Goal: Task Accomplishment & Management: Manage account settings

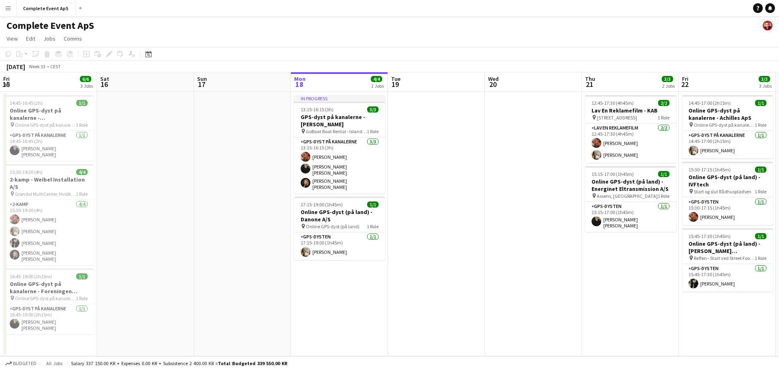
scroll to position [0, 194]
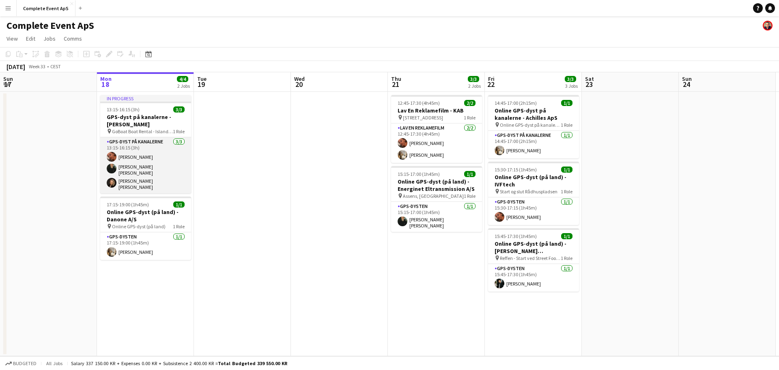
drag, startPoint x: 146, startPoint y: 161, endPoint x: 162, endPoint y: 158, distance: 16.0
click at [146, 161] on app-card-role "GPS-dyst på kanalerne [DATE] 13:15-16:15 (3h) [PERSON_NAME] [PERSON_NAME] [PERS…" at bounding box center [145, 165] width 91 height 56
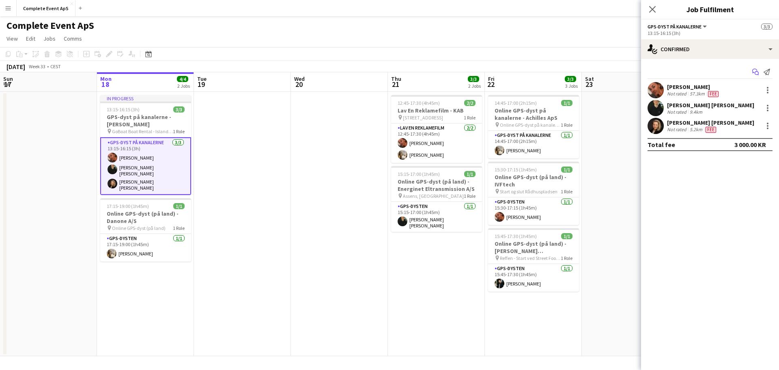
click at [756, 72] on icon "Start chat" at bounding box center [755, 72] width 6 height 6
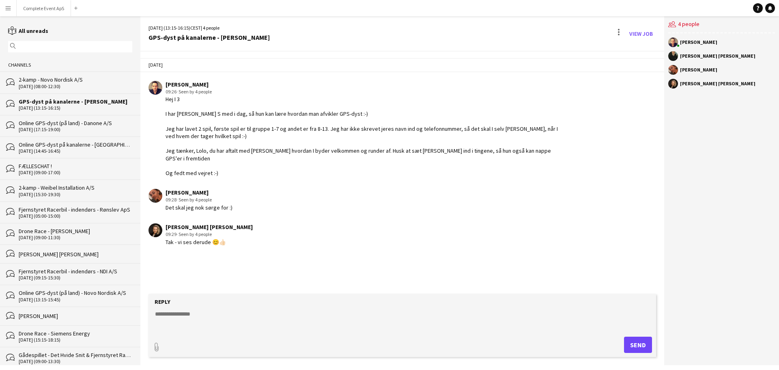
click at [300, 332] on form "Reply paperclip Send" at bounding box center [403, 325] width 508 height 63
click at [301, 319] on textarea at bounding box center [403, 320] width 499 height 21
click at [298, 324] on textarea at bounding box center [403, 320] width 499 height 21
click at [48, 8] on button "Complete Event ApS Close" at bounding box center [44, 8] width 54 height 16
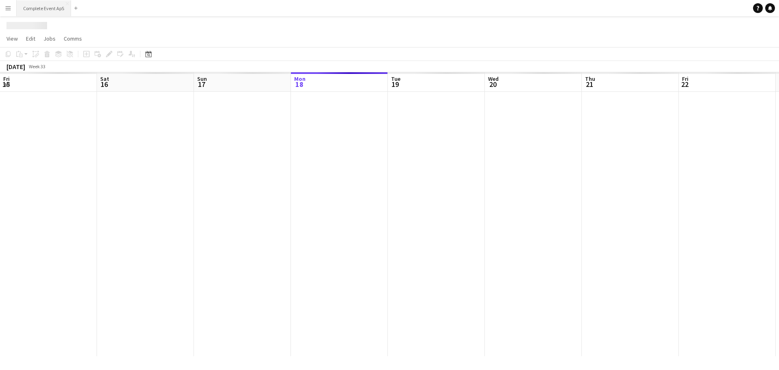
scroll to position [0, 194]
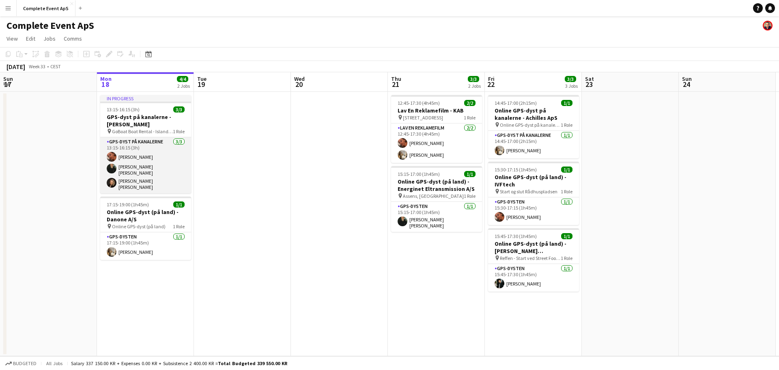
click at [151, 150] on app-card-role "GPS-dyst på kanalerne [DATE] 13:15-16:15 (3h) [PERSON_NAME] [PERSON_NAME] [PERS…" at bounding box center [145, 165] width 91 height 56
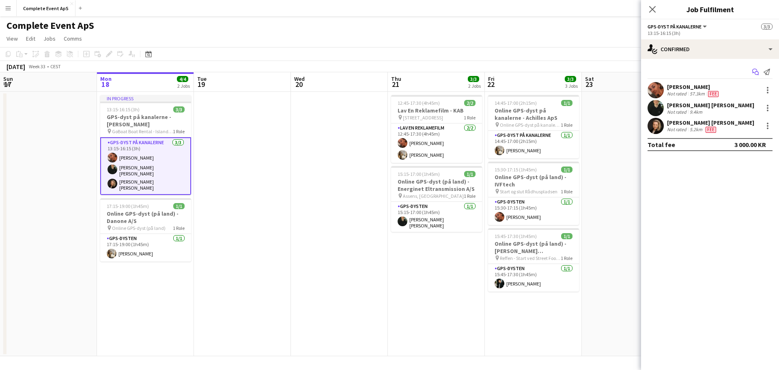
click at [755, 71] on icon "Start chat" at bounding box center [755, 72] width 6 height 6
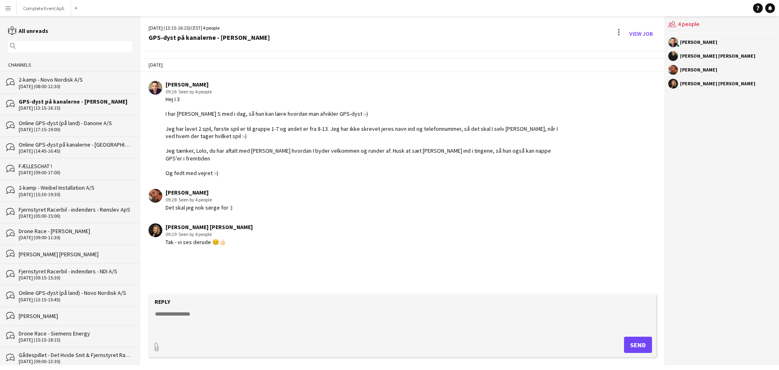
click at [361, 315] on textarea at bounding box center [403, 320] width 499 height 21
click at [225, 313] on textarea "**********" at bounding box center [403, 320] width 499 height 21
type textarea "**********"
click at [632, 346] on button "Send" at bounding box center [638, 344] width 28 height 16
click at [51, 6] on button "Complete Event ApS Close" at bounding box center [44, 8] width 54 height 16
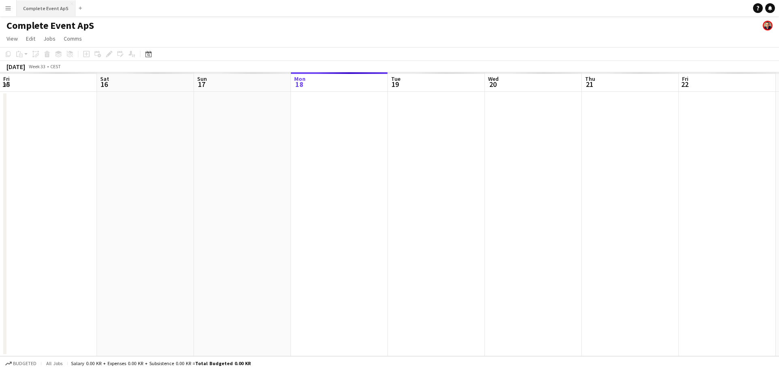
scroll to position [0, 194]
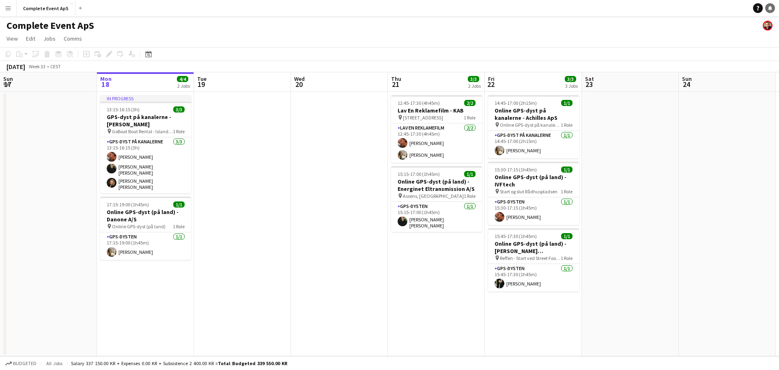
click at [773, 8] on link "Notifications" at bounding box center [770, 8] width 10 height 10
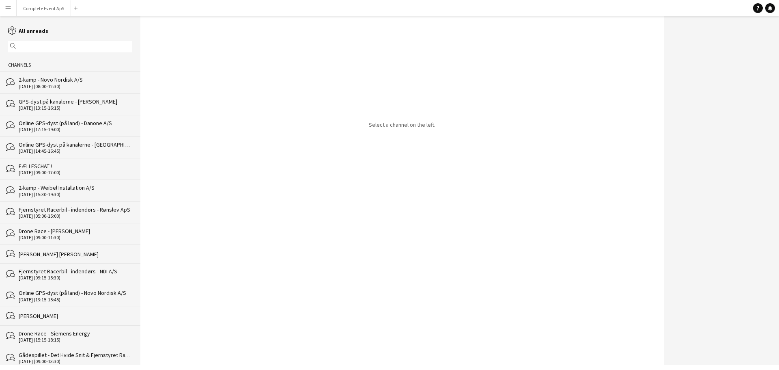
click at [56, 81] on div "2-kamp - Novo Nordisk A/S" at bounding box center [76, 79] width 114 height 7
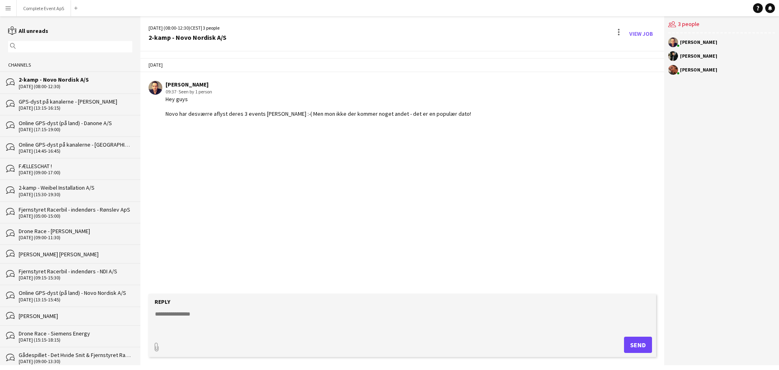
click at [76, 105] on div "GPS-dyst på kanalerne - [PERSON_NAME]" at bounding box center [76, 101] width 114 height 7
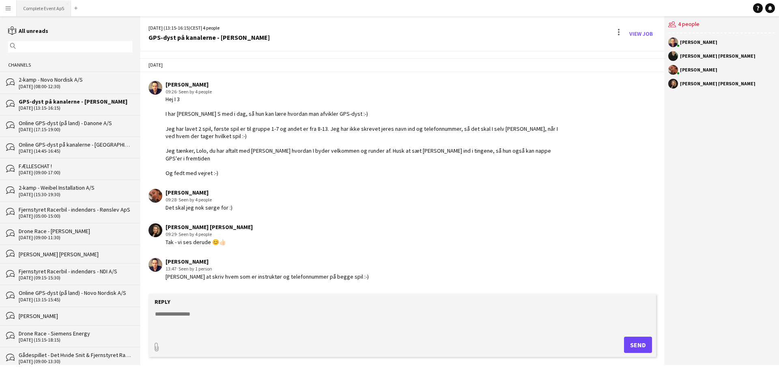
click at [41, 3] on button "Complete Event ApS Close" at bounding box center [44, 8] width 54 height 16
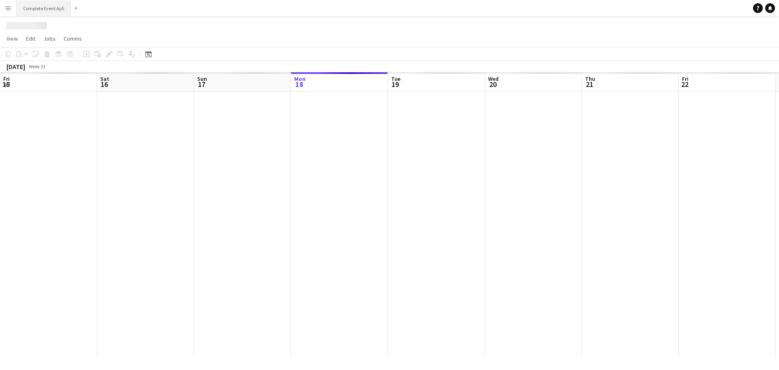
scroll to position [0, 194]
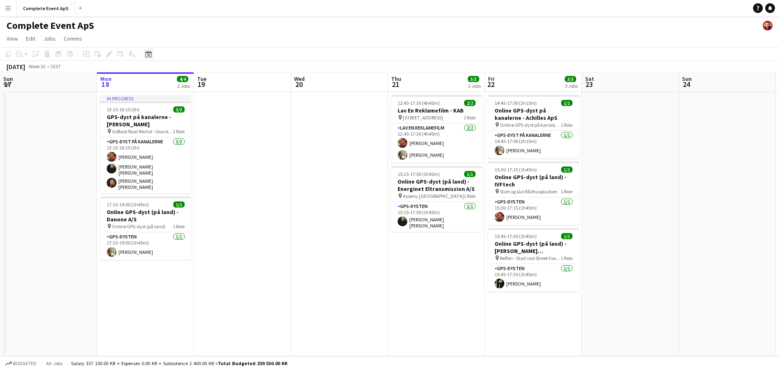
click at [153, 52] on div "Date picker" at bounding box center [149, 54] width 10 height 10
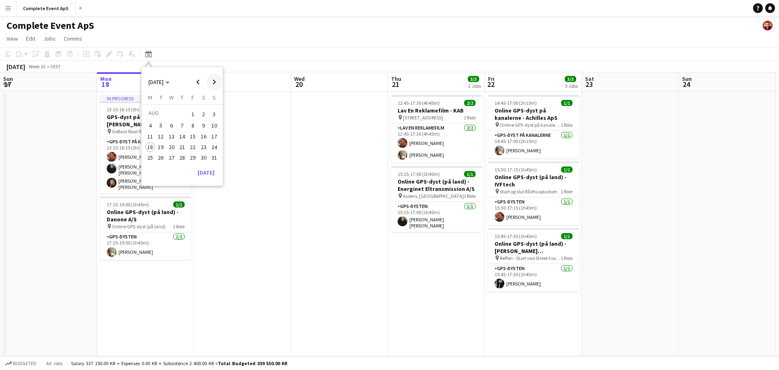
click at [215, 82] on span "Next month" at bounding box center [214, 82] width 16 height 16
click at [192, 136] on span "10" at bounding box center [193, 134] width 10 height 10
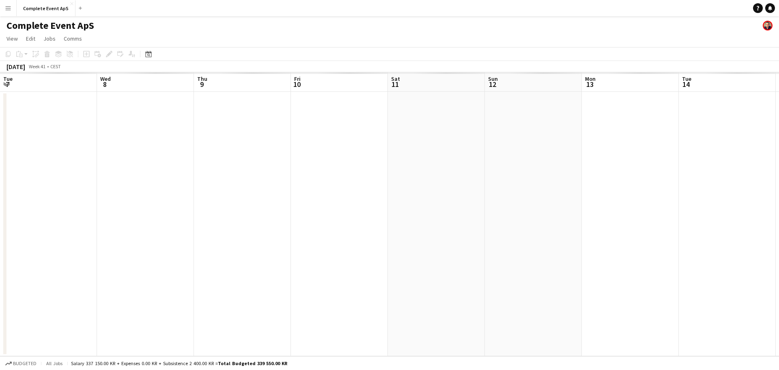
scroll to position [0, 279]
click at [45, 8] on button "Complete Event ApS Close" at bounding box center [46, 8] width 59 height 16
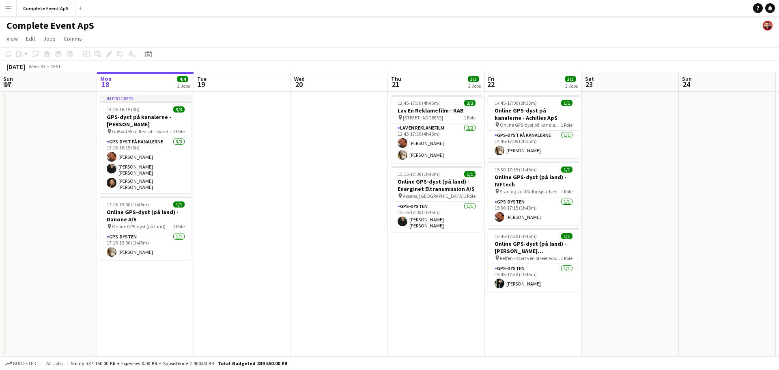
click at [334, 142] on app-date-cell at bounding box center [339, 224] width 97 height 264
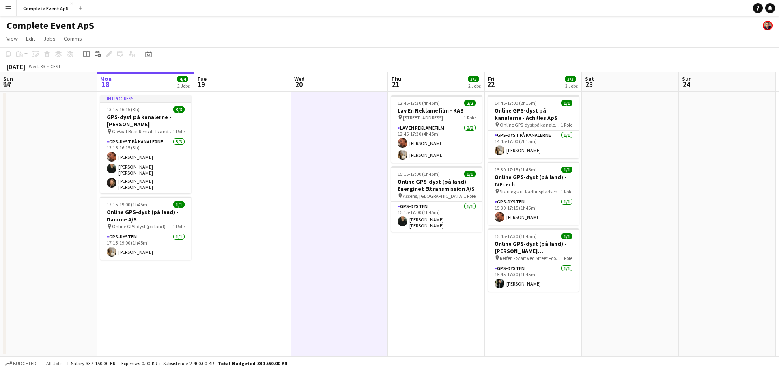
drag, startPoint x: 147, startPoint y: 55, endPoint x: 164, endPoint y: 59, distance: 16.7
click at [149, 56] on icon "Date picker" at bounding box center [148, 54] width 6 height 6
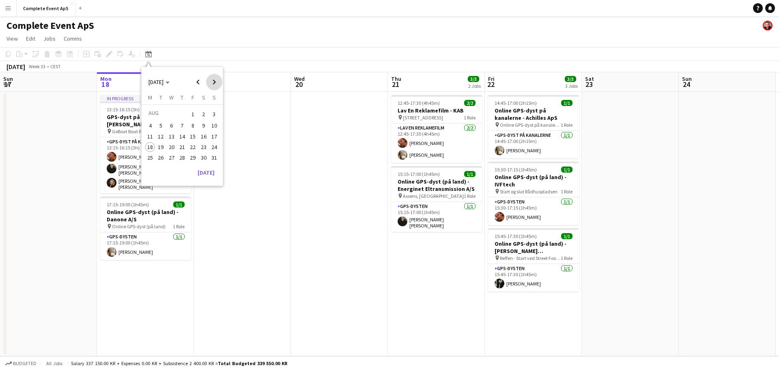
click at [213, 81] on span "Next month" at bounding box center [214, 82] width 16 height 16
click at [193, 144] on span "19" at bounding box center [193, 145] width 10 height 10
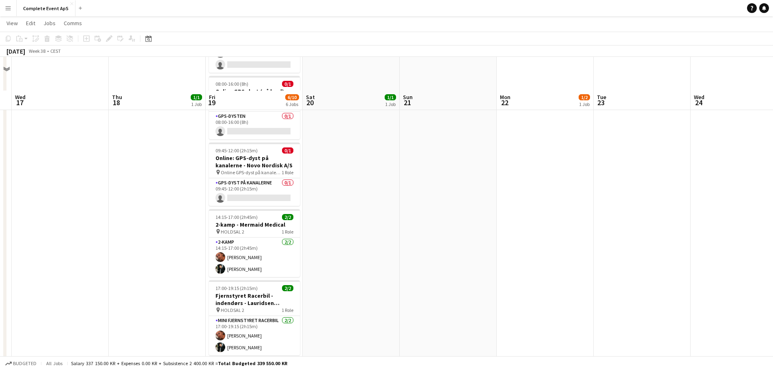
scroll to position [201, 0]
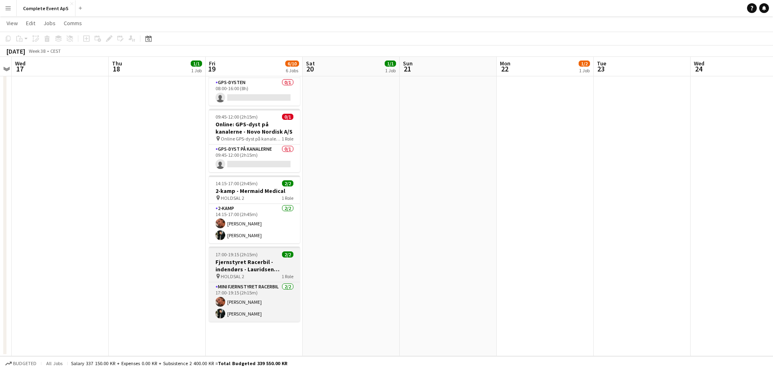
click at [272, 254] on div "17:00-19:15 (2h15m) 2/2" at bounding box center [254, 254] width 91 height 6
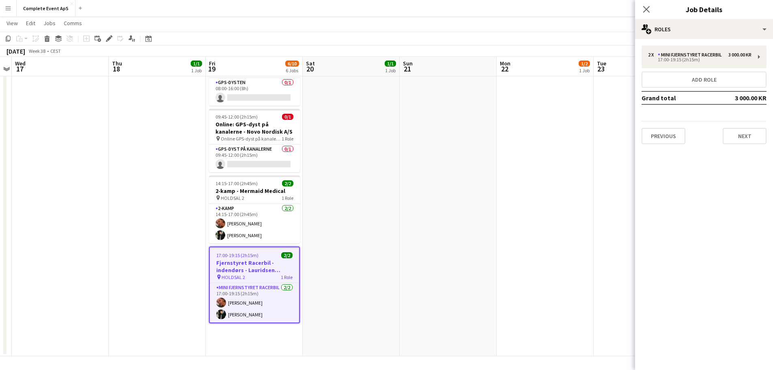
click at [350, 213] on app-date-cell "14:00-16:15 (2h15m) 1/1 Drone Race - [PERSON_NAME] pin Receptionen her på konto…" at bounding box center [351, 123] width 97 height 466
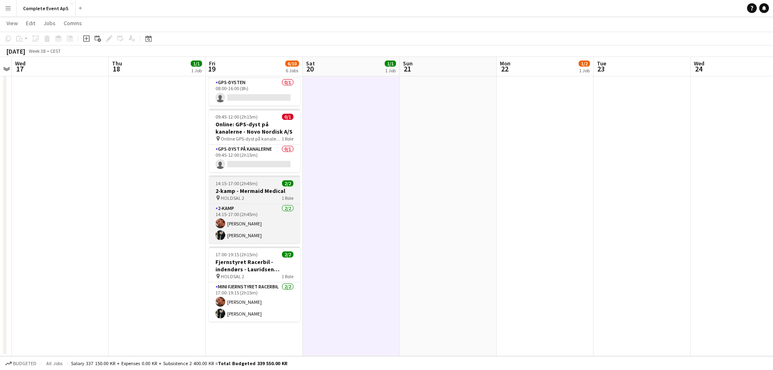
click at [263, 181] on div "14:15-17:00 (2h45m) 2/2" at bounding box center [254, 183] width 91 height 6
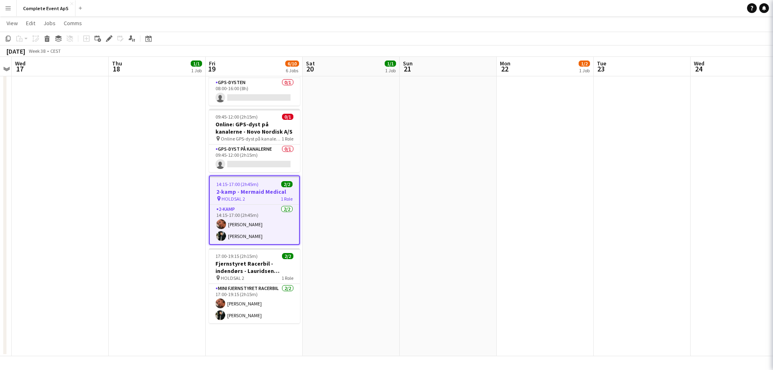
type input "**********"
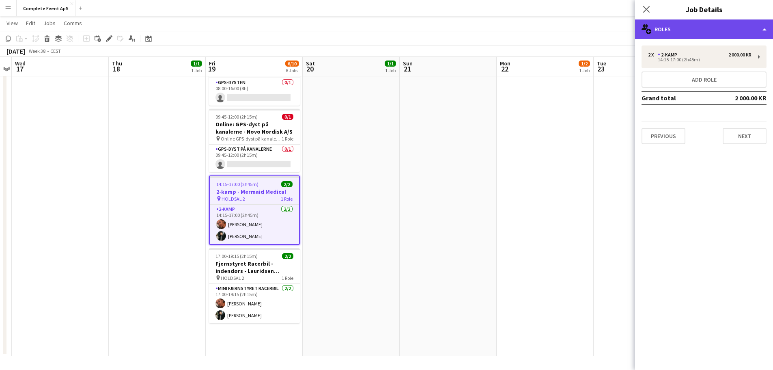
click at [687, 31] on div "multiple-users-add Roles" at bounding box center [704, 28] width 138 height 19
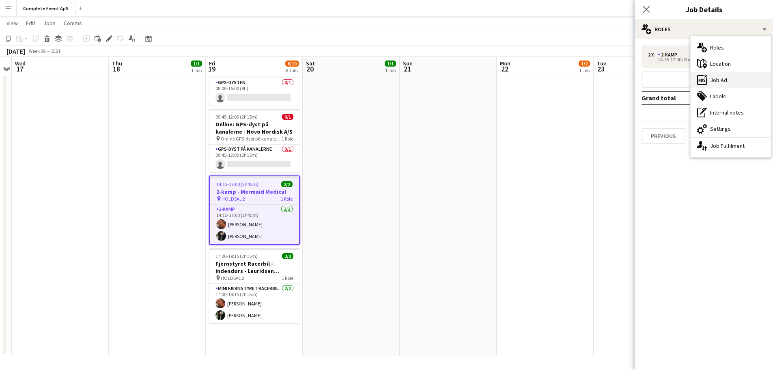
click at [729, 80] on div "ads-window Job Ad" at bounding box center [731, 80] width 80 height 16
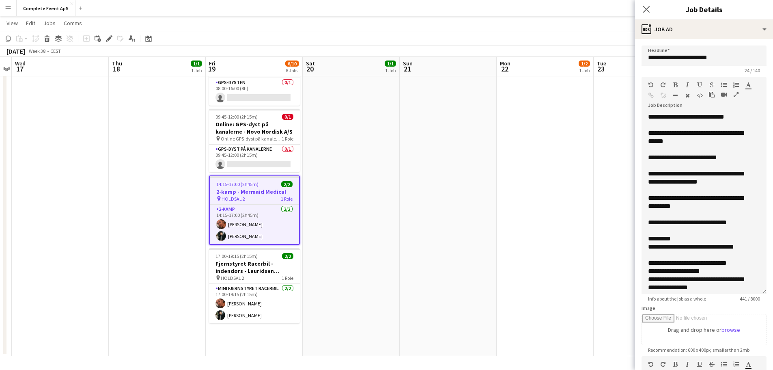
drag, startPoint x: 758, startPoint y: 158, endPoint x: 759, endPoint y: 291, distance: 132.7
click at [759, 291] on div "**********" at bounding box center [703, 203] width 125 height 181
click at [645, 9] on icon "Close pop-in" at bounding box center [646, 9] width 8 height 8
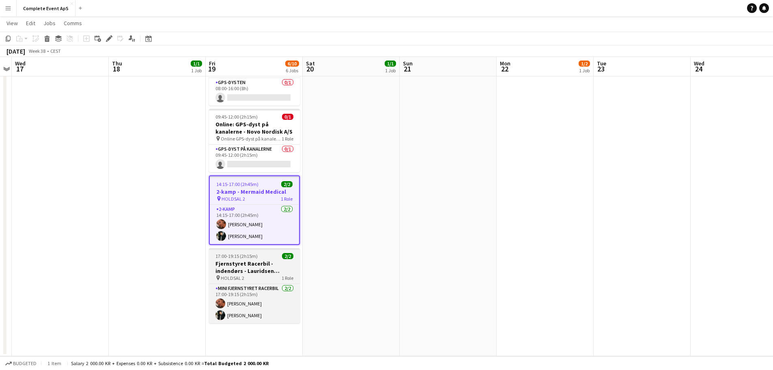
click at [270, 258] on div "17:00-19:15 (2h15m) 2/2" at bounding box center [254, 256] width 91 height 6
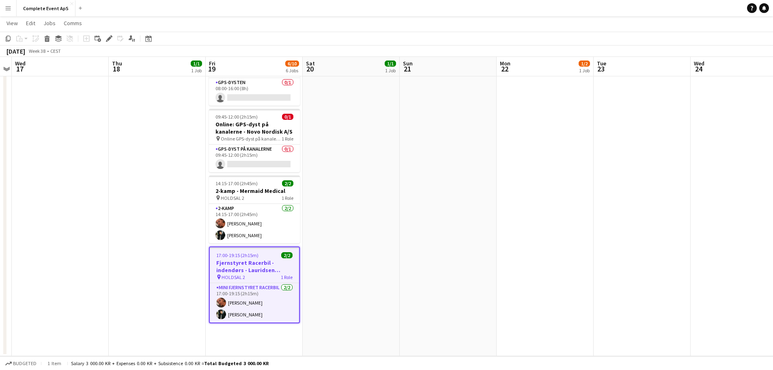
click at [270, 258] on div "17:00-19:15 (2h15m) 2/2" at bounding box center [254, 255] width 89 height 6
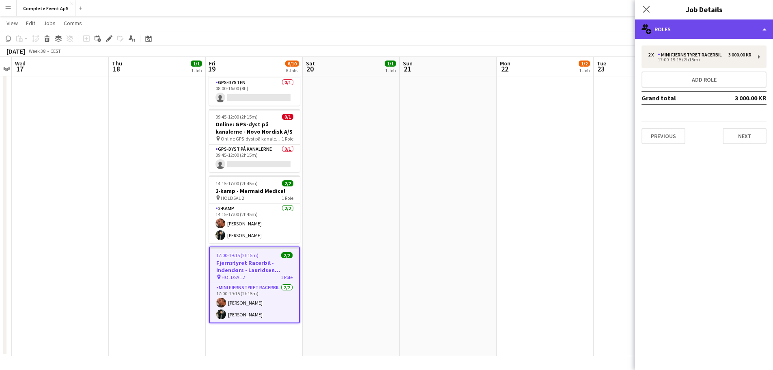
click at [681, 32] on div "multiple-users-add Roles" at bounding box center [704, 28] width 138 height 19
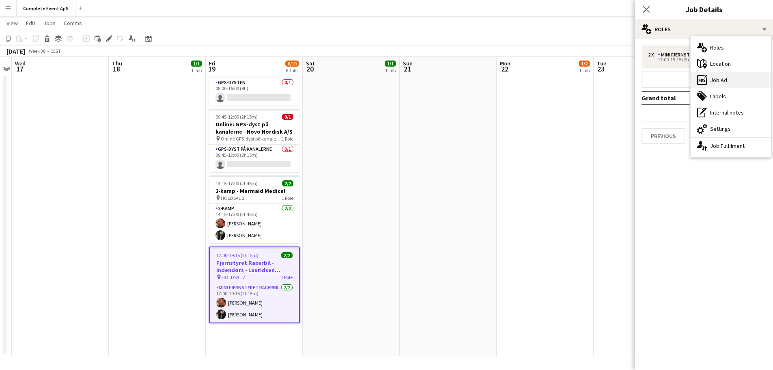
click at [711, 79] on div "ads-window Job Ad" at bounding box center [731, 80] width 80 height 16
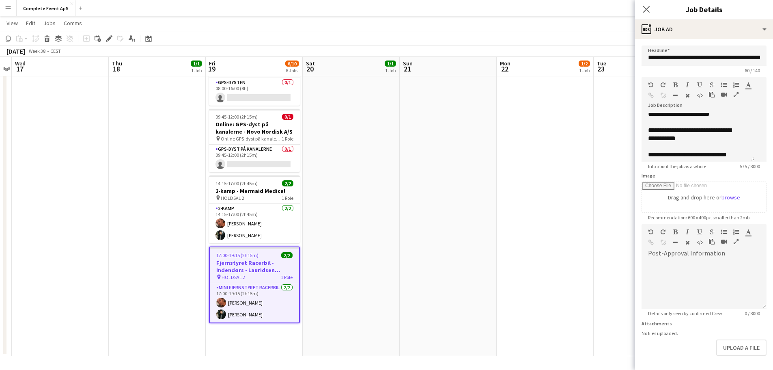
scroll to position [81, 0]
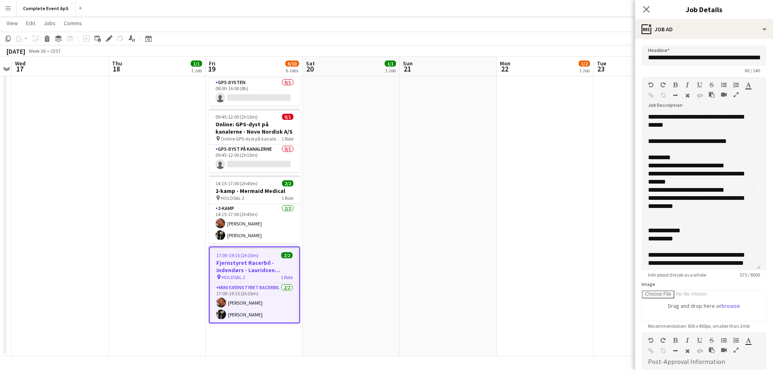
drag, startPoint x: 753, startPoint y: 168, endPoint x: 745, endPoint y: 280, distance: 112.3
click at [745, 278] on app-form-group "**********" at bounding box center [703, 177] width 125 height 201
click at [513, 189] on app-date-cell "14:00-18:15 (4h15m) 1/2 Fjernstyret Racerbil - indendørs - [PERSON_NAME] A/S pi…" at bounding box center [545, 123] width 97 height 466
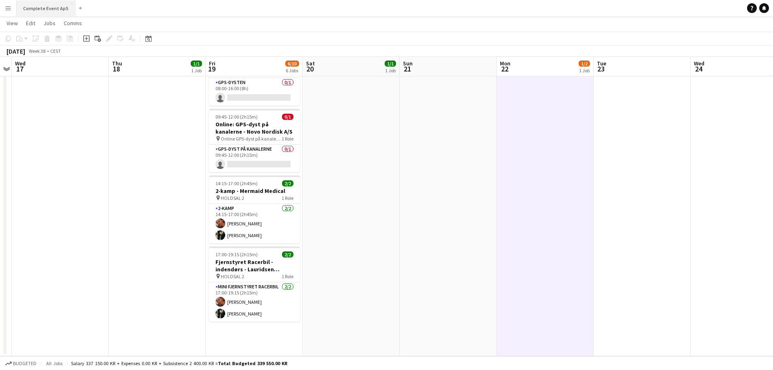
click at [53, 9] on button "Complete Event ApS Close" at bounding box center [46, 8] width 59 height 16
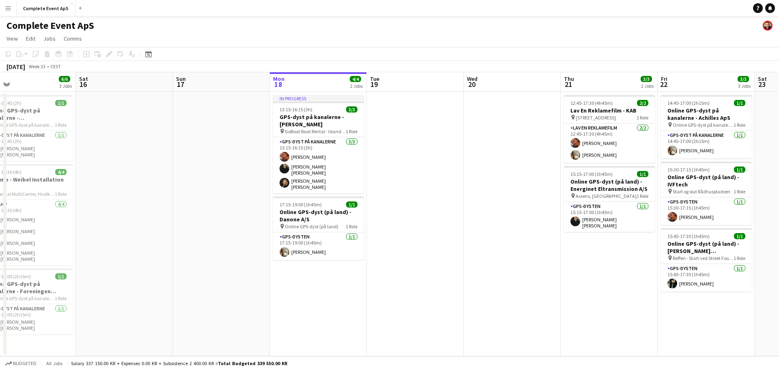
scroll to position [0, 235]
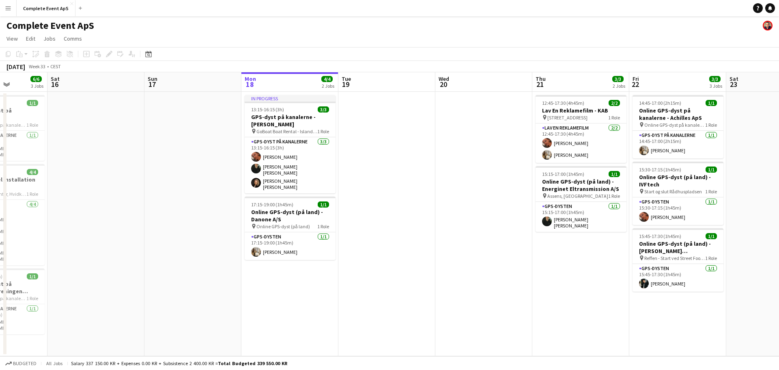
drag, startPoint x: 192, startPoint y: 172, endPoint x: 492, endPoint y: 172, distance: 300.2
click at [491, 172] on app-calendar-viewport "Wed 13 Thu 14 Fri 15 6/6 3 Jobs Sat 16 Sun 17 Mon 18 4/4 2 Jobs Tue 19 Wed 20 T…" at bounding box center [389, 214] width 779 height 284
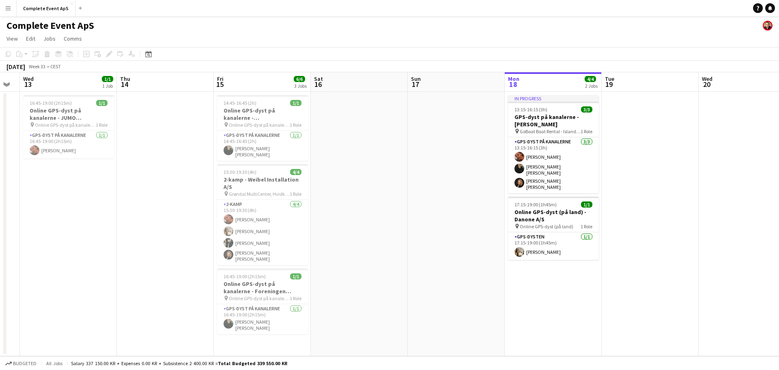
drag, startPoint x: 93, startPoint y: 174, endPoint x: 211, endPoint y: 167, distance: 118.7
click at [155, 182] on app-calendar-viewport "Mon 11 Tue 12 Wed 13 1/1 1 Job Thu 14 Fri 15 6/6 3 Jobs Sat 16 Sun 17 Mon 18 4/…" at bounding box center [389, 214] width 779 height 284
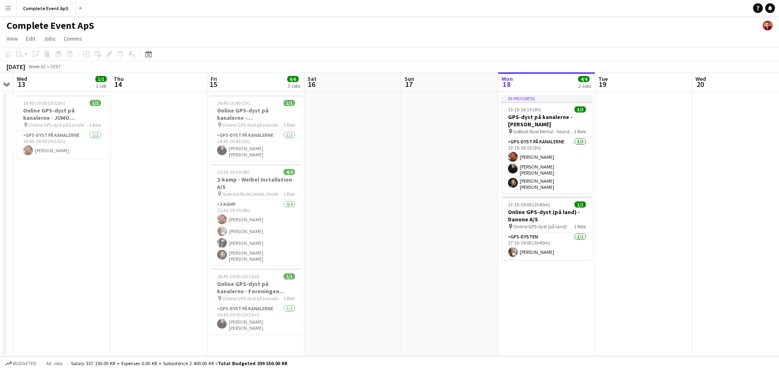
drag, startPoint x: 217, startPoint y: 174, endPoint x: 239, endPoint y: 168, distance: 22.9
click at [240, 172] on app-calendar-viewport "Mon 11 Tue 12 Wed 13 1/1 1 Job Thu 14 Fri 15 6/6 3 Jobs Sat 16 Sun 17 Mon 18 4/…" at bounding box center [389, 214] width 779 height 284
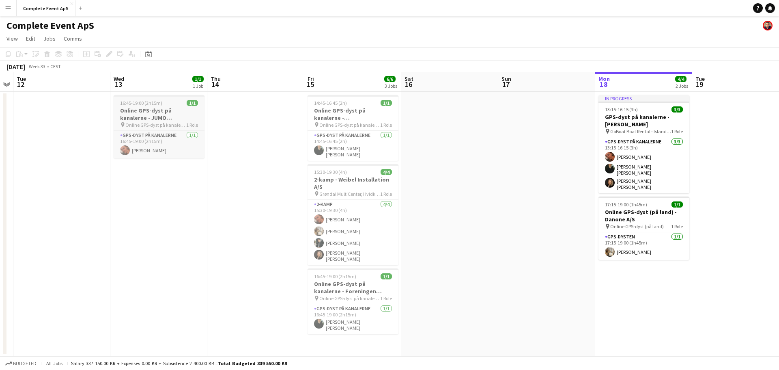
scroll to position [0, 179]
click at [161, 103] on span "16:45-19:00 (2h15m)" at bounding box center [143, 103] width 42 height 6
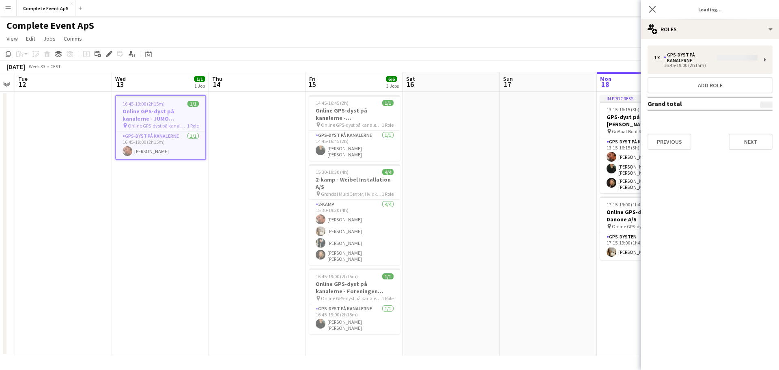
type input "**********"
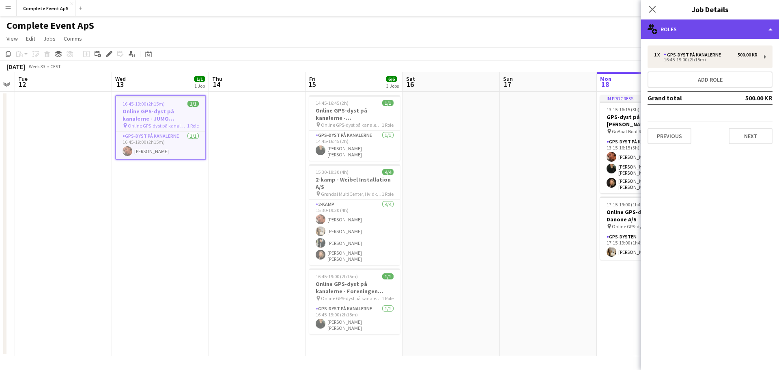
click at [676, 27] on div "multiple-users-add Roles" at bounding box center [710, 28] width 138 height 19
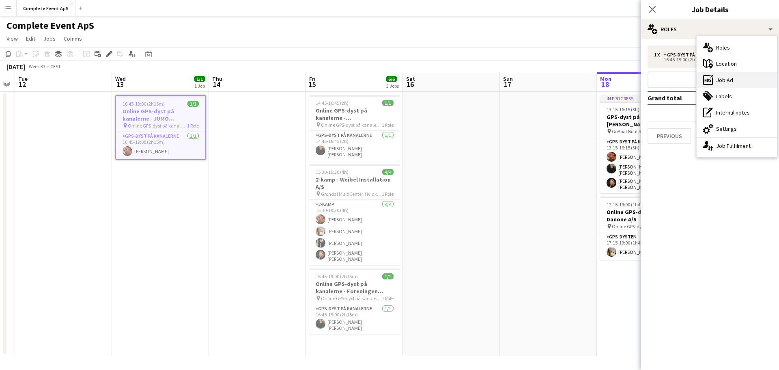
click at [725, 81] on div "ads-window Job Ad" at bounding box center [737, 80] width 80 height 16
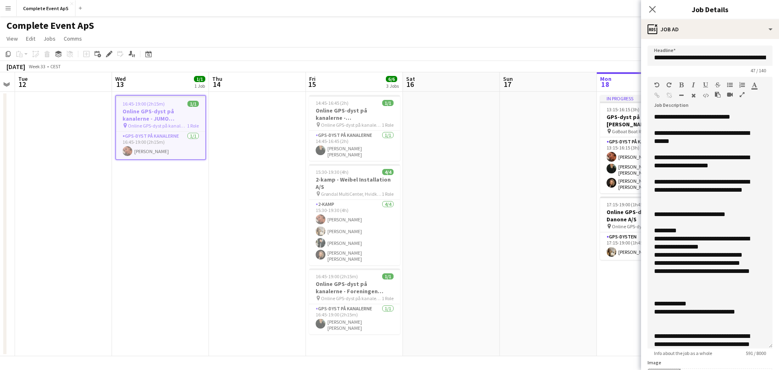
drag, startPoint x: 763, startPoint y: 157, endPoint x: 771, endPoint y: 362, distance: 205.4
click at [771, 362] on form "**********" at bounding box center [710, 316] width 138 height 542
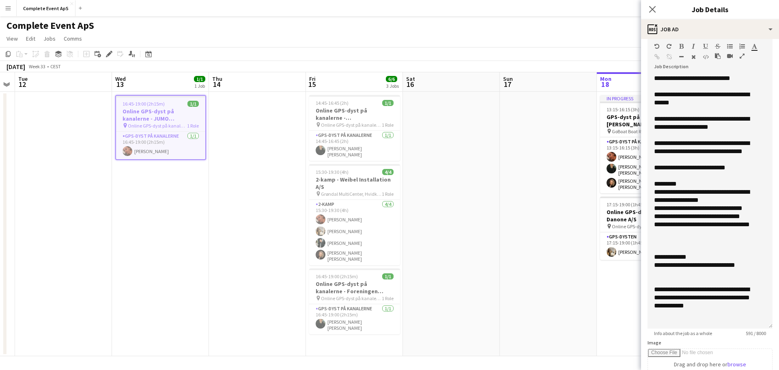
scroll to position [0, 0]
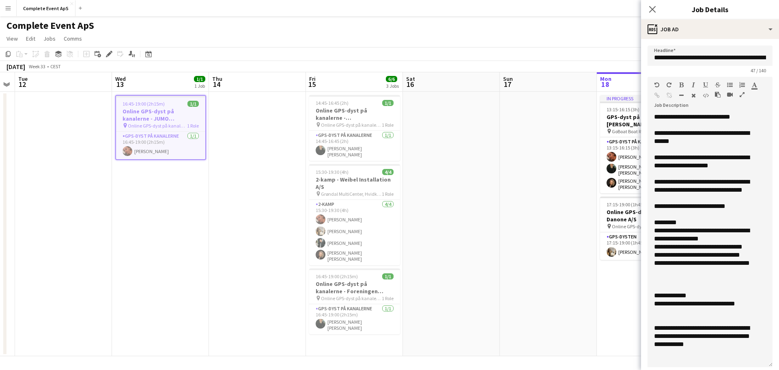
click at [232, 145] on app-date-cell at bounding box center [257, 224] width 97 height 264
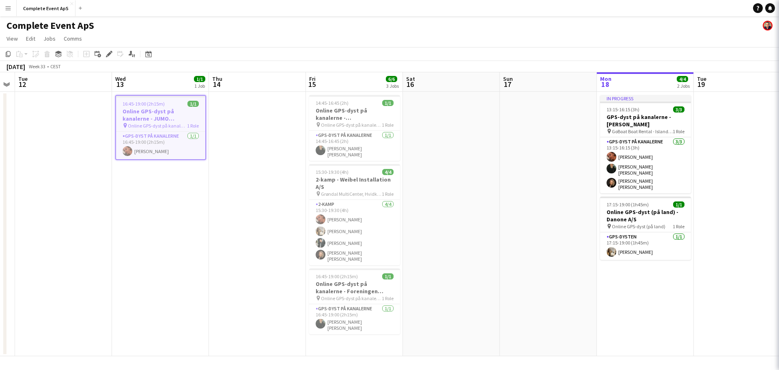
scroll to position [0, 179]
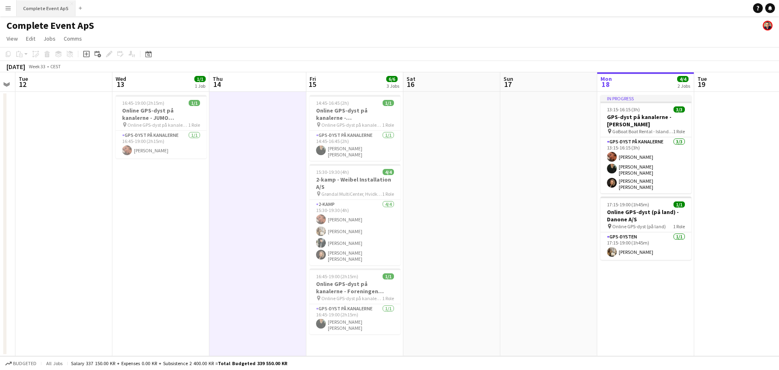
click at [46, 7] on button "Complete Event ApS Close" at bounding box center [46, 8] width 59 height 16
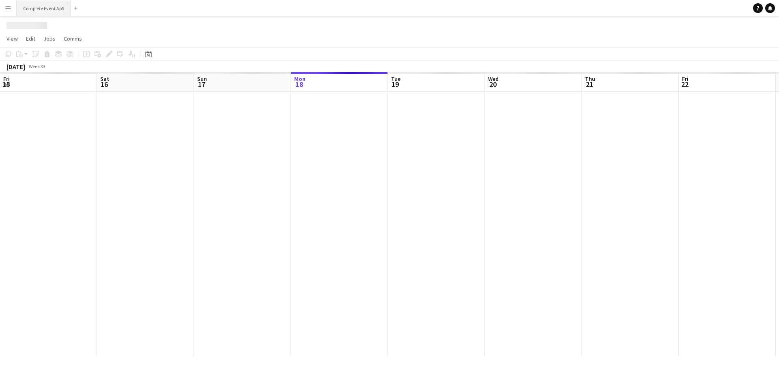
scroll to position [0, 194]
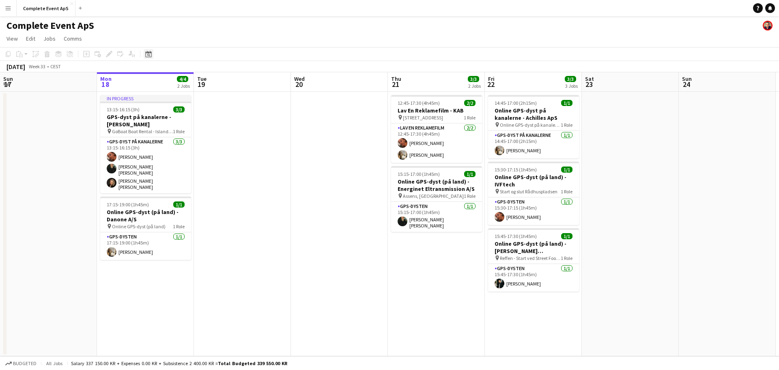
click at [149, 51] on icon "Date picker" at bounding box center [148, 54] width 6 height 6
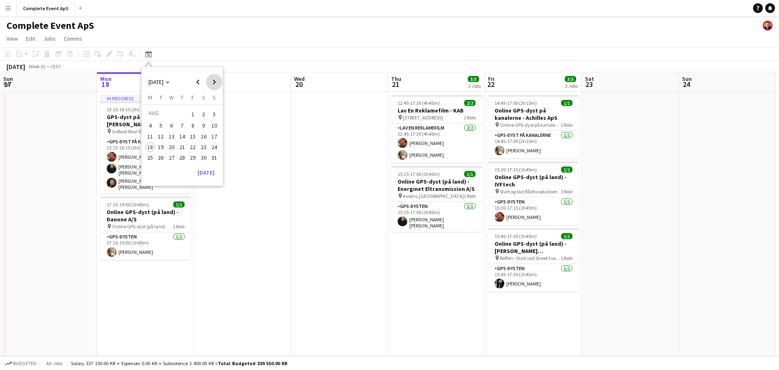
click at [214, 82] on span "Next month" at bounding box center [214, 82] width 16 height 16
click at [185, 141] on span "18" at bounding box center [182, 145] width 10 height 10
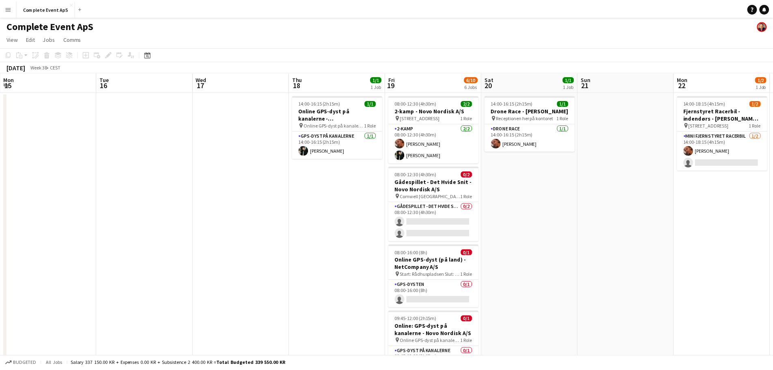
scroll to position [0, 279]
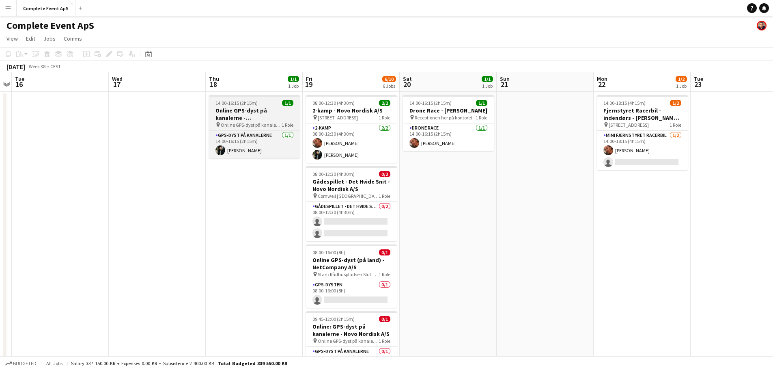
click at [266, 103] on div "14:00-16:15 (2h15m) 1/1" at bounding box center [254, 103] width 91 height 6
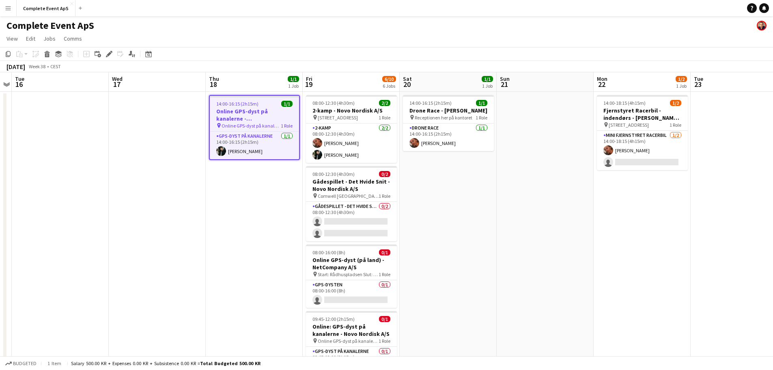
click at [261, 99] on app-job-card "14:00-16:15 (2h15m) 1/1 Online GPS-dyst på kanalerne - [GEOGRAPHIC_DATA] pin On…" at bounding box center [254, 127] width 91 height 65
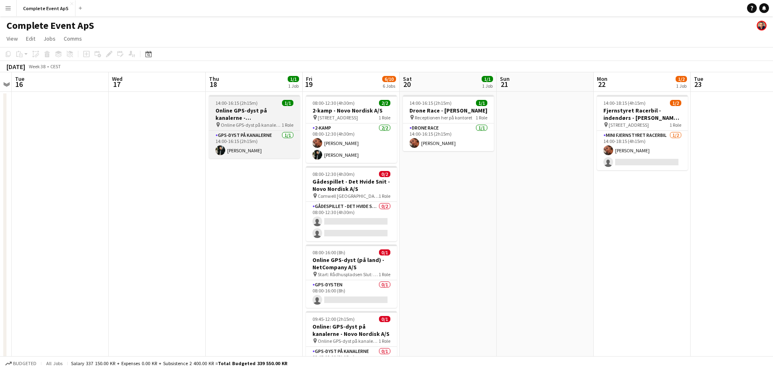
drag, startPoint x: 261, startPoint y: 99, endPoint x: 285, endPoint y: 102, distance: 24.5
click at [262, 99] on app-job-card "14:00-16:15 (2h15m) 1/1 Online GPS-dyst på kanalerne - [GEOGRAPHIC_DATA] pin On…" at bounding box center [254, 126] width 91 height 63
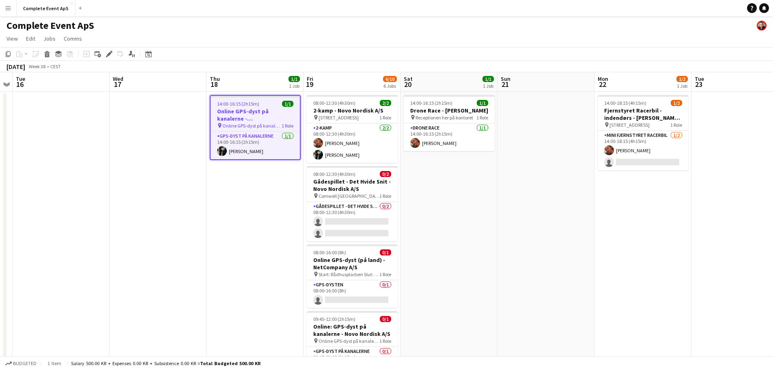
click at [560, 222] on app-date-cell at bounding box center [545, 325] width 97 height 466
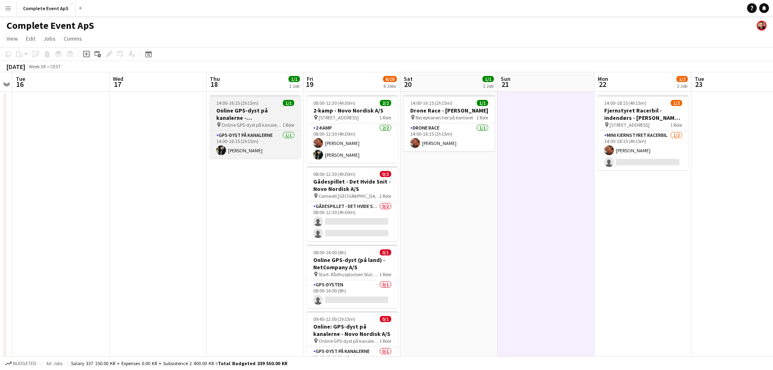
click at [263, 101] on div "14:00-16:15 (2h15m) 1/1" at bounding box center [255, 103] width 91 height 6
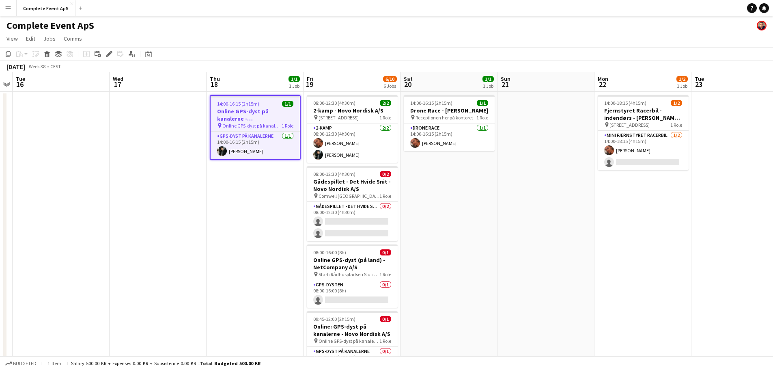
click at [263, 101] on div "14:00-16:15 (2h15m) 1/1" at bounding box center [255, 104] width 89 height 6
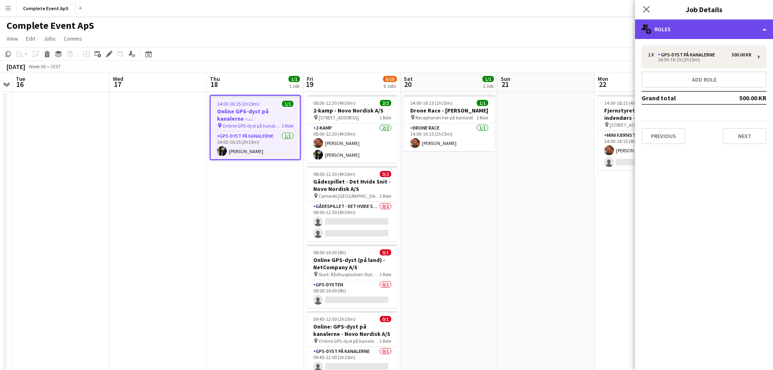
click at [690, 32] on div "multiple-users-add Roles" at bounding box center [704, 28] width 138 height 19
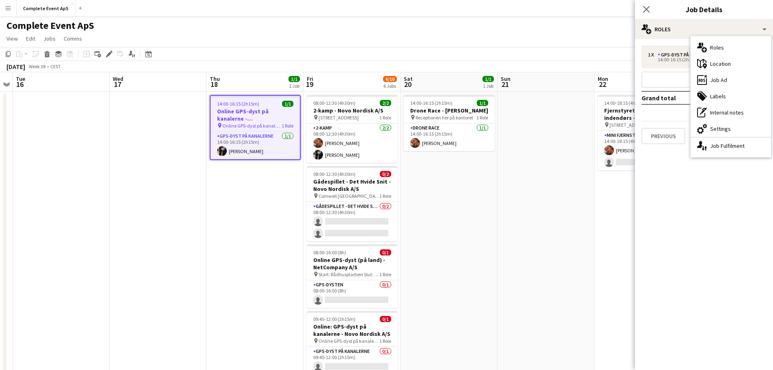
click at [716, 82] on div "ads-window Job Ad" at bounding box center [731, 80] width 80 height 16
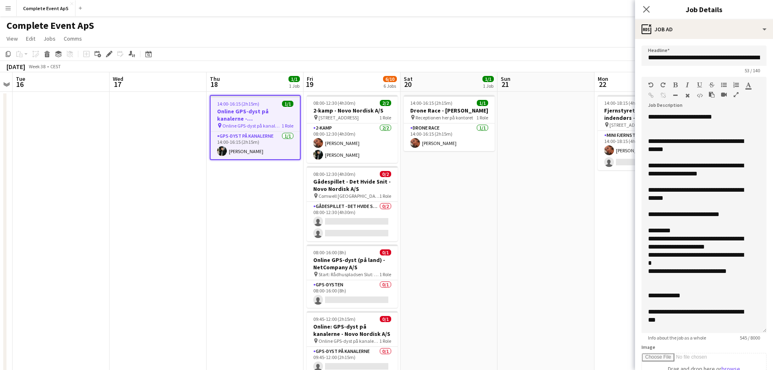
drag, startPoint x: 759, startPoint y: 158, endPoint x: 764, endPoint y: 329, distance: 170.9
click at [764, 329] on form "**********" at bounding box center [704, 308] width 138 height 527
click at [52, 11] on button "Complete Event ApS Close" at bounding box center [46, 8] width 59 height 16
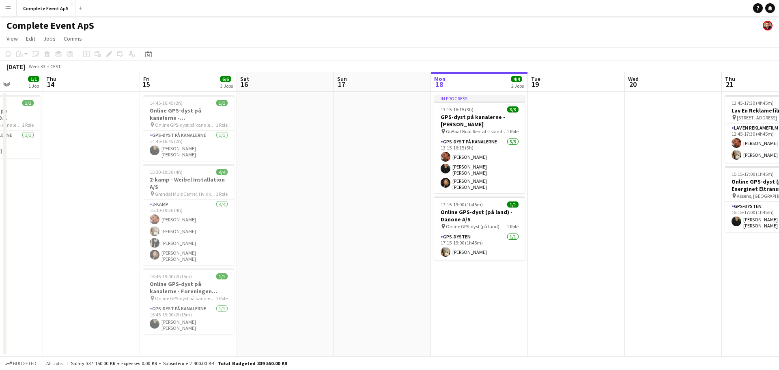
scroll to position [0, 246]
drag, startPoint x: 253, startPoint y: 189, endPoint x: 568, endPoint y: 207, distance: 315.4
click at [568, 207] on app-calendar-viewport "Mon 11 Tue 12 Wed 13 1/1 1 Job Thu 14 Fri 15 6/6 3 Jobs Sat 16 Sun 17 Mon 18 4/…" at bounding box center [389, 214] width 779 height 284
click at [187, 280] on h3 "Online GPS-dyst på kanalerne - Foreningen BLOXHUB" at bounding box center [190, 287] width 91 height 15
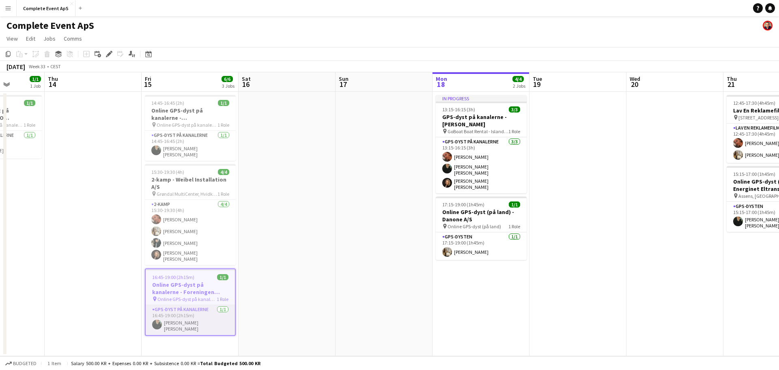
click at [189, 316] on app-card-role "GPS-dyst på kanalerne [DATE] 16:45-19:00 (2h15m) [PERSON_NAME] [PERSON_NAME]" at bounding box center [190, 320] width 89 height 30
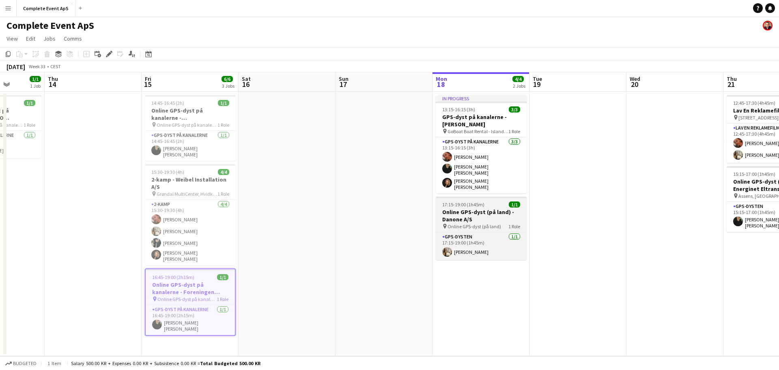
scroll to position [0, 246]
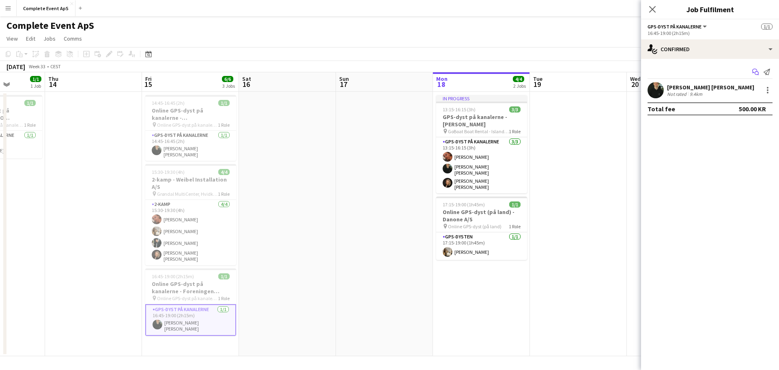
click at [755, 70] on icon "Start chat" at bounding box center [755, 72] width 6 height 6
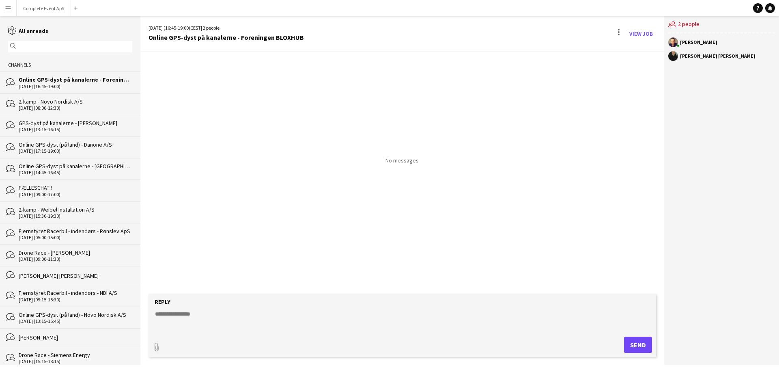
click at [271, 317] on textarea at bounding box center [403, 320] width 499 height 21
paste textarea "**********"
type textarea "**********"
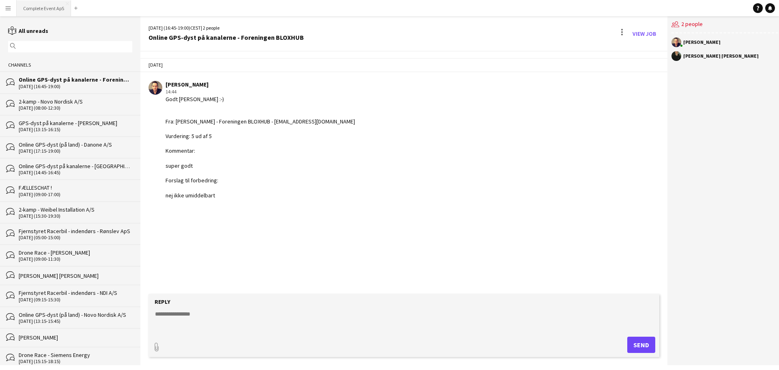
click at [46, 13] on button "Complete Event ApS Close" at bounding box center [44, 8] width 54 height 16
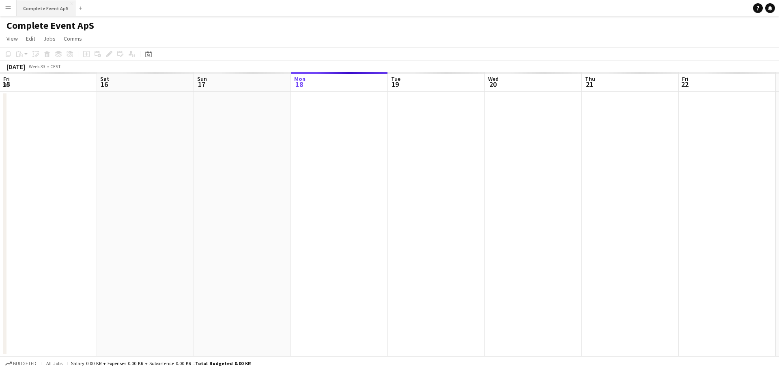
scroll to position [0, 194]
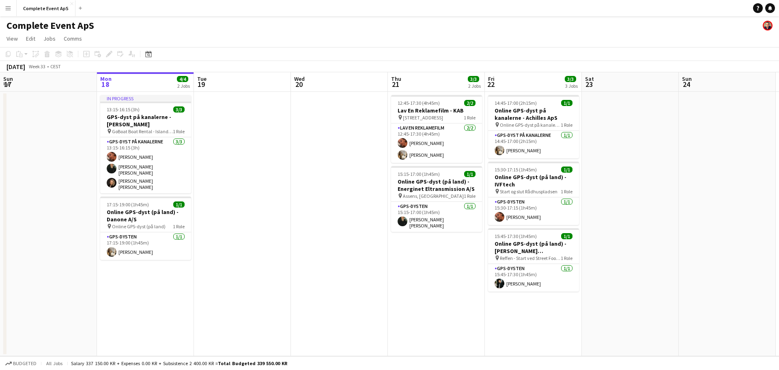
drag, startPoint x: 773, startPoint y: 9, endPoint x: 745, endPoint y: 10, distance: 27.2
click at [773, 9] on link "Notifications" at bounding box center [770, 8] width 10 height 10
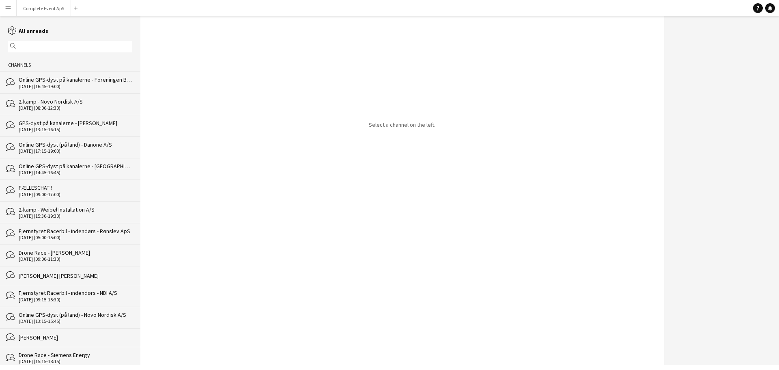
click at [74, 80] on div "Online GPS-dyst på kanalerne - Foreningen BLOXHUB" at bounding box center [76, 79] width 114 height 7
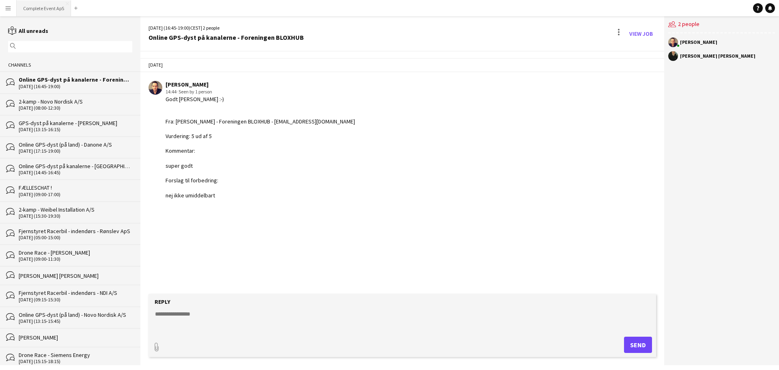
click at [47, 8] on button "Complete Event ApS Close" at bounding box center [44, 8] width 54 height 16
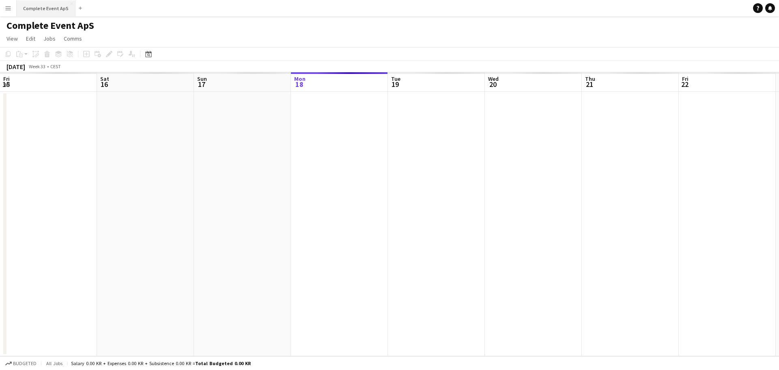
scroll to position [0, 194]
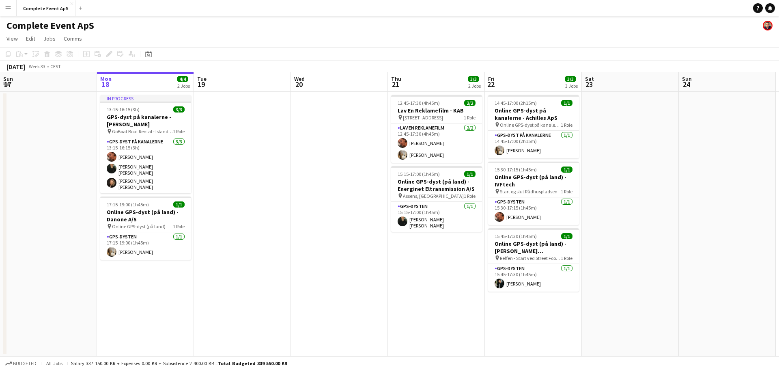
click at [542, 325] on app-date-cell "14:45-17:00 (2h15m) 1/1 Online GPS-dyst på kanalerne - Achilles ApS pin Online …" at bounding box center [533, 224] width 97 height 264
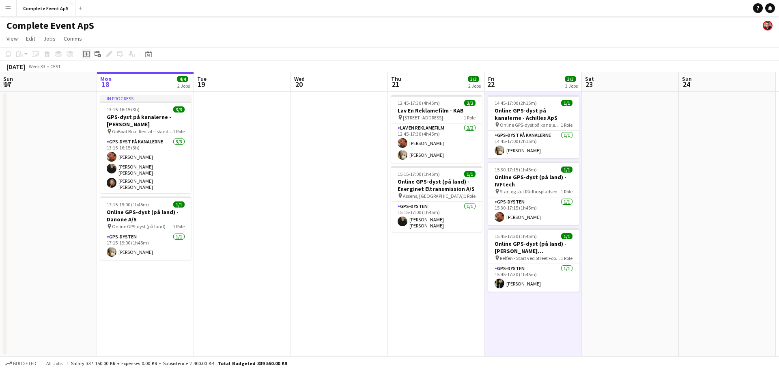
click at [90, 53] on div "Add job" at bounding box center [87, 54] width 10 height 10
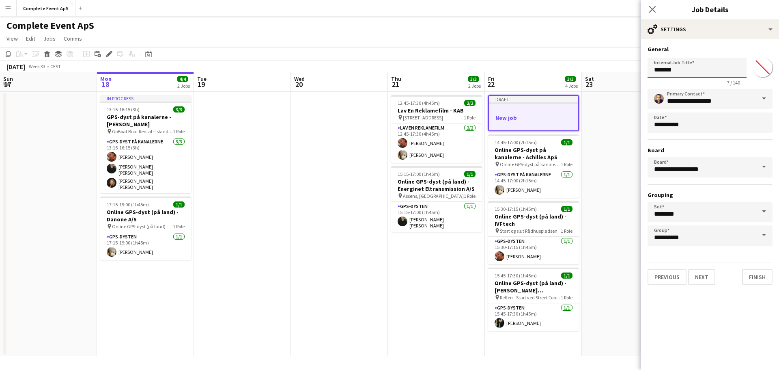
drag, startPoint x: 668, startPoint y: 73, endPoint x: 684, endPoint y: 73, distance: 15.4
click at [669, 73] on input "*******" at bounding box center [697, 68] width 99 height 20
drag, startPoint x: 684, startPoint y: 73, endPoint x: 676, endPoint y: 73, distance: 7.3
click at [678, 73] on input "*******" at bounding box center [697, 68] width 99 height 20
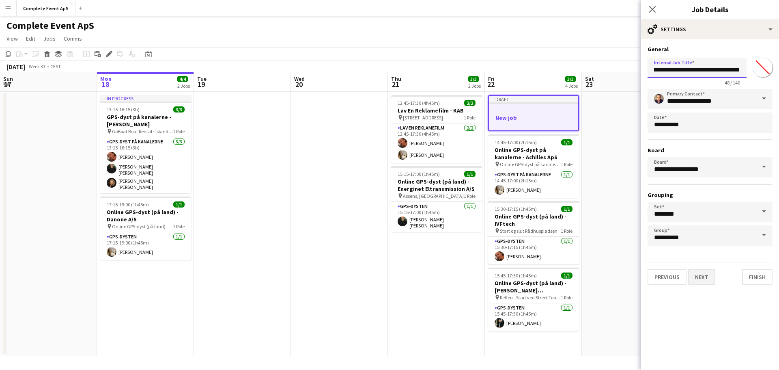
type input "**********"
click at [705, 279] on button "Next" at bounding box center [701, 277] width 27 height 16
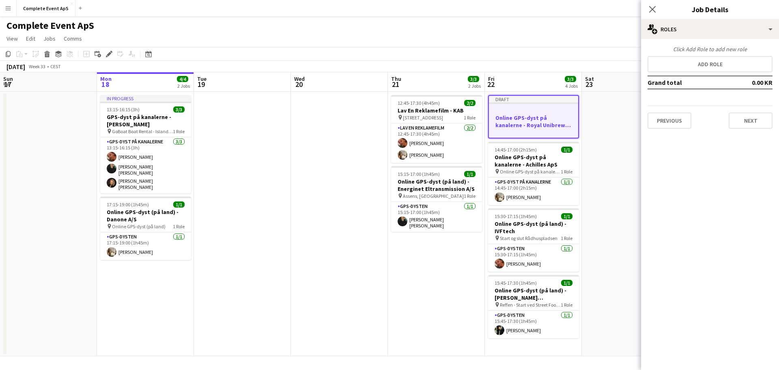
scroll to position [0, 0]
click at [720, 67] on button "Add role" at bounding box center [710, 64] width 125 height 16
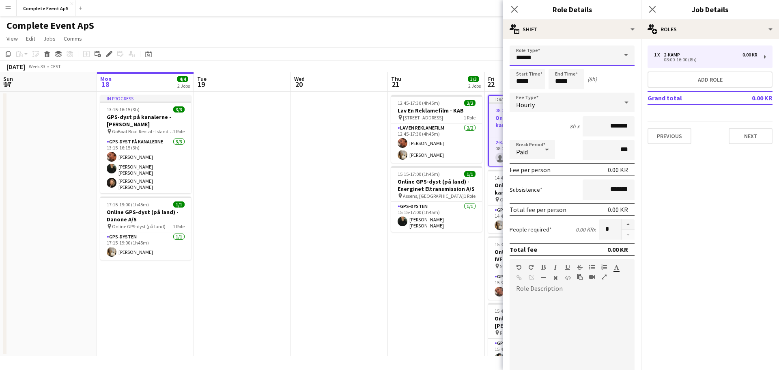
click at [553, 61] on input "******" at bounding box center [572, 55] width 125 height 20
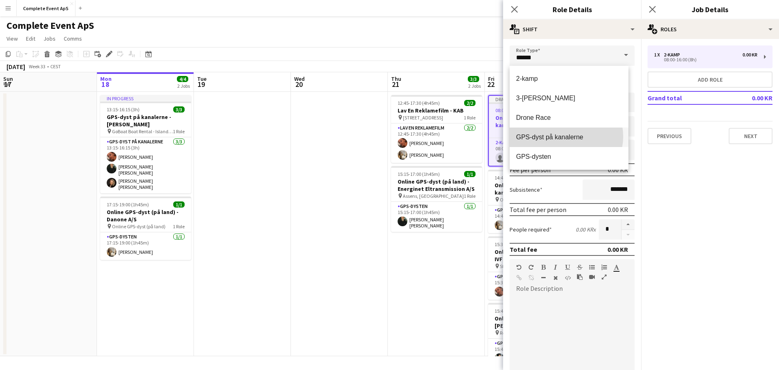
click at [566, 136] on span "GPS-dyst på kanalerne" at bounding box center [569, 137] width 106 height 8
type input "**********"
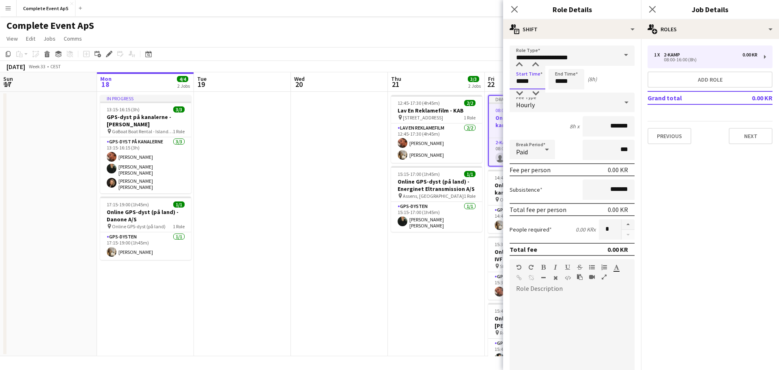
drag, startPoint x: 537, startPoint y: 80, endPoint x: 476, endPoint y: 84, distance: 60.5
click at [461, 80] on body "Menu Boards Boards Boards All jobs Status Workforce Workforce My Workforce Recr…" at bounding box center [389, 185] width 779 height 370
type input "*****"
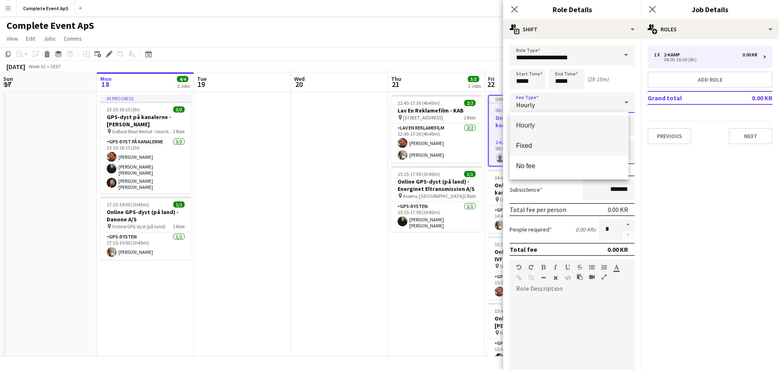
click at [547, 148] on span "Fixed" at bounding box center [569, 146] width 106 height 8
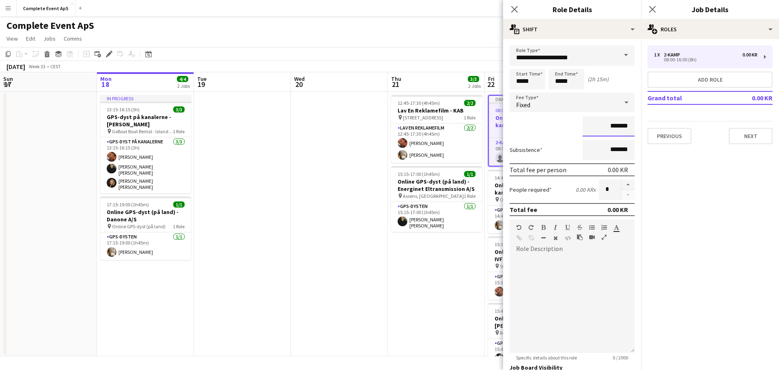
drag, startPoint x: 594, startPoint y: 129, endPoint x: 636, endPoint y: 127, distance: 41.8
click at [636, 127] on mat-expansion-panel "**********" at bounding box center [572, 204] width 138 height 331
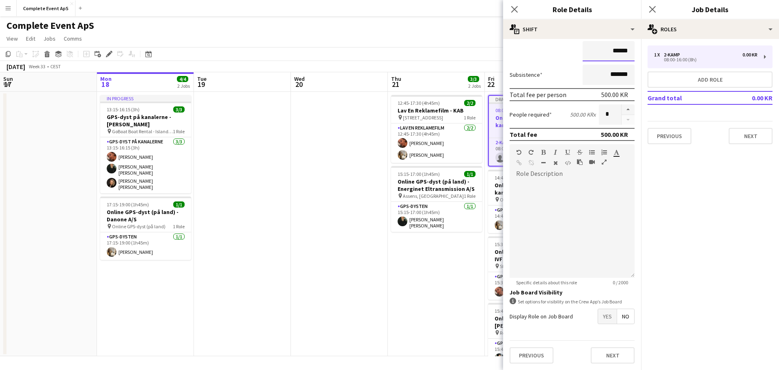
type input "******"
click at [603, 319] on span "Yes" at bounding box center [607, 316] width 19 height 15
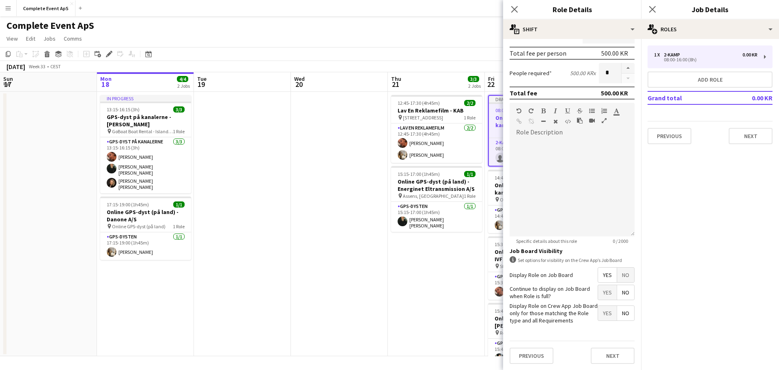
scroll to position [117, 0]
click at [611, 350] on button "Next" at bounding box center [613, 355] width 44 height 16
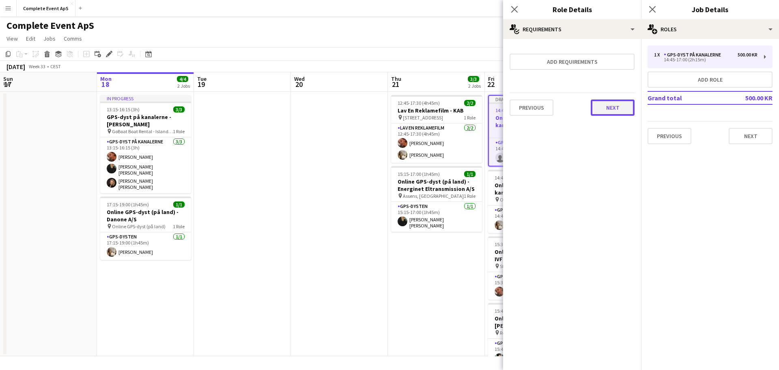
click at [604, 111] on button "Next" at bounding box center [613, 107] width 44 height 16
click at [620, 106] on button "Finish" at bounding box center [619, 109] width 30 height 16
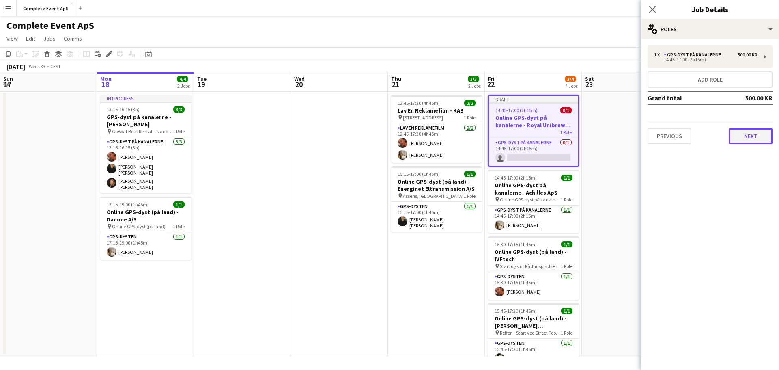
click at [755, 136] on button "Next" at bounding box center [751, 136] width 44 height 16
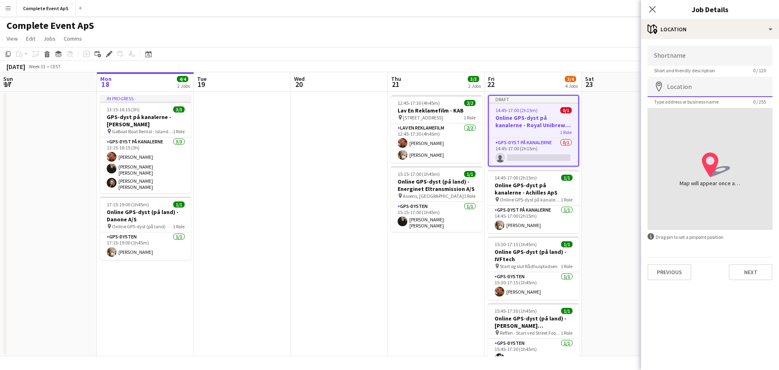
click at [687, 86] on input "Location" at bounding box center [710, 87] width 125 height 20
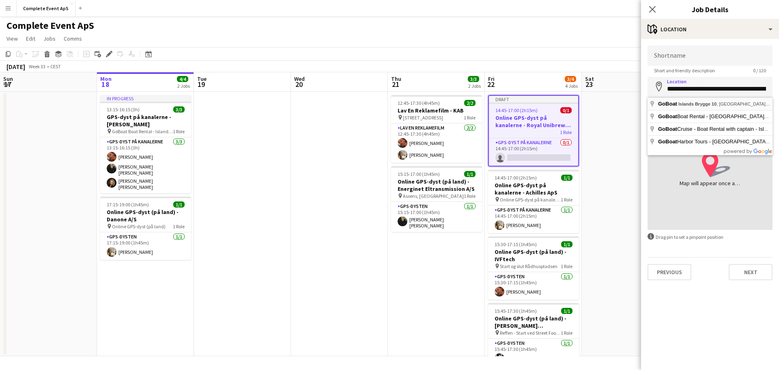
type input "**********"
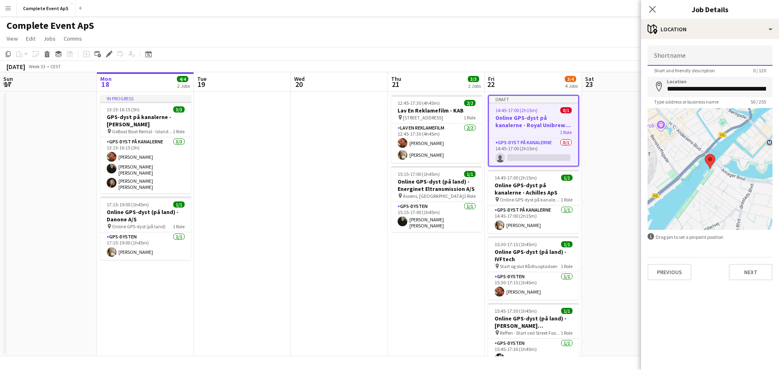
click at [699, 58] on input "Shortname" at bounding box center [710, 55] width 125 height 20
type input "**********"
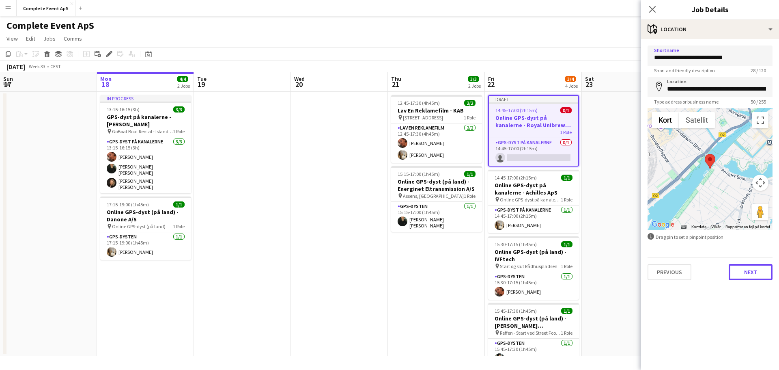
click at [759, 265] on button "Next" at bounding box center [751, 272] width 44 height 16
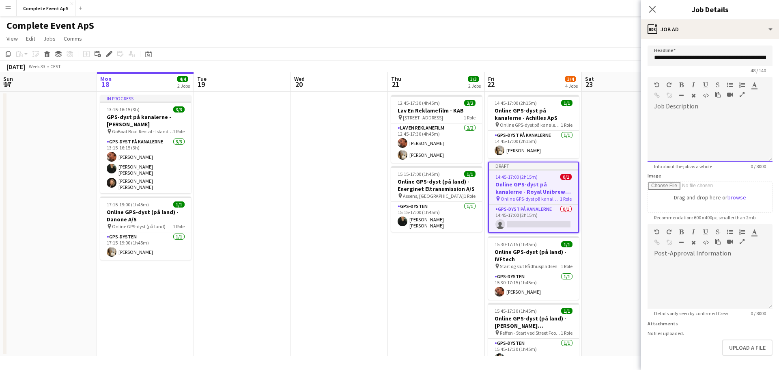
click at [710, 116] on div at bounding box center [710, 137] width 125 height 49
paste div
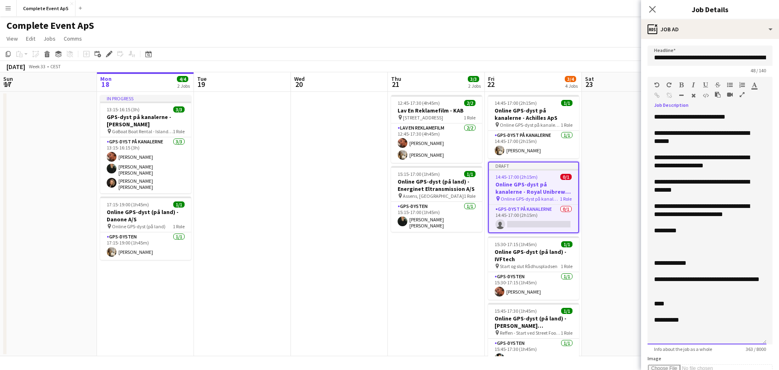
drag, startPoint x: 763, startPoint y: 159, endPoint x: 779, endPoint y: 366, distance: 207.2
click at [779, 366] on html "Menu Boards Boards Boards All jobs Status Workforce Workforce My Workforce Recr…" at bounding box center [389, 185] width 779 height 370
click at [748, 116] on div "**********" at bounding box center [707, 117] width 106 height 8
drag, startPoint x: 697, startPoint y: 118, endPoint x: 703, endPoint y: 121, distance: 6.4
click at [698, 118] on div "**********" at bounding box center [707, 117] width 106 height 8
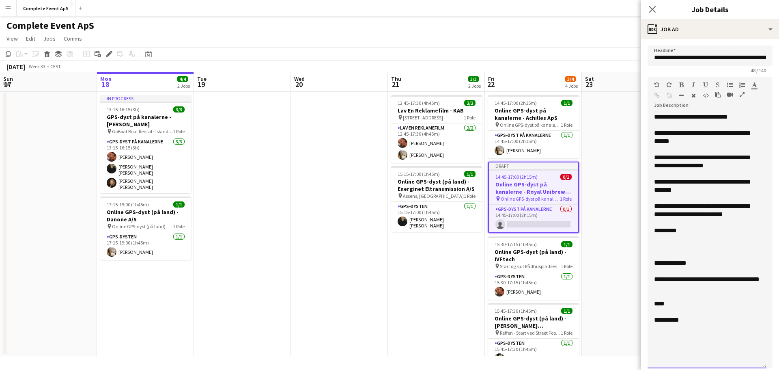
drag, startPoint x: 744, startPoint y: 134, endPoint x: 735, endPoint y: 138, distance: 9.1
click at [744, 134] on div "**********" at bounding box center [707, 137] width 106 height 16
click at [676, 138] on div "**********" at bounding box center [707, 137] width 106 height 16
click at [704, 183] on div "**********" at bounding box center [707, 186] width 106 height 16
click at [701, 183] on div "**********" at bounding box center [707, 186] width 106 height 16
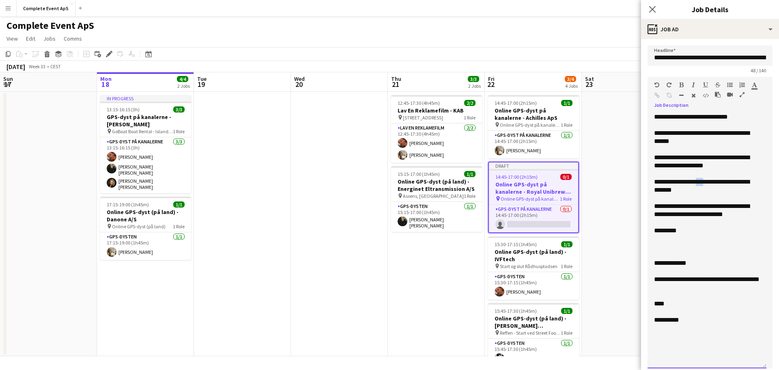
click at [701, 183] on div "**********" at bounding box center [707, 186] width 106 height 16
click at [658, 190] on div "**********" at bounding box center [707, 186] width 106 height 16
click at [670, 207] on div "**********" at bounding box center [707, 210] width 106 height 16
click at [747, 205] on div "**********" at bounding box center [707, 210] width 106 height 16
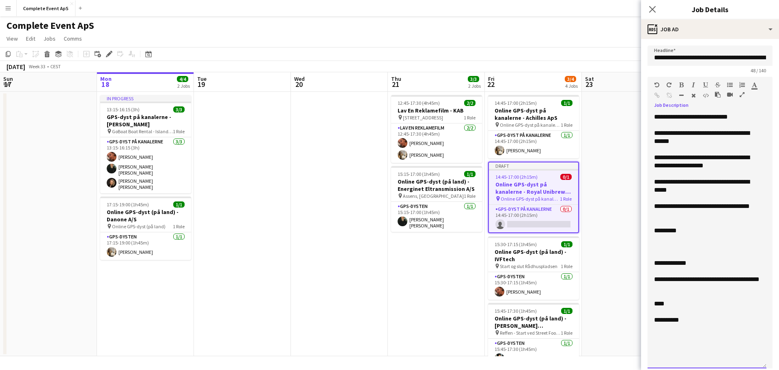
click at [666, 239] on div at bounding box center [707, 239] width 106 height 8
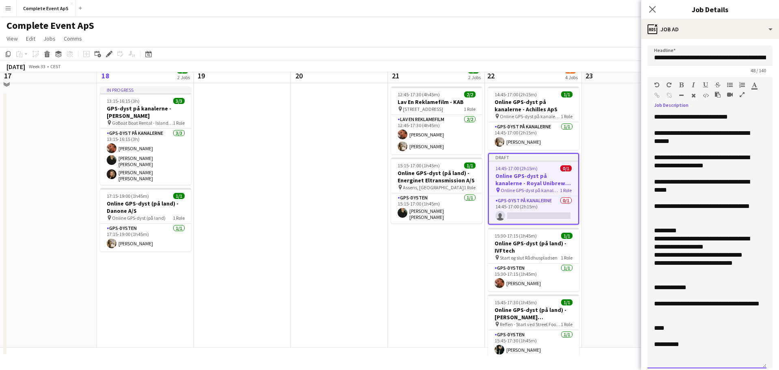
scroll to position [10, 194]
click at [676, 342] on div "**********" at bounding box center [707, 344] width 106 height 8
click at [658, 330] on div "****" at bounding box center [707, 328] width 106 height 8
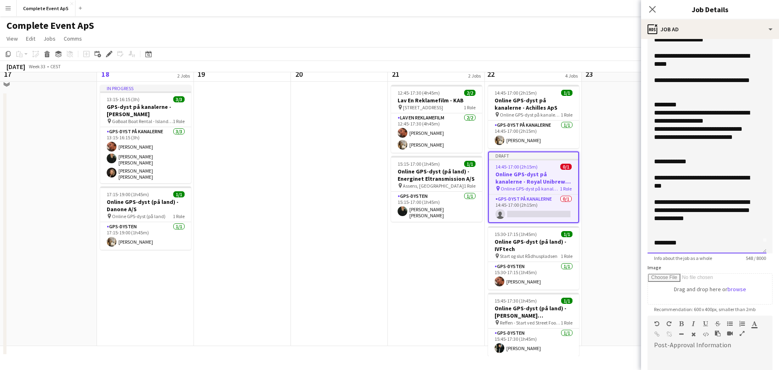
scroll to position [203, 0]
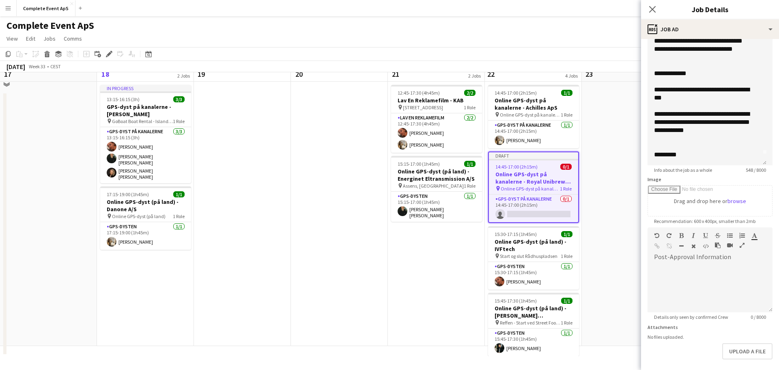
click at [738, 361] on form "**********" at bounding box center [710, 121] width 138 height 556
click at [738, 354] on button "Upload a file" at bounding box center [747, 351] width 50 height 16
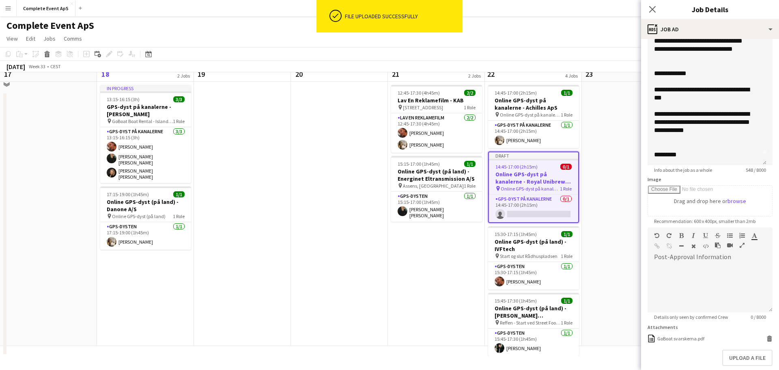
scroll to position [245, 0]
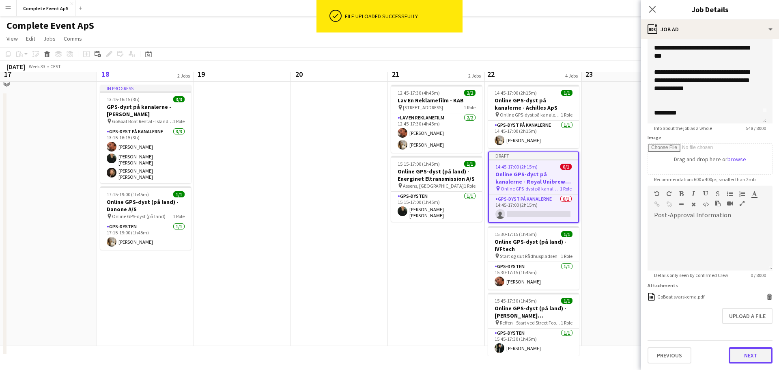
click at [743, 356] on button "Next" at bounding box center [751, 355] width 44 height 16
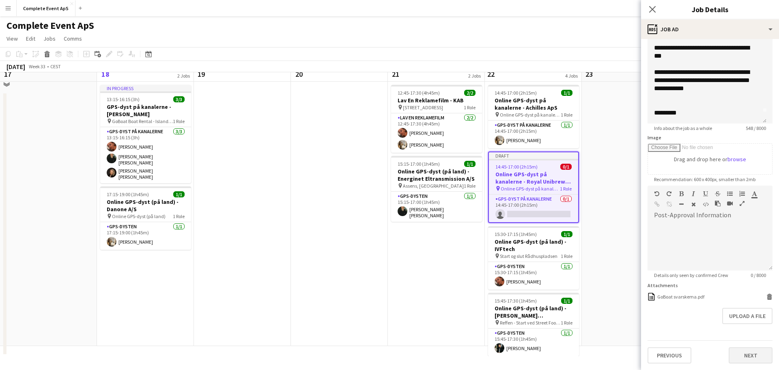
scroll to position [0, 0]
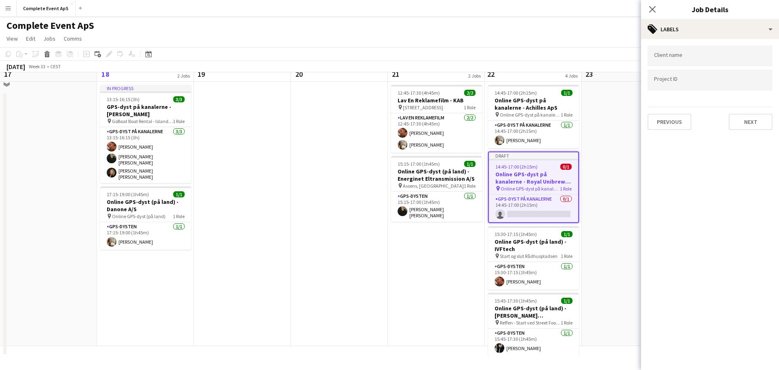
click at [758, 131] on div "Client name Project ID Previous Next" at bounding box center [710, 87] width 138 height 97
click at [743, 124] on button "Next" at bounding box center [751, 122] width 44 height 16
click at [594, 153] on app-date-cell at bounding box center [630, 214] width 97 height 264
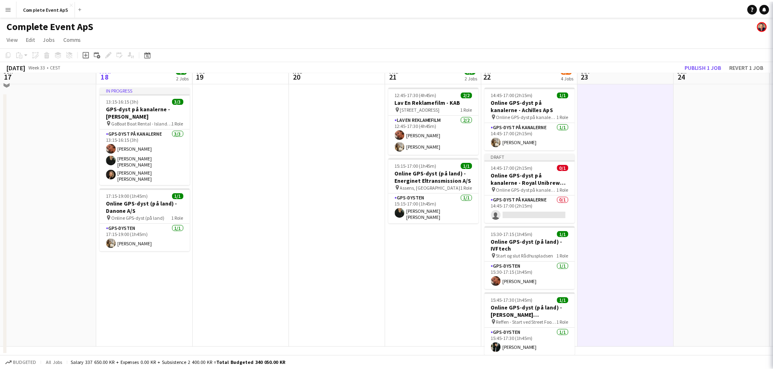
scroll to position [9, 194]
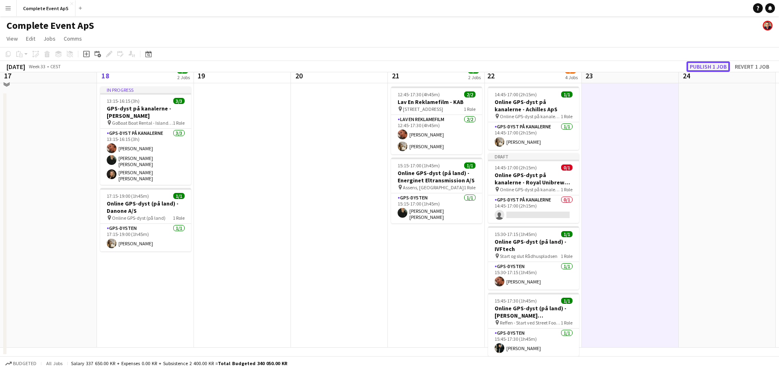
click at [714, 66] on button "Publish 1 job" at bounding box center [708, 66] width 43 height 11
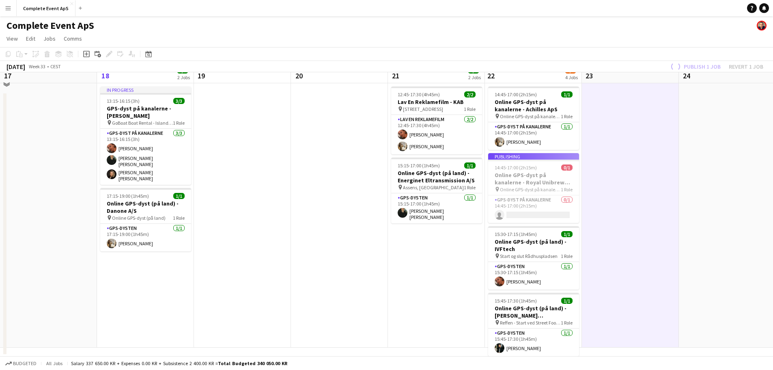
scroll to position [0, 194]
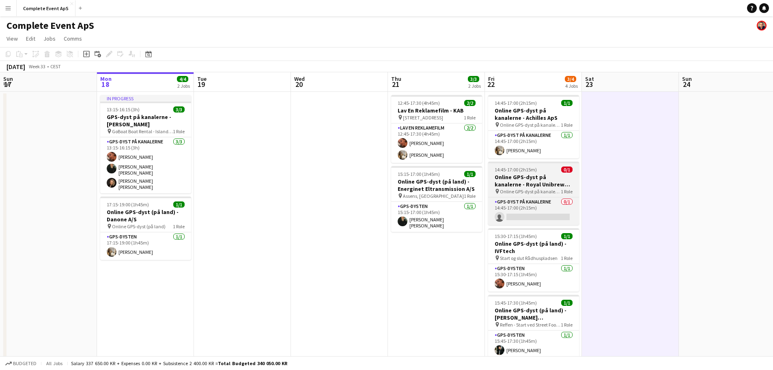
click at [543, 174] on h3 "Online GPS-dyst på kanalerne - Royal Unibrew A/S" at bounding box center [533, 180] width 91 height 15
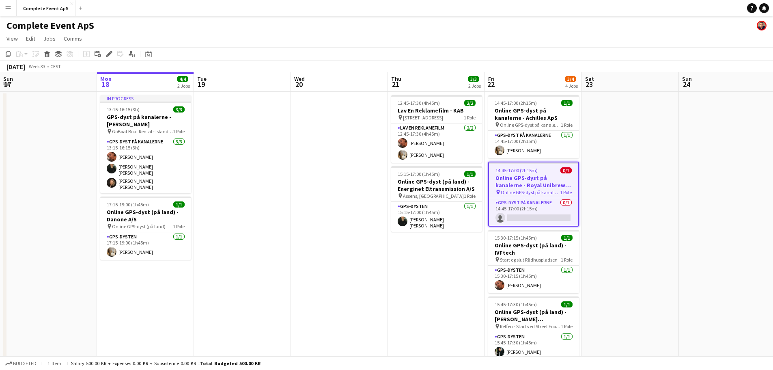
click at [616, 178] on app-date-cell at bounding box center [630, 234] width 97 height 285
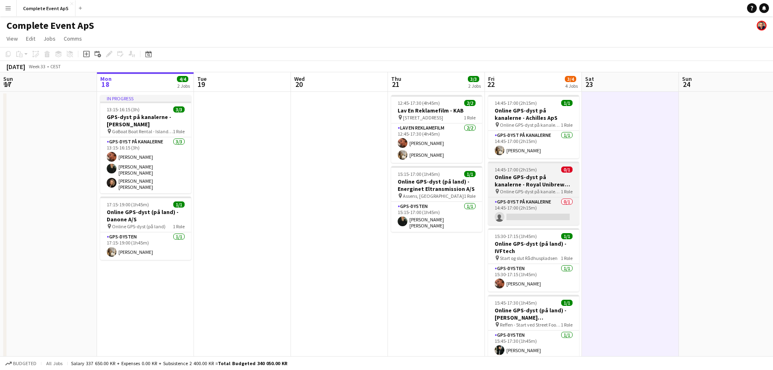
click at [550, 170] on div "14:45-17:00 (2h15m) 0/1" at bounding box center [533, 169] width 91 height 6
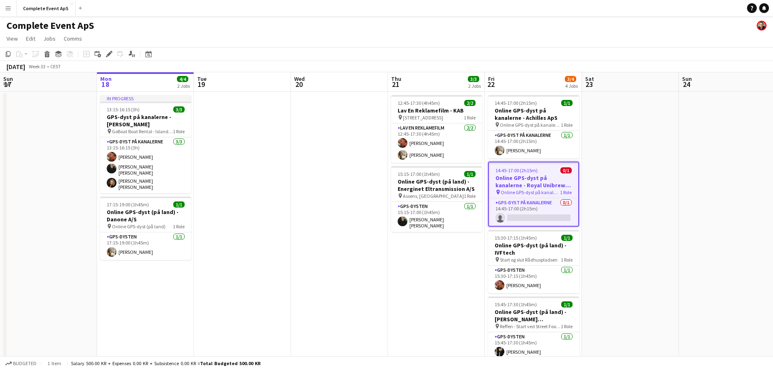
drag, startPoint x: 550, startPoint y: 170, endPoint x: 575, endPoint y: 163, distance: 26.7
click at [551, 170] on div "14:45-17:00 (2h15m) 0/1" at bounding box center [533, 170] width 89 height 6
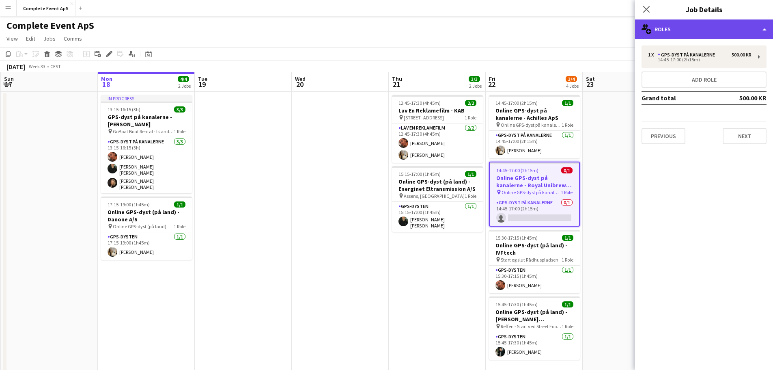
click at [713, 28] on div "multiple-users-add Roles" at bounding box center [704, 28] width 138 height 19
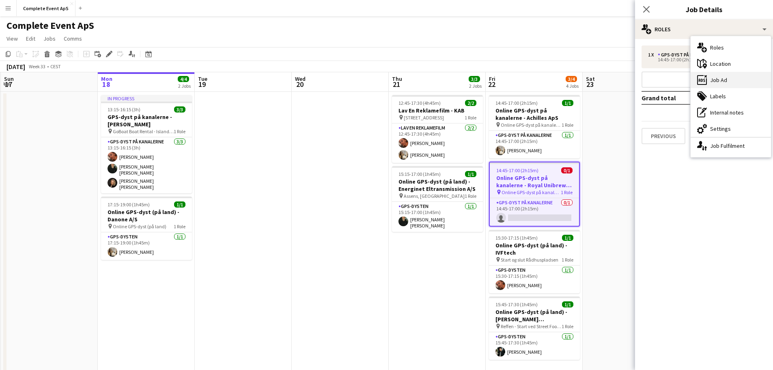
click at [727, 78] on div "ads-window Job Ad" at bounding box center [731, 80] width 80 height 16
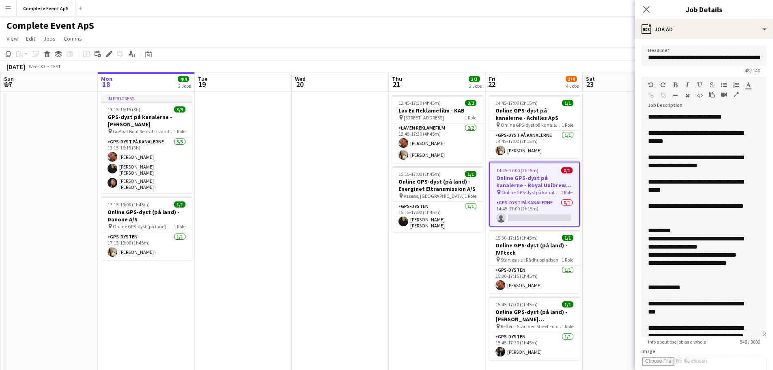
drag, startPoint x: 756, startPoint y: 157, endPoint x: 755, endPoint y: 332, distance: 175.3
click at [755, 332] on div "**********" at bounding box center [703, 225] width 125 height 224
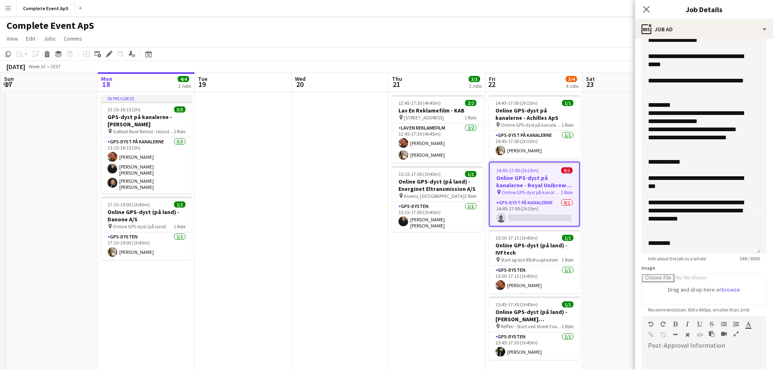
scroll to position [162, 0]
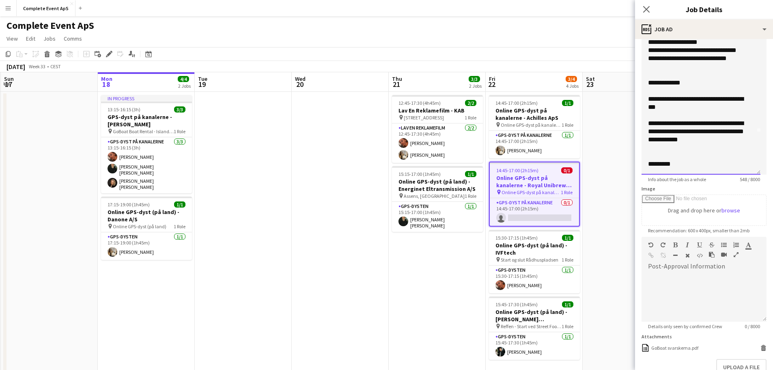
click at [702, 82] on div "**********" at bounding box center [698, 83] width 100 height 8
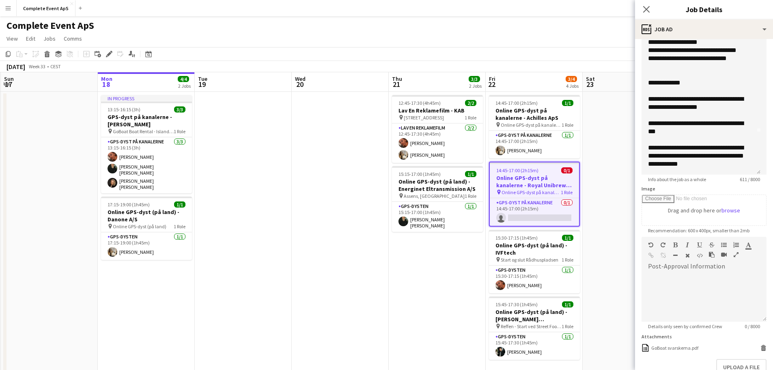
click at [610, 156] on app-date-cell at bounding box center [631, 234] width 97 height 285
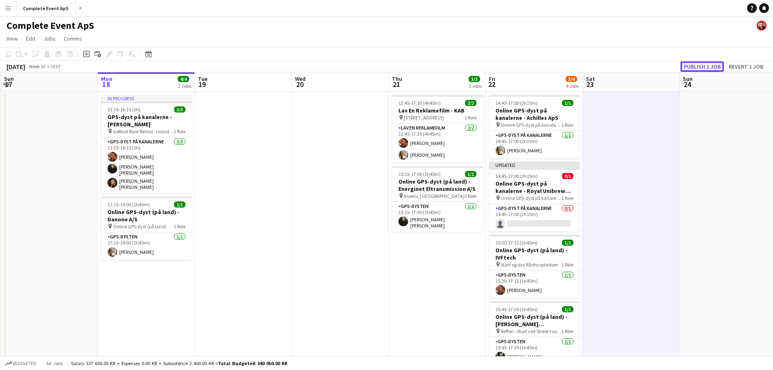
click at [696, 63] on button "Publish 1 job" at bounding box center [701, 66] width 43 height 11
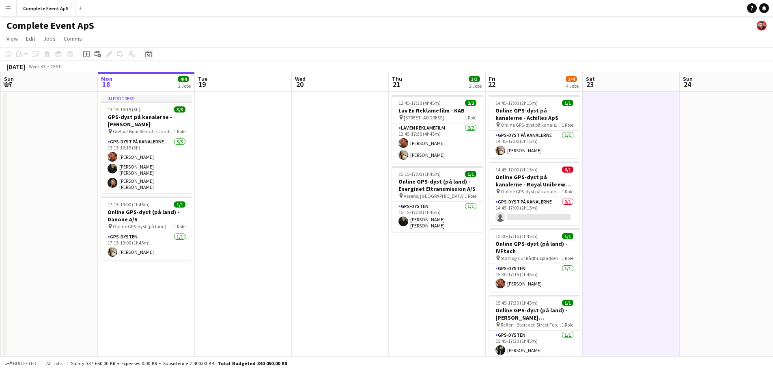
click at [146, 52] on icon at bounding box center [148, 54] width 6 height 6
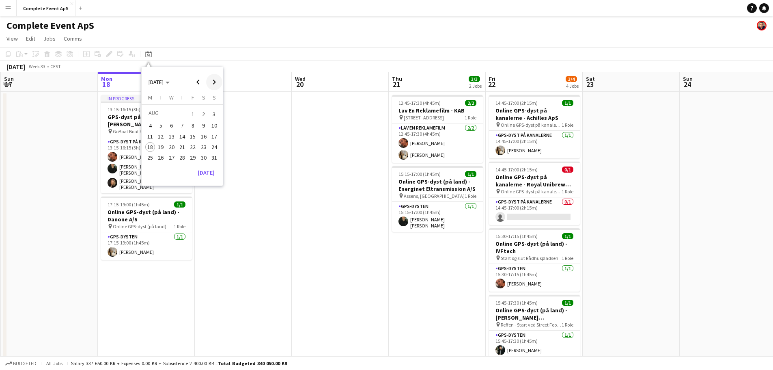
click at [213, 83] on span "Next month" at bounding box center [214, 82] width 16 height 16
click at [215, 81] on span "Next month" at bounding box center [214, 82] width 16 height 16
click at [191, 158] on span "24" at bounding box center [193, 156] width 10 height 10
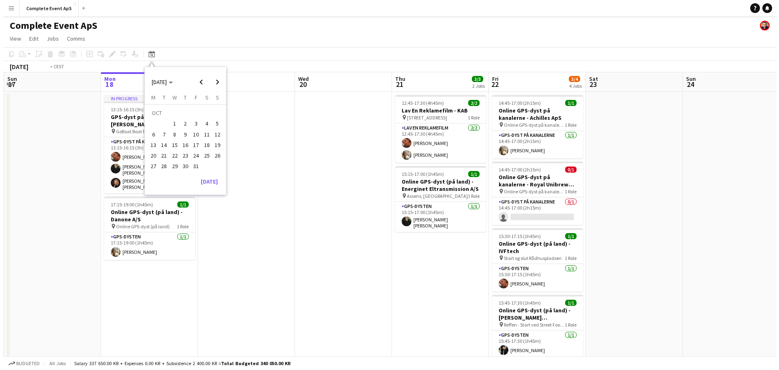
scroll to position [0, 279]
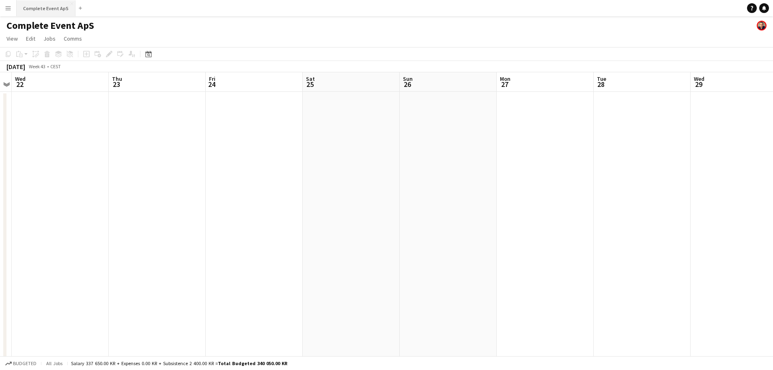
click at [48, 11] on button "Complete Event ApS Close" at bounding box center [46, 8] width 59 height 16
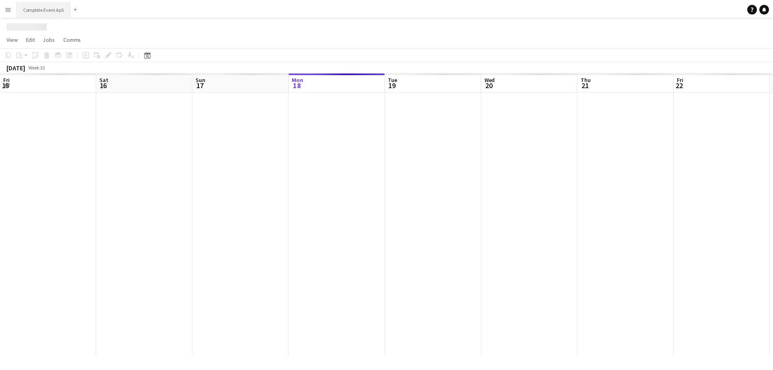
scroll to position [0, 194]
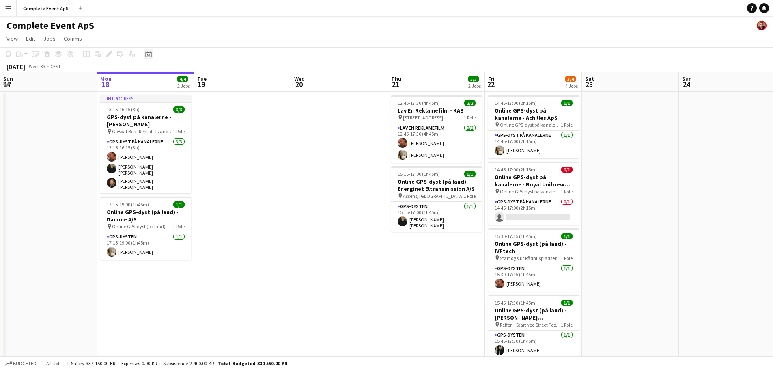
click at [145, 50] on div "Date picker" at bounding box center [149, 54] width 10 height 10
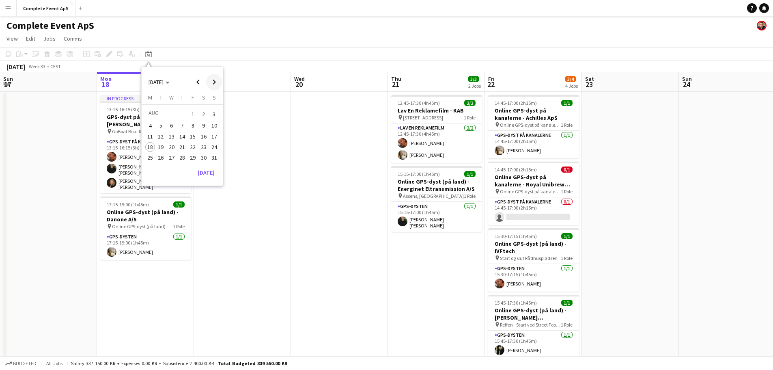
click at [215, 81] on span "Next month" at bounding box center [214, 82] width 16 height 16
click at [192, 156] on span "26" at bounding box center [193, 156] width 10 height 10
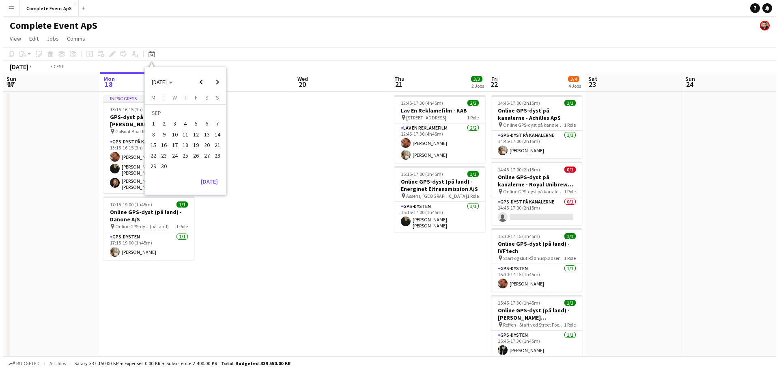
scroll to position [0, 279]
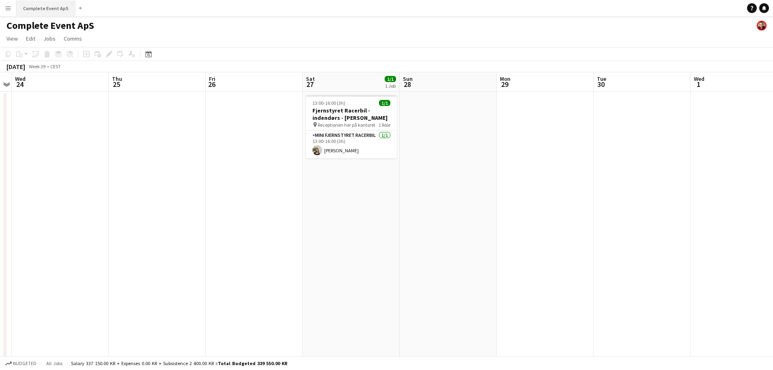
click at [53, 7] on button "Complete Event ApS Close" at bounding box center [46, 8] width 59 height 16
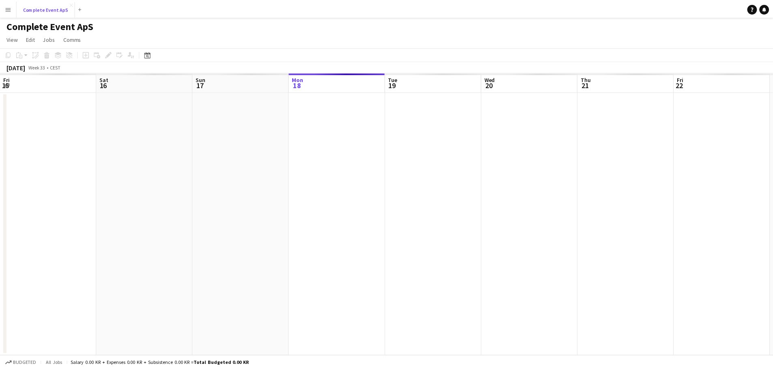
scroll to position [0, 194]
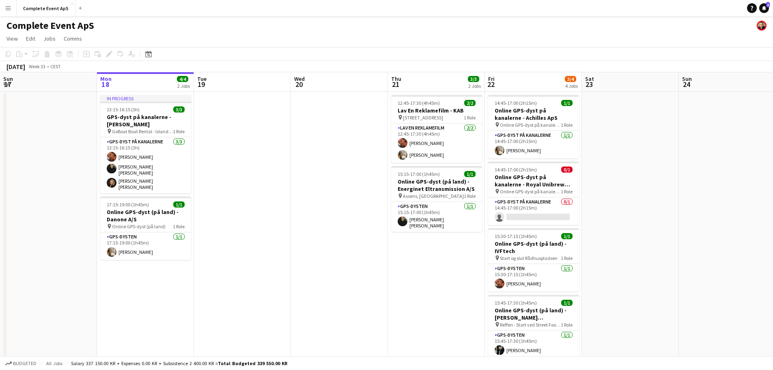
click at [765, 6] on icon "Notifications" at bounding box center [764, 8] width 5 height 5
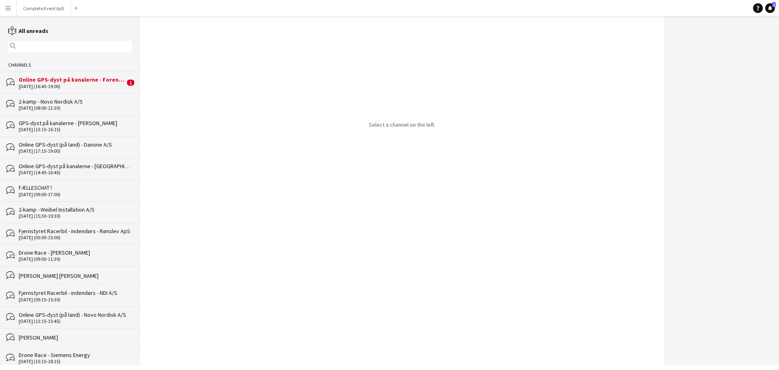
click at [86, 85] on div "[DATE] (16:45-19:00)" at bounding box center [72, 87] width 106 height 6
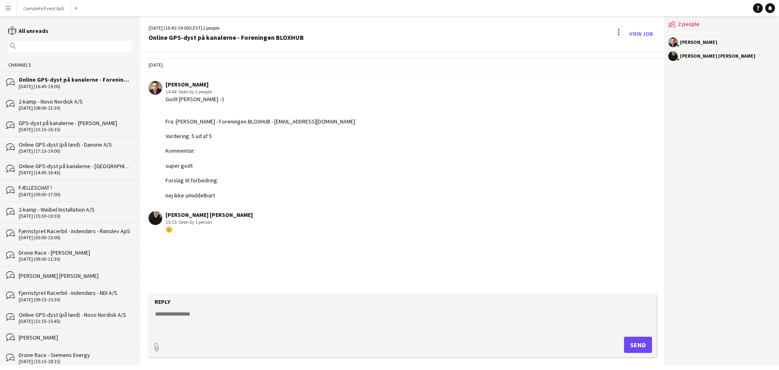
click at [216, 320] on textarea at bounding box center [403, 320] width 499 height 21
type textarea "**********"
click at [44, 6] on button "Complete Event ApS Close" at bounding box center [44, 8] width 54 height 16
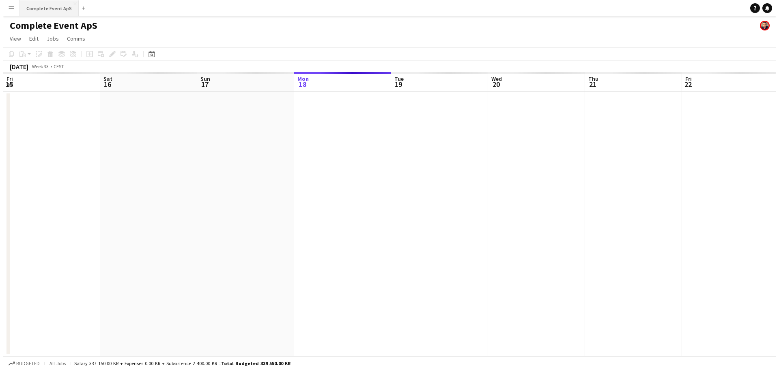
scroll to position [0, 194]
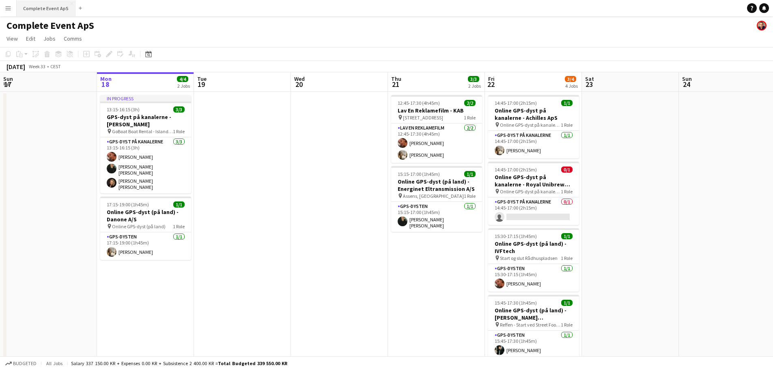
click at [37, 9] on button "Complete Event ApS Close" at bounding box center [46, 8] width 59 height 16
click at [9, 6] on button "Menu" at bounding box center [8, 8] width 16 height 16
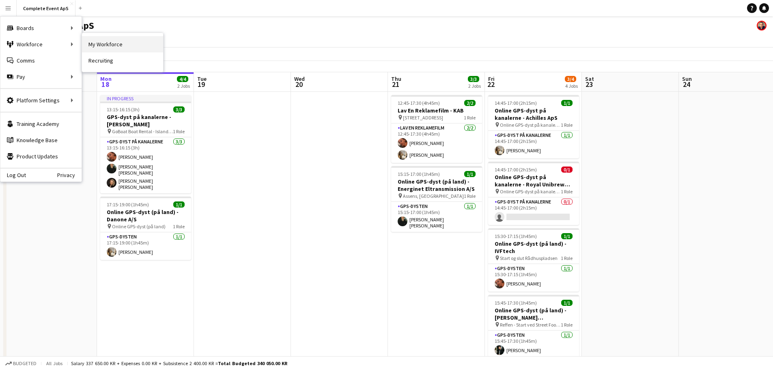
click at [100, 46] on link "My Workforce" at bounding box center [122, 44] width 81 height 16
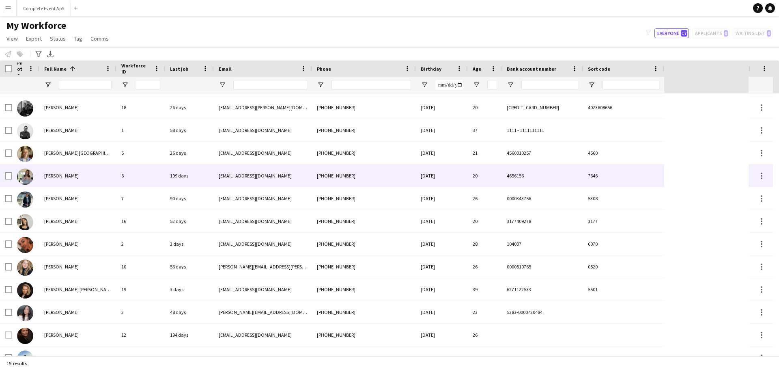
scroll to position [81, 0]
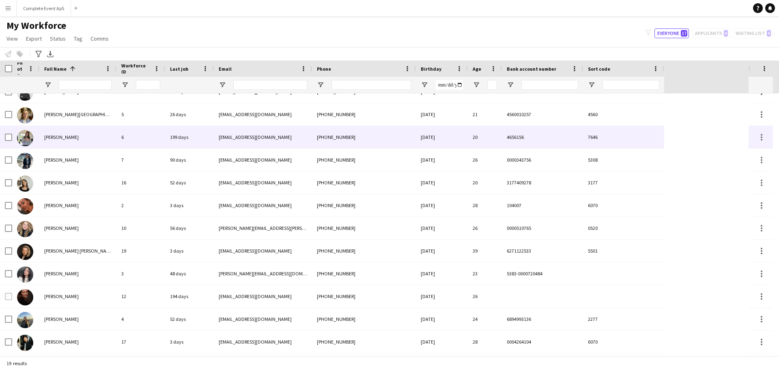
drag, startPoint x: 219, startPoint y: 138, endPoint x: 272, endPoint y: 140, distance: 53.2
click at [272, 140] on div "[EMAIL_ADDRESS][DOMAIN_NAME]" at bounding box center [263, 137] width 98 height 22
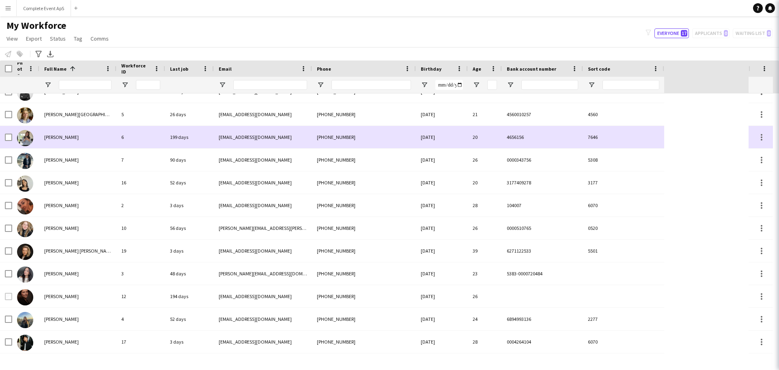
click at [274, 138] on div "[EMAIL_ADDRESS][DOMAIN_NAME]" at bounding box center [263, 137] width 98 height 22
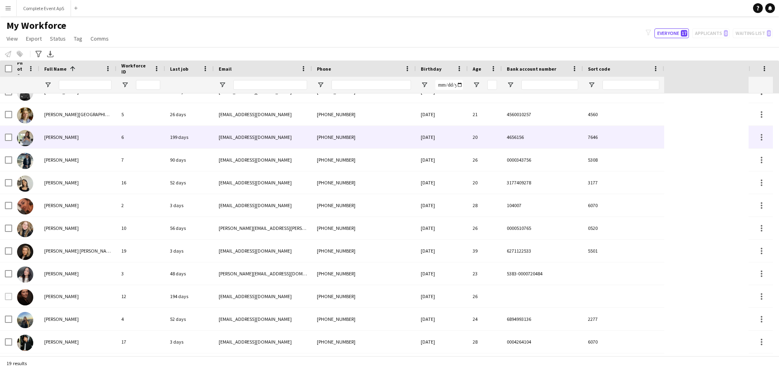
click at [275, 141] on div "[EMAIL_ADDRESS][DOMAIN_NAME]" at bounding box center [263, 137] width 98 height 22
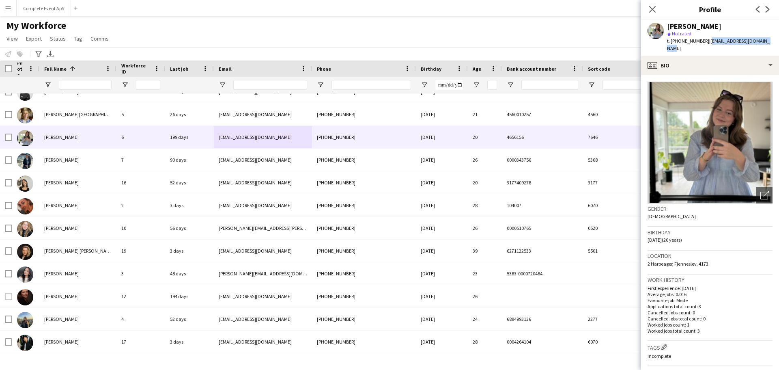
drag, startPoint x: 766, startPoint y: 38, endPoint x: 702, endPoint y: 44, distance: 65.2
click at [702, 44] on div "[PERSON_NAME] star Not rated t. [PHONE_NUMBER] | [EMAIL_ADDRESS][DOMAIN_NAME]" at bounding box center [710, 37] width 138 height 36
copy span "[EMAIL_ADDRESS][DOMAIN_NAME]"
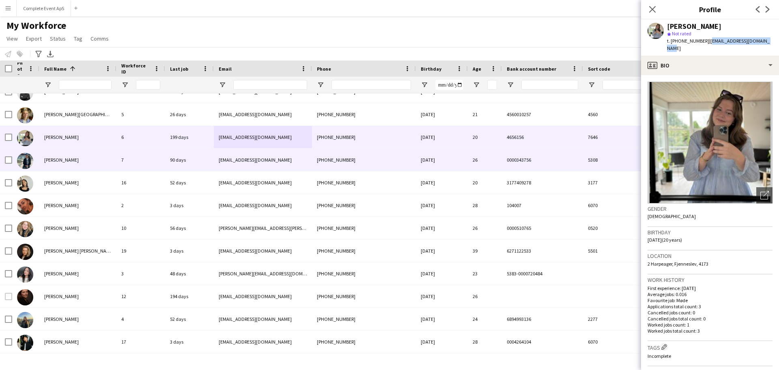
click at [102, 157] on div "[PERSON_NAME]" at bounding box center [77, 160] width 77 height 22
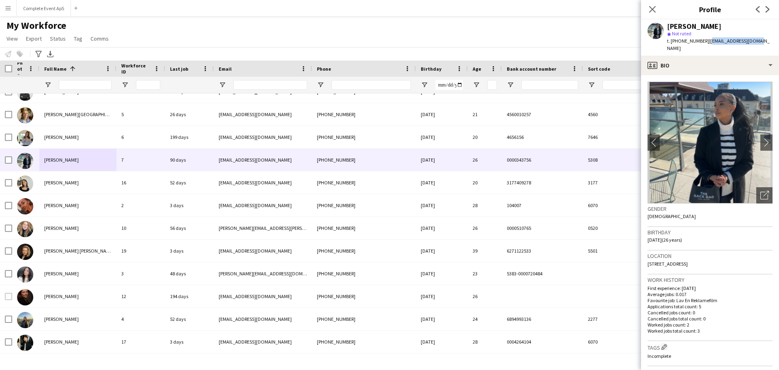
drag, startPoint x: 754, startPoint y: 38, endPoint x: 701, endPoint y: 39, distance: 52.8
click at [701, 39] on div "[PERSON_NAME] star Not rated t. [PHONE_NUMBER] | [EMAIL_ADDRESS][DOMAIN_NAME]" at bounding box center [710, 37] width 138 height 36
copy span "[EMAIL_ADDRESS][DOMAIN_NAME]"
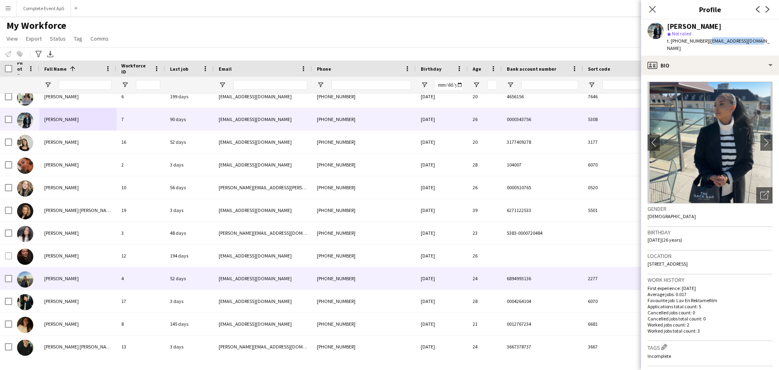
scroll to position [162, 0]
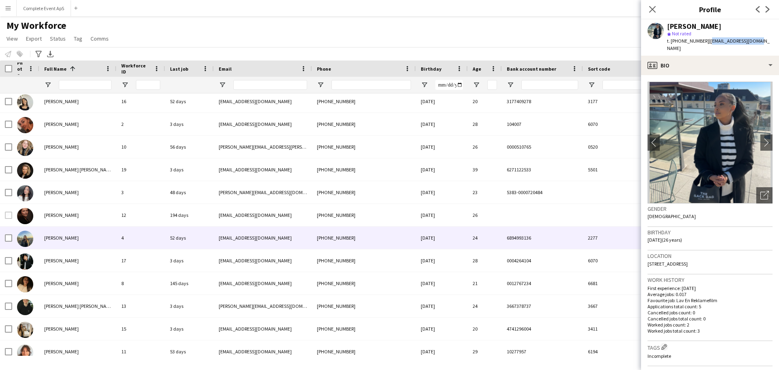
click at [106, 237] on div "[PERSON_NAME]" at bounding box center [77, 237] width 77 height 22
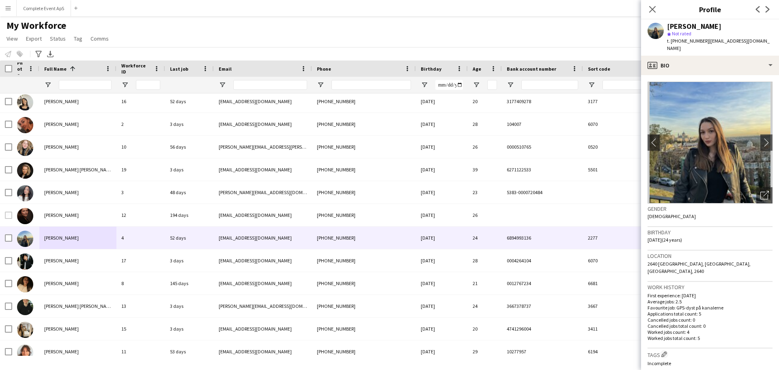
drag, startPoint x: 767, startPoint y: 42, endPoint x: 702, endPoint y: 45, distance: 65.0
click at [702, 45] on div "[PERSON_NAME] star Not rated t. [PHONE_NUMBER] | [EMAIL_ADDRESS][DOMAIN_NAME]" at bounding box center [710, 37] width 138 height 36
copy span "[EMAIL_ADDRESS][DOMAIN_NAME]"
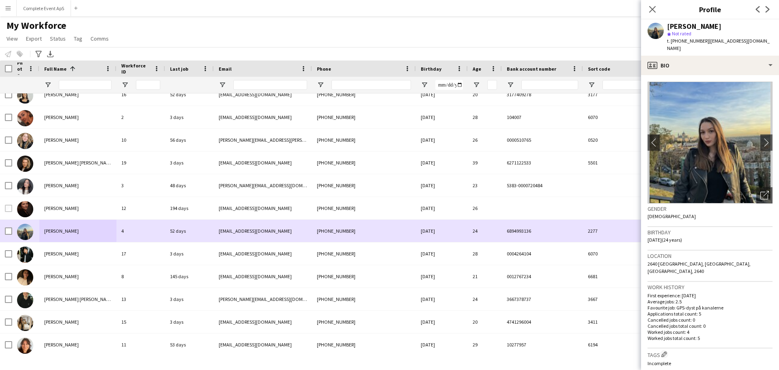
scroll to position [170, 0]
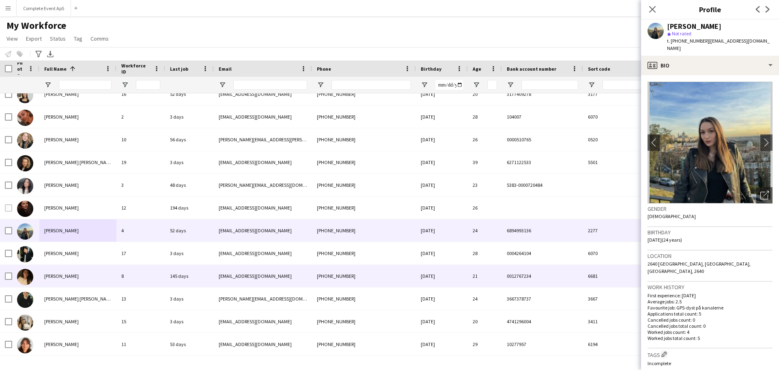
click at [111, 275] on div "[PERSON_NAME]" at bounding box center [77, 276] width 77 height 22
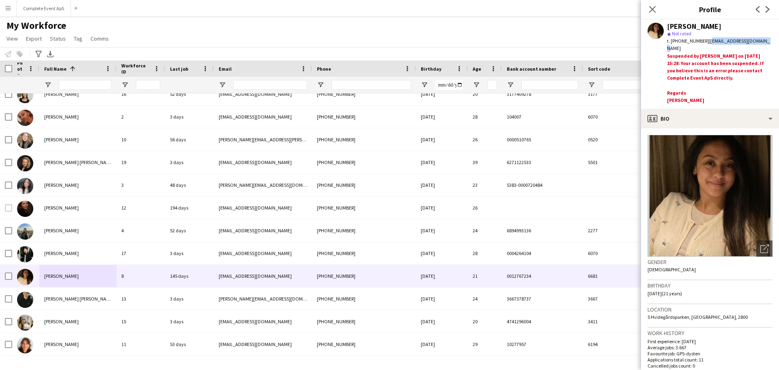
drag, startPoint x: 758, startPoint y: 42, endPoint x: 700, endPoint y: 42, distance: 57.2
click at [700, 42] on div "t. [PHONE_NUMBER] | [EMAIL_ADDRESS][DOMAIN_NAME]" at bounding box center [719, 44] width 105 height 15
copy span "[EMAIL_ADDRESS][DOMAIN_NAME]"
click at [38, 5] on button "Complete Event ApS Close" at bounding box center [44, 8] width 54 height 16
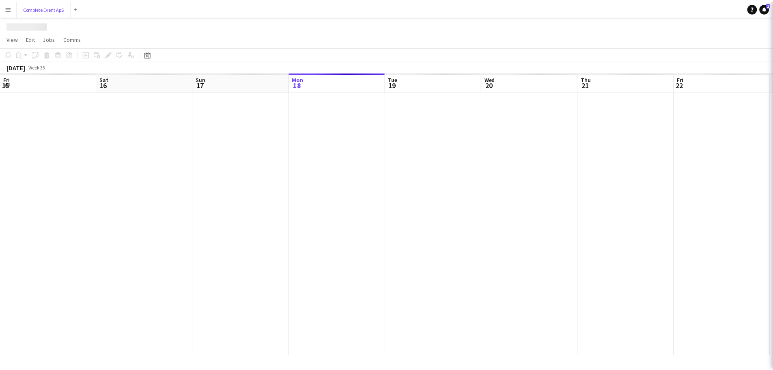
scroll to position [0, 194]
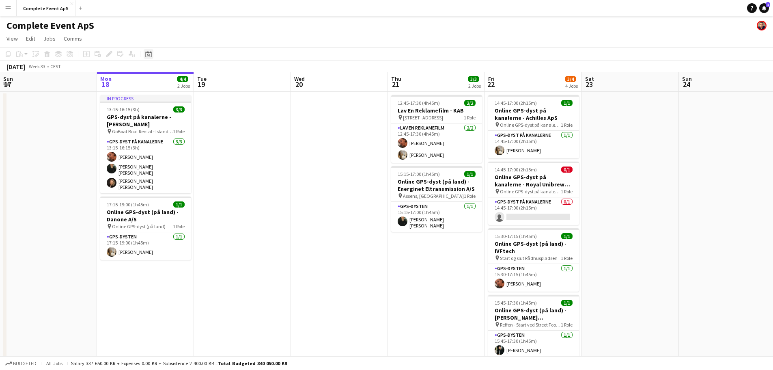
click at [145, 53] on div "Date picker" at bounding box center [149, 54] width 10 height 10
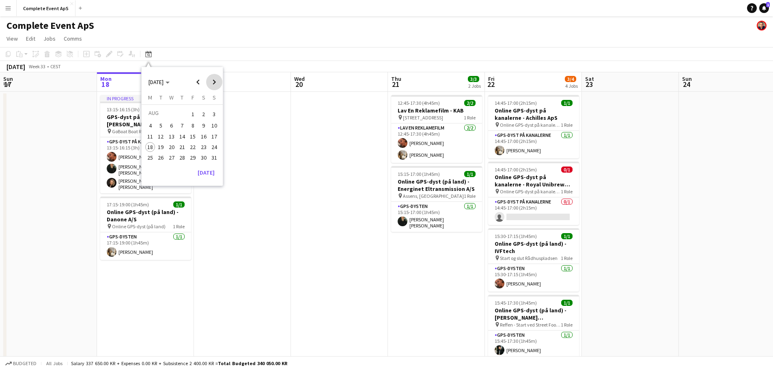
click at [214, 82] on span "Next month" at bounding box center [214, 82] width 16 height 16
click at [178, 145] on span "18" at bounding box center [182, 145] width 10 height 10
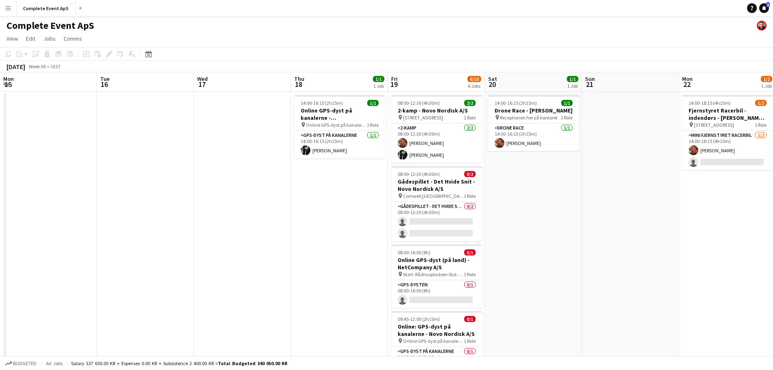
scroll to position [0, 279]
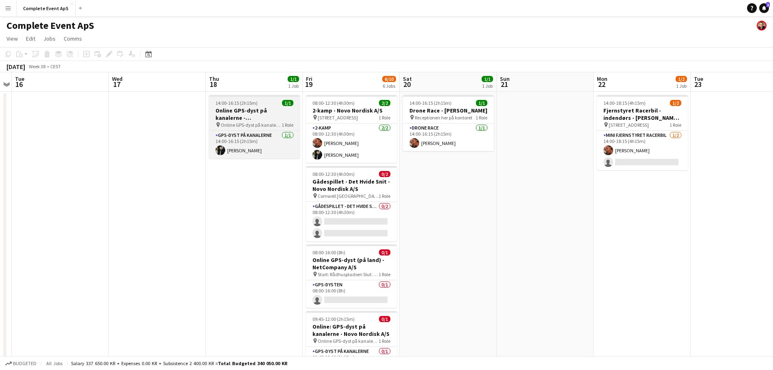
click at [260, 109] on h3 "Online GPS-dyst på kanalerne - [GEOGRAPHIC_DATA]" at bounding box center [254, 114] width 91 height 15
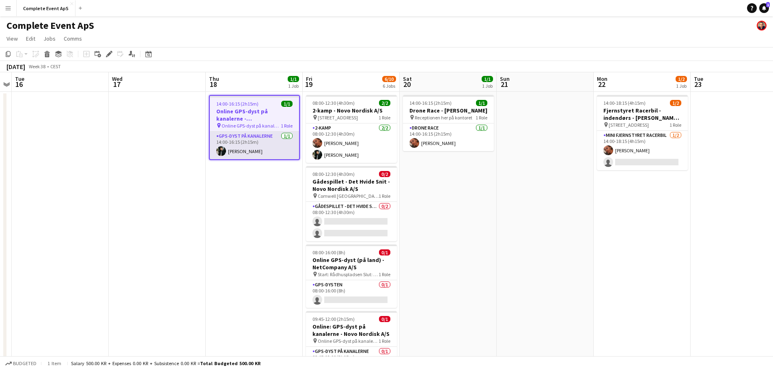
click at [260, 140] on app-card-role "GPS-dyst på kanalerne [DATE] 14:00-16:15 (2h15m) [PERSON_NAME]" at bounding box center [254, 145] width 89 height 28
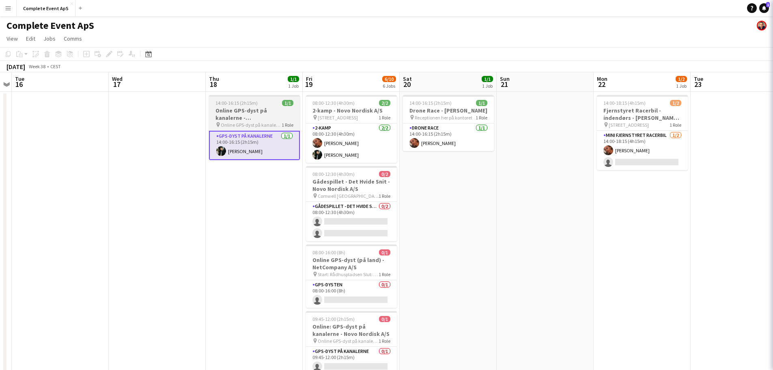
click at [260, 99] on app-job-card "14:00-16:15 (2h15m) 1/1 Online GPS-dyst på kanalerne - [GEOGRAPHIC_DATA] pin On…" at bounding box center [254, 127] width 91 height 65
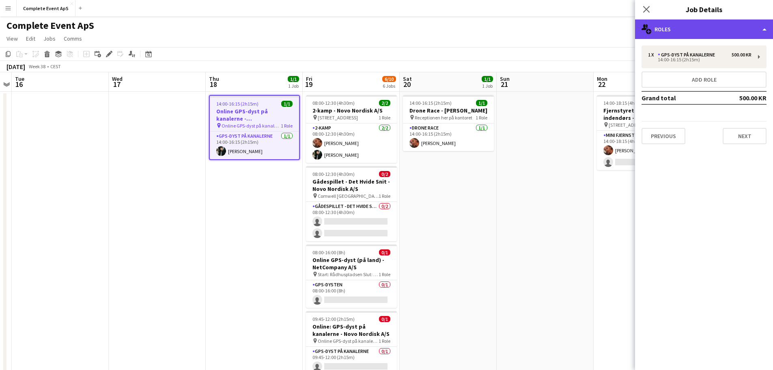
click at [717, 24] on div "multiple-users-add Roles" at bounding box center [704, 28] width 138 height 19
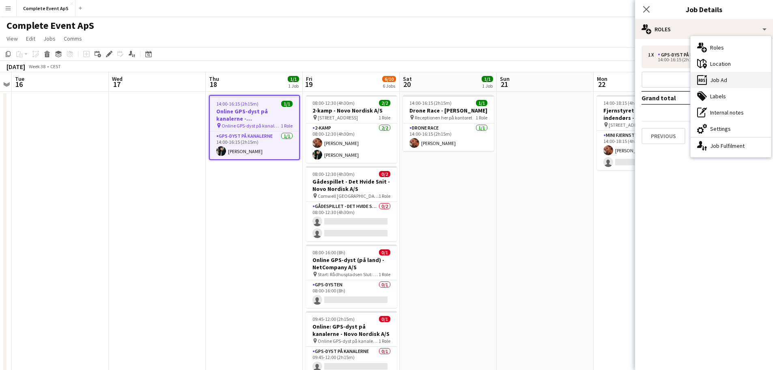
click at [722, 76] on div "ads-window Job Ad" at bounding box center [731, 80] width 80 height 16
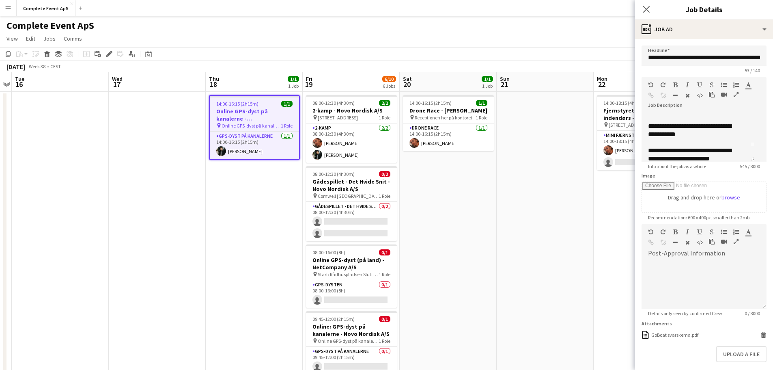
scroll to position [41, 0]
click at [671, 132] on div "**********" at bounding box center [695, 129] width 94 height 16
click at [581, 241] on app-date-cell at bounding box center [545, 325] width 97 height 466
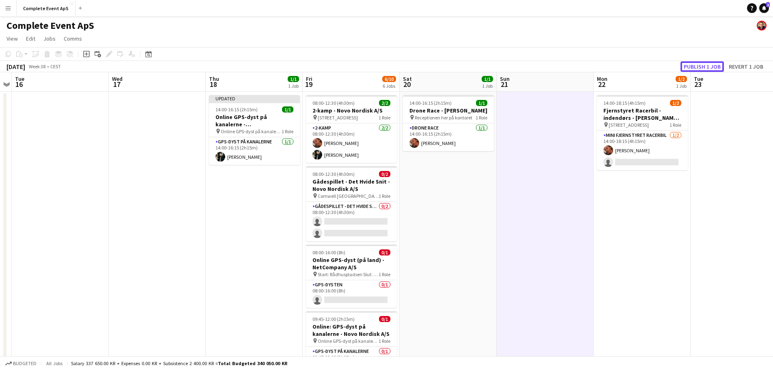
click at [707, 61] on button "Publish 1 job" at bounding box center [701, 66] width 43 height 11
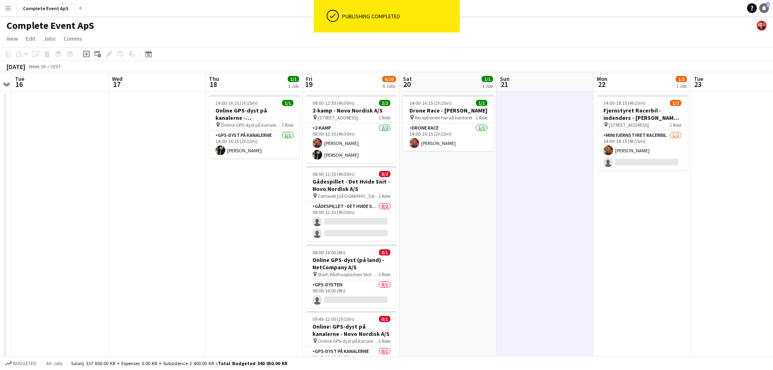
click at [762, 9] on icon "Notifications" at bounding box center [764, 8] width 5 height 5
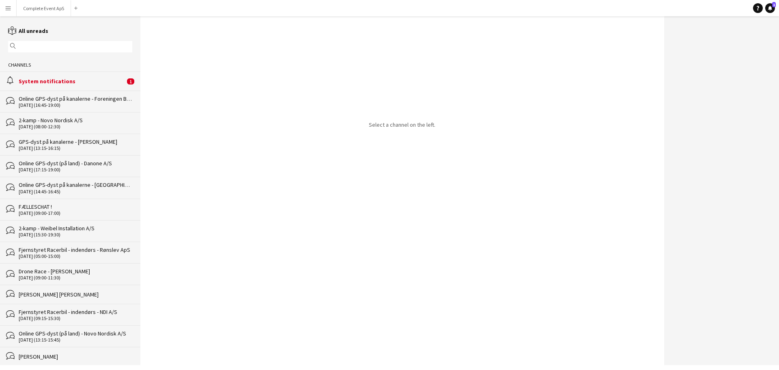
click at [49, 78] on div "System notifications" at bounding box center [72, 80] width 106 height 7
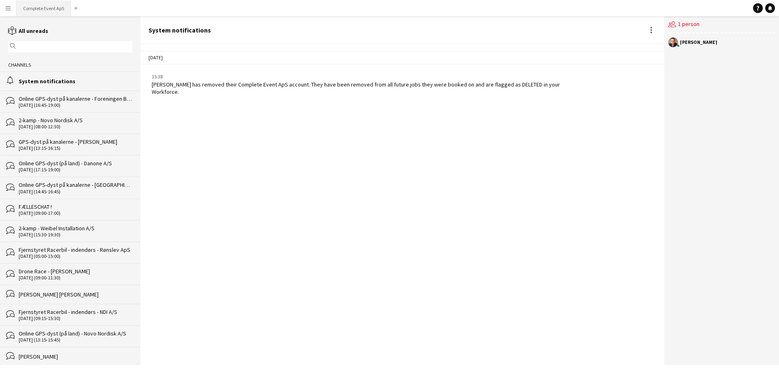
click at [47, 9] on button "Complete Event ApS Close" at bounding box center [44, 8] width 54 height 16
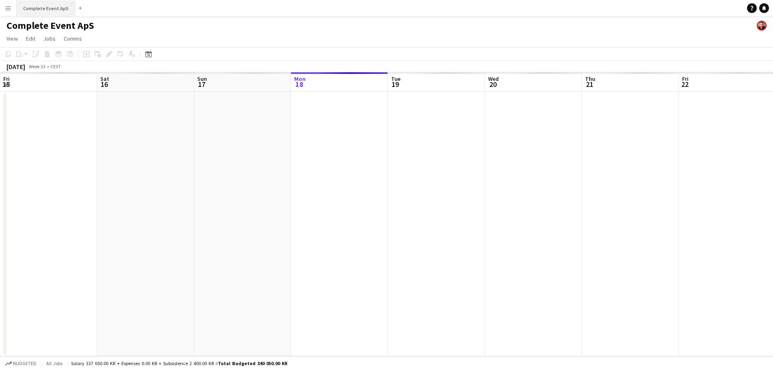
scroll to position [0, 194]
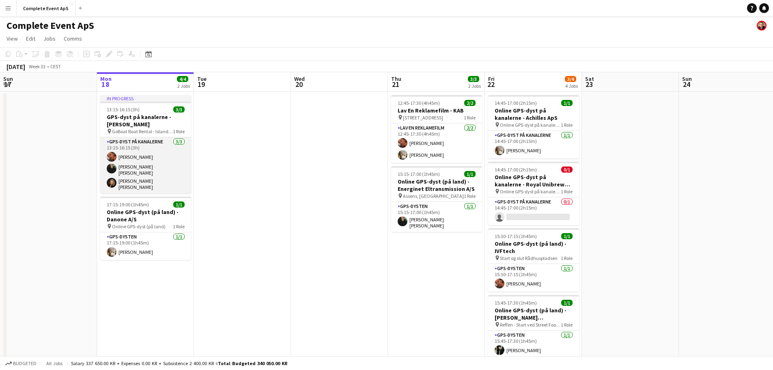
click at [156, 161] on app-card-role "GPS-dyst på kanalerne [DATE] 13:15-16:15 (3h) [PERSON_NAME] [PERSON_NAME] [PERS…" at bounding box center [145, 165] width 91 height 56
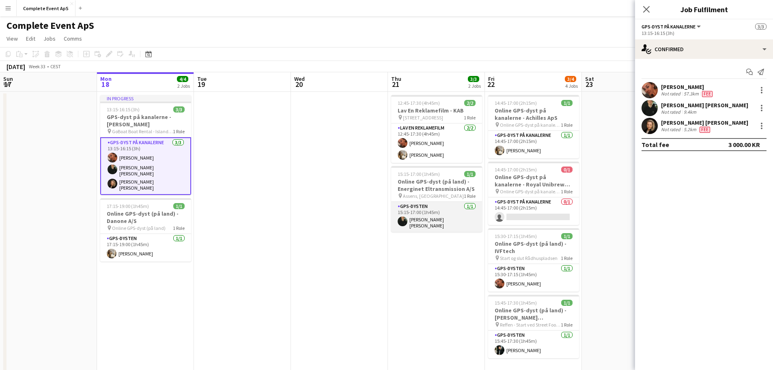
click at [445, 209] on app-card-role "GPS-dysten [DATE] 15:15-17:00 (1h45m) [PERSON_NAME] [PERSON_NAME]" at bounding box center [436, 217] width 91 height 30
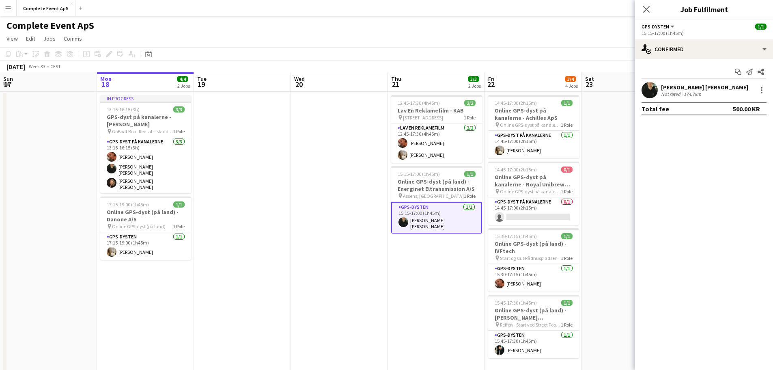
click at [439, 269] on app-date-cell "12:45-17:30 (4h45m) 2/2 Lav En Reklamefilm - KAB pin [STREET_ADDRESS] 1 Role La…" at bounding box center [436, 234] width 97 height 285
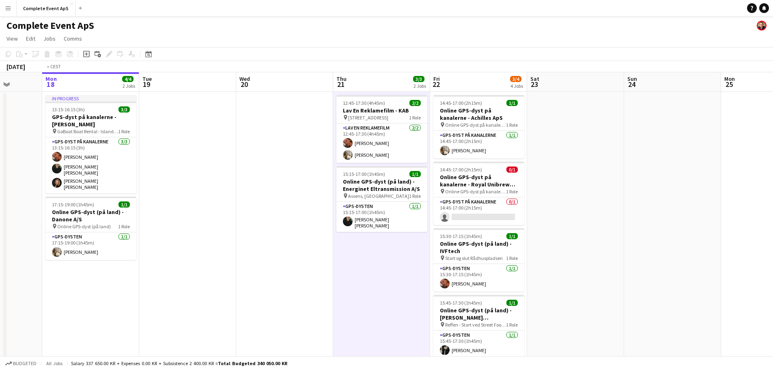
drag, startPoint x: 622, startPoint y: 218, endPoint x: 199, endPoint y: 198, distance: 423.2
click at [198, 200] on app-calendar-viewport "Fri 15 6/6 3 Jobs Sat 16 Sun 17 Mon 18 4/4 2 Jobs Tue 19 Wed 20 Thu 21 3/3 2 Jo…" at bounding box center [386, 224] width 773 height 304
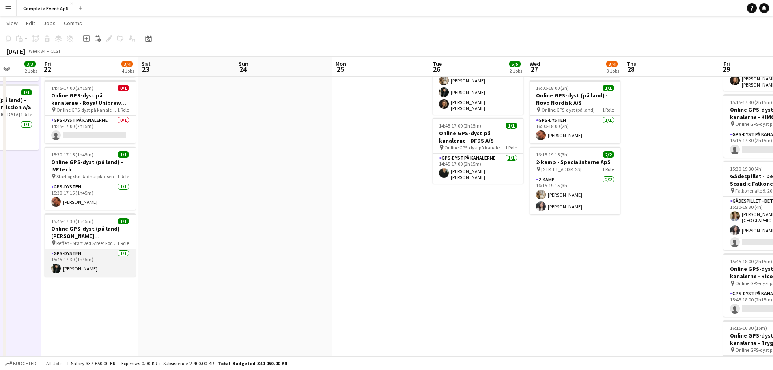
scroll to position [81, 0]
click at [105, 263] on app-card-role "GPS-dysten [DATE] 15:45-17:30 (1h45m) [PERSON_NAME]" at bounding box center [90, 262] width 91 height 28
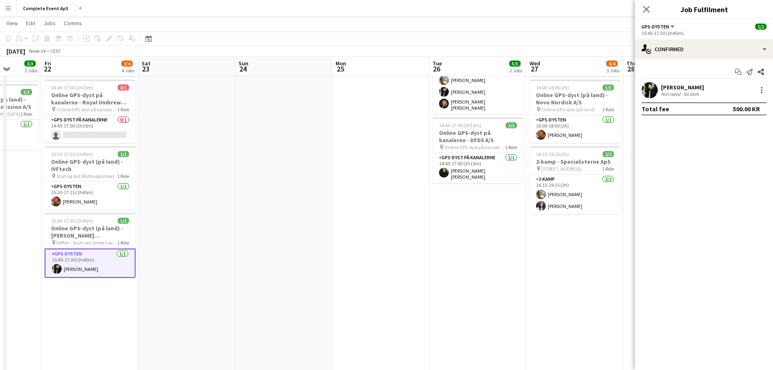
click at [672, 88] on div "[PERSON_NAME]" at bounding box center [682, 87] width 43 height 7
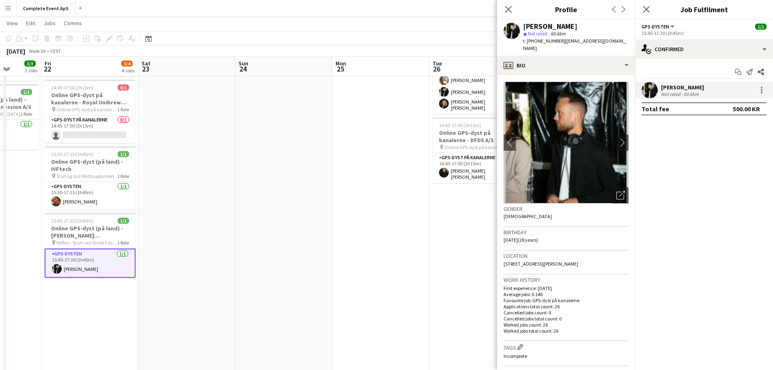
click at [540, 41] on span "t. [PHONE_NUMBER]" at bounding box center [544, 41] width 42 height 6
copy span "4527636826"
click at [224, 141] on app-date-cell at bounding box center [186, 237] width 97 height 454
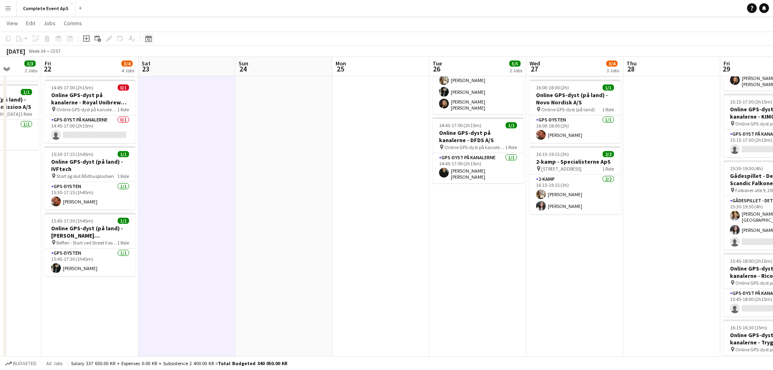
click at [151, 35] on icon "Date picker" at bounding box center [148, 38] width 6 height 6
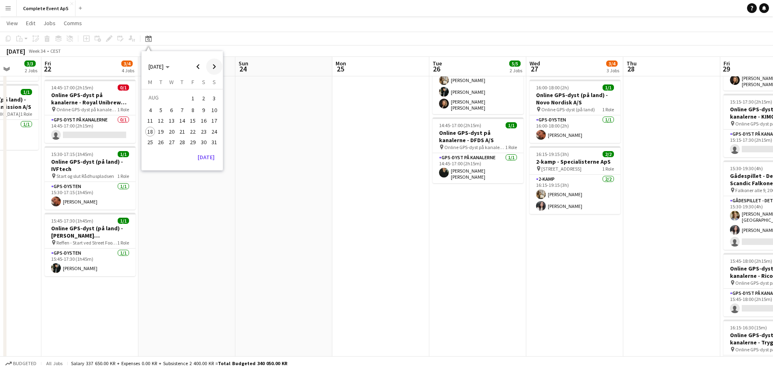
click at [212, 63] on span "Next month" at bounding box center [214, 66] width 16 height 16
click at [52, 6] on button "Complete Event ApS Close" at bounding box center [46, 8] width 59 height 16
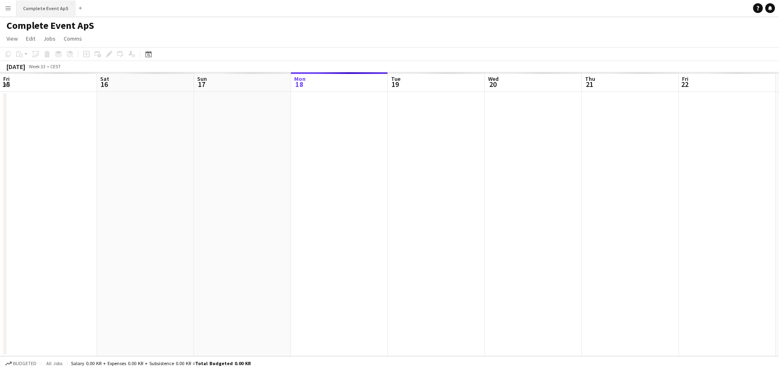
scroll to position [0, 194]
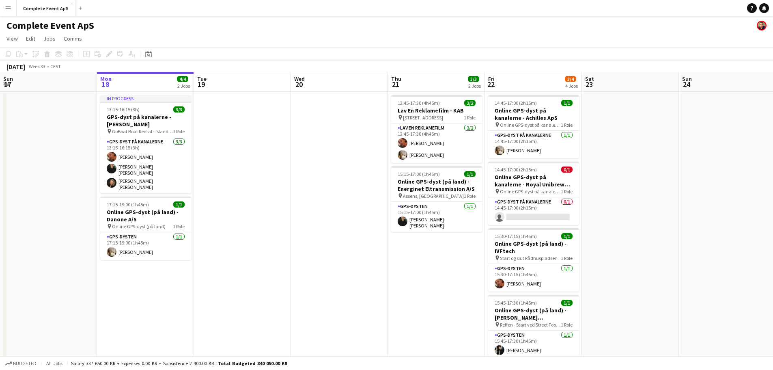
click at [10, 9] on app-icon "Menu" at bounding box center [8, 8] width 6 height 6
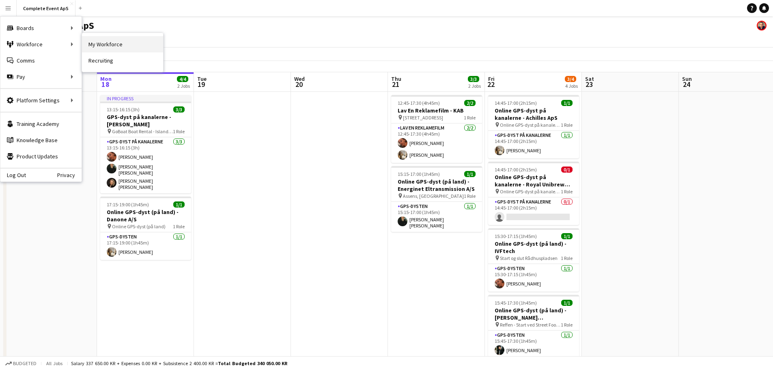
click at [104, 47] on link "My Workforce" at bounding box center [122, 44] width 81 height 16
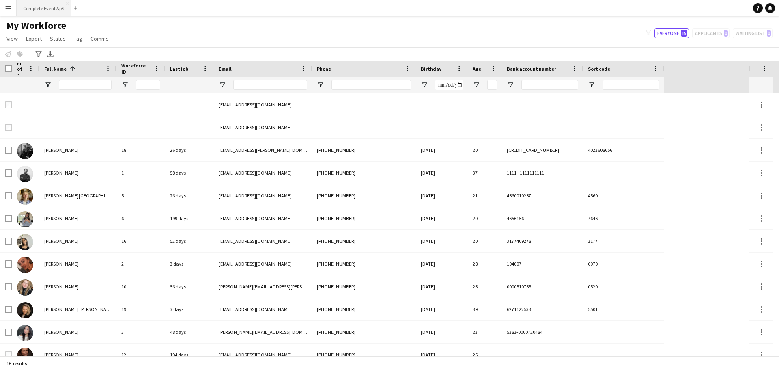
click at [45, 9] on button "Complete Event ApS Close" at bounding box center [44, 8] width 54 height 16
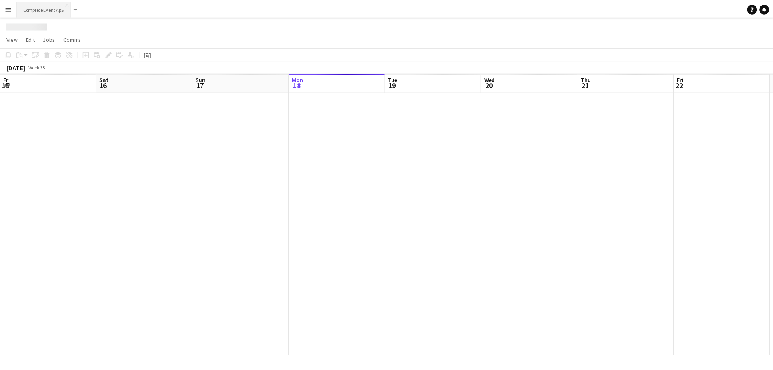
scroll to position [0, 194]
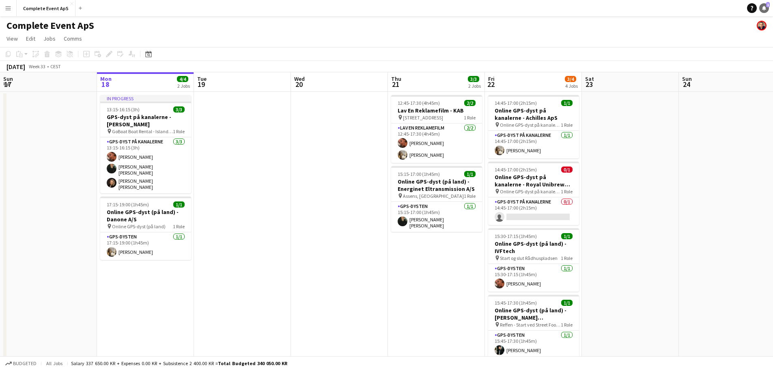
click at [765, 6] on icon "Notifications" at bounding box center [764, 8] width 5 height 5
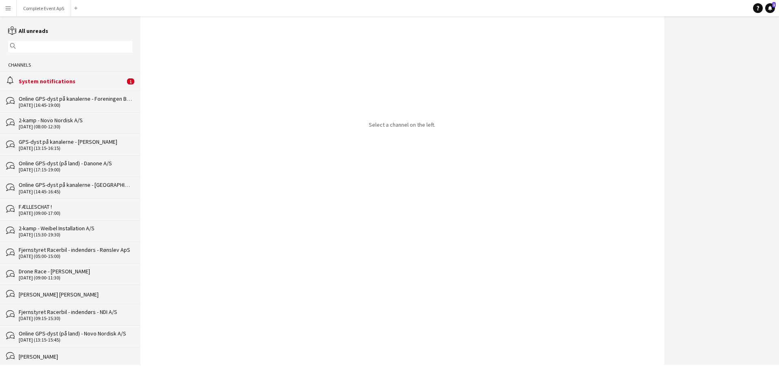
click at [106, 86] on div "alarm System notifications 1" at bounding box center [70, 80] width 140 height 19
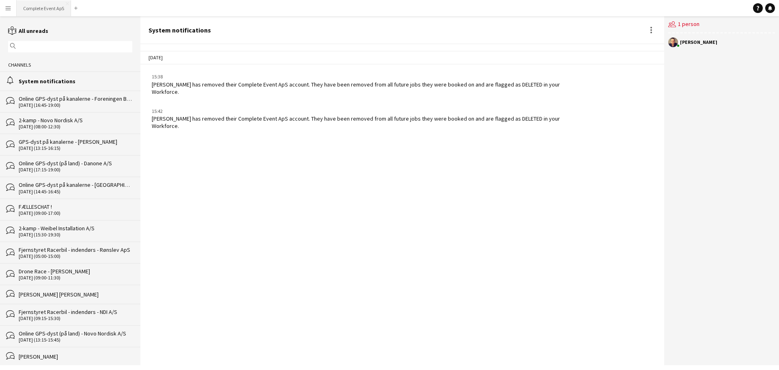
click at [42, 11] on button "Complete Event ApS Close" at bounding box center [44, 8] width 54 height 16
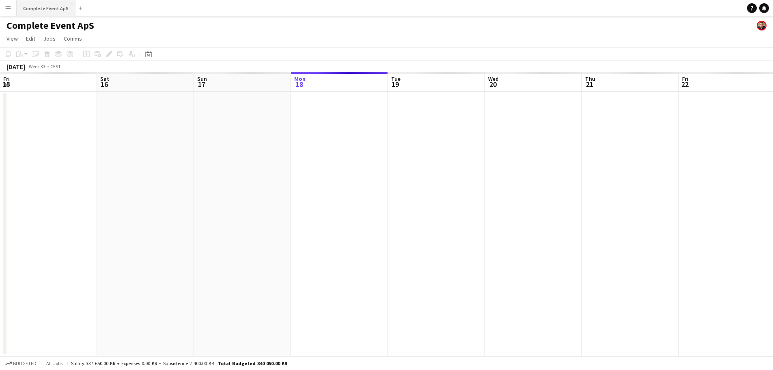
scroll to position [0, 194]
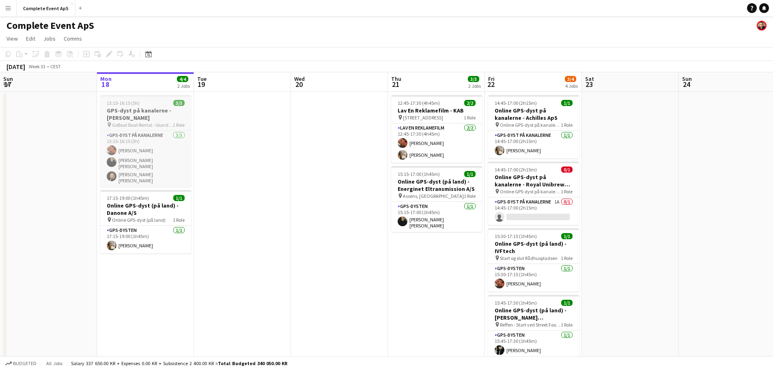
click at [153, 102] on div "13:15-16:15 (3h) 3/3" at bounding box center [145, 103] width 91 height 6
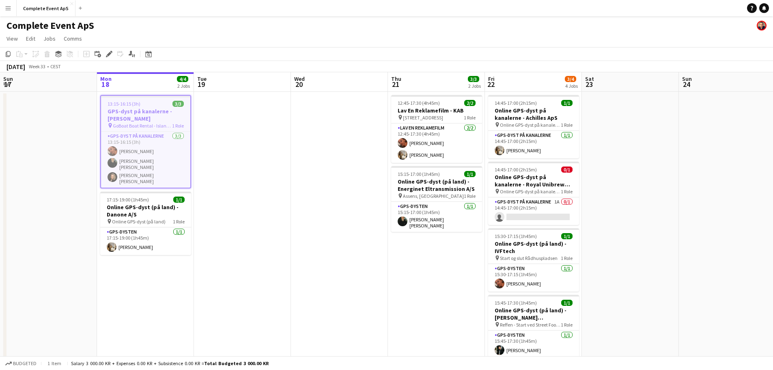
click at [153, 102] on div "13:15-16:15 (3h) 3/3" at bounding box center [145, 104] width 89 height 6
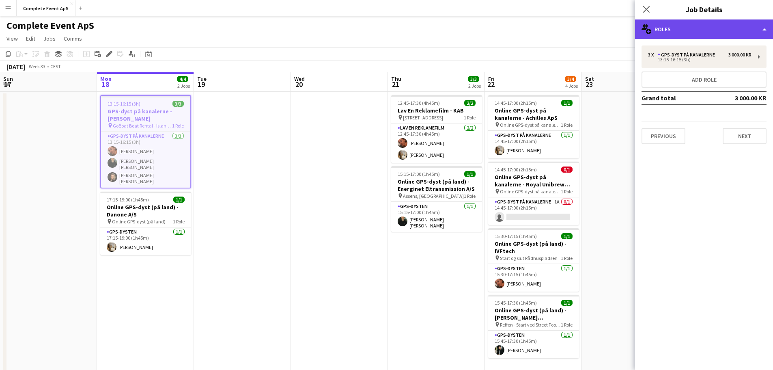
click at [675, 29] on div "multiple-users-add Roles" at bounding box center [704, 28] width 138 height 19
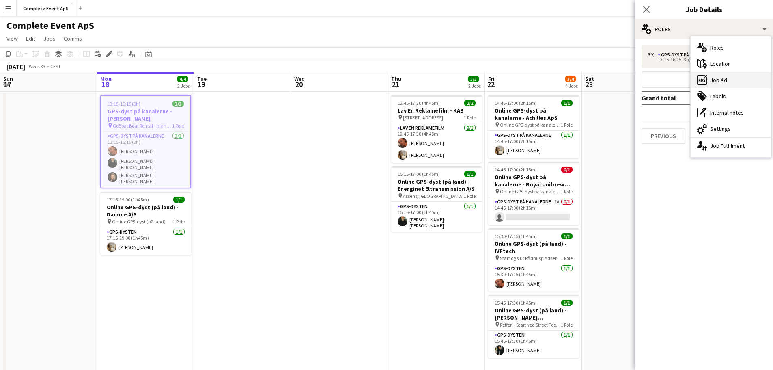
click at [720, 77] on div "ads-window Job Ad" at bounding box center [731, 80] width 80 height 16
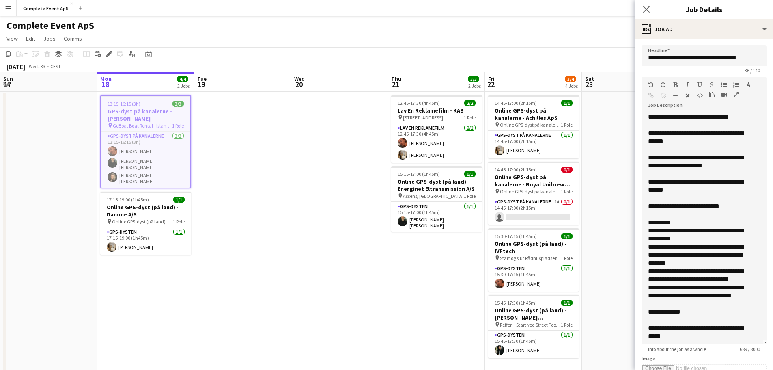
drag, startPoint x: 756, startPoint y: 159, endPoint x: 739, endPoint y: 324, distance: 165.7
click at [770, 357] on mat-expansion-panel "**********" at bounding box center [704, 204] width 138 height 331
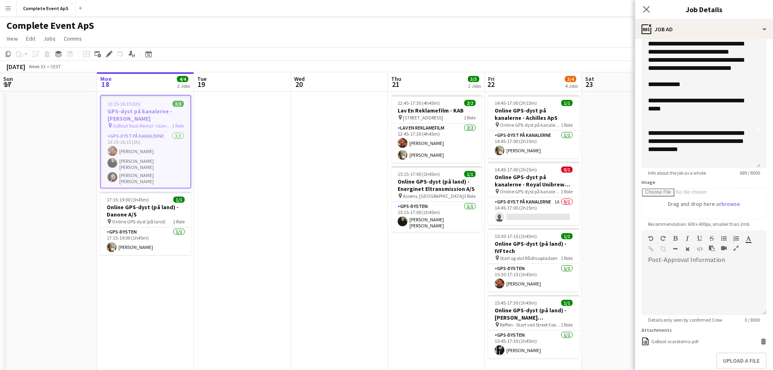
scroll to position [203, 0]
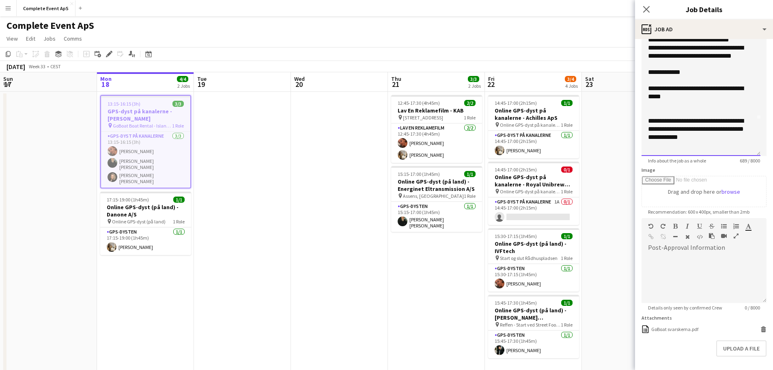
click at [702, 146] on div "**********" at bounding box center [698, 133] width 100 height 32
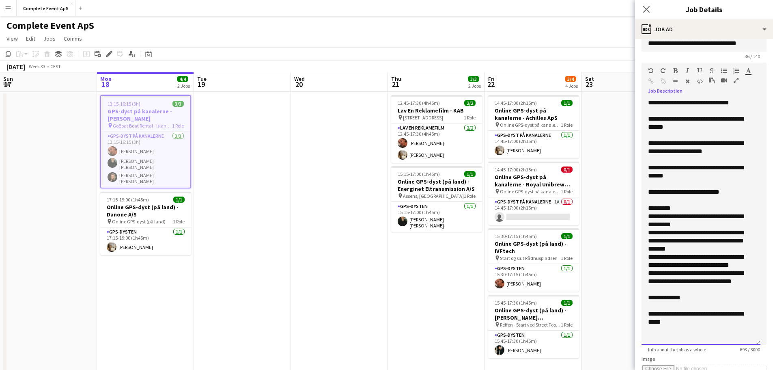
scroll to position [0, 0]
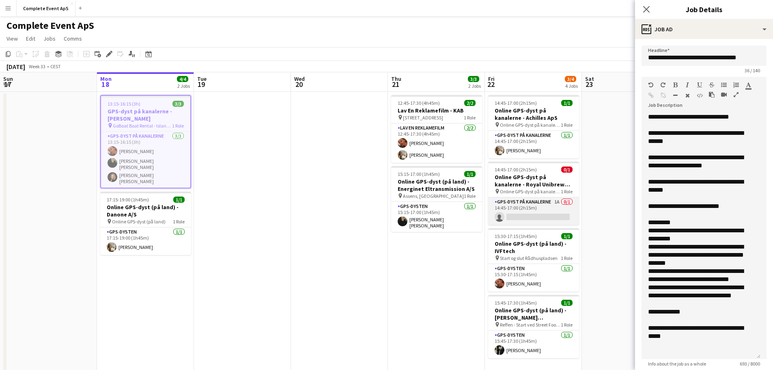
click at [554, 206] on app-card-role "GPS-dyst på kanalerne 1A 0/1 14:45-17:00 (2h15m) single-neutral-actions" at bounding box center [533, 211] width 91 height 28
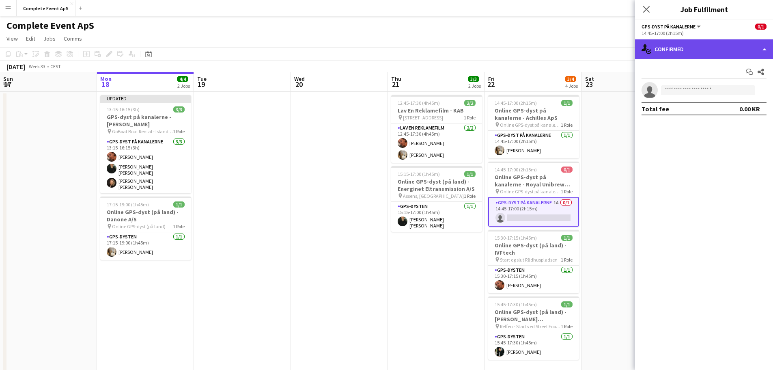
click at [689, 46] on div "single-neutral-actions-check-2 Confirmed" at bounding box center [704, 48] width 138 height 19
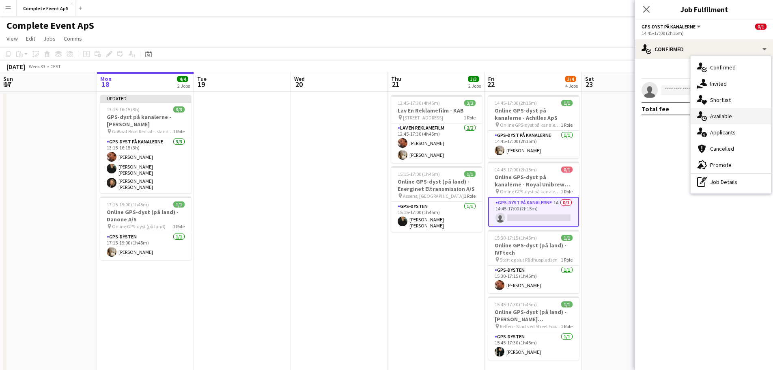
click at [730, 114] on div "single-neutral-actions-upload Available" at bounding box center [731, 116] width 80 height 16
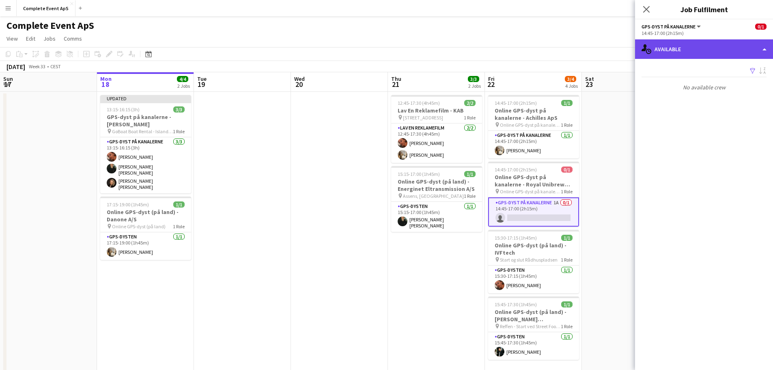
click at [691, 45] on div "single-neutral-actions-upload Available" at bounding box center [704, 48] width 138 height 19
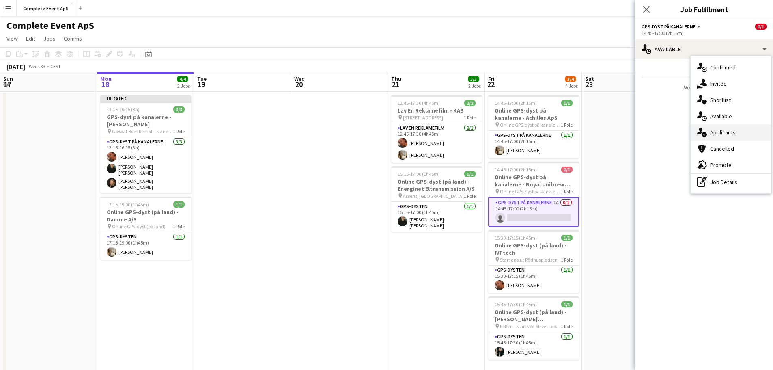
click at [732, 134] on div "single-neutral-actions-information Applicants" at bounding box center [731, 132] width 80 height 16
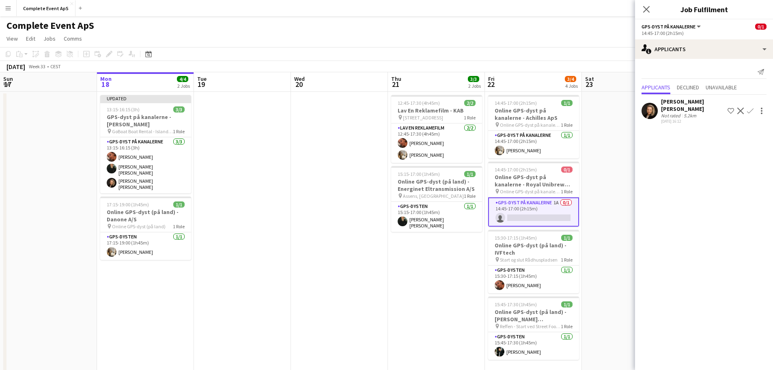
click at [749, 108] on app-icon "Confirm" at bounding box center [750, 111] width 6 height 6
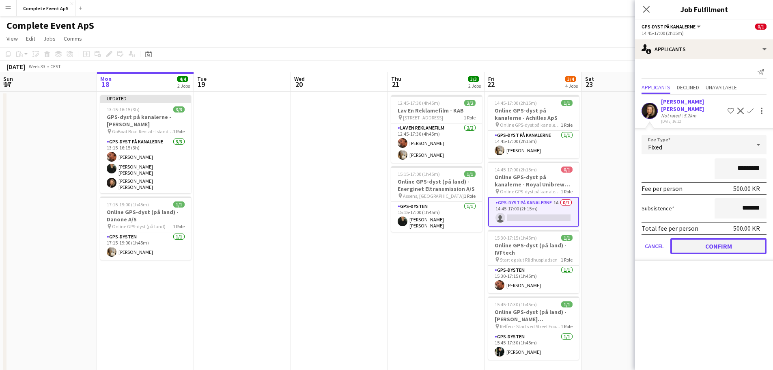
click at [724, 238] on button "Confirm" at bounding box center [718, 246] width 96 height 16
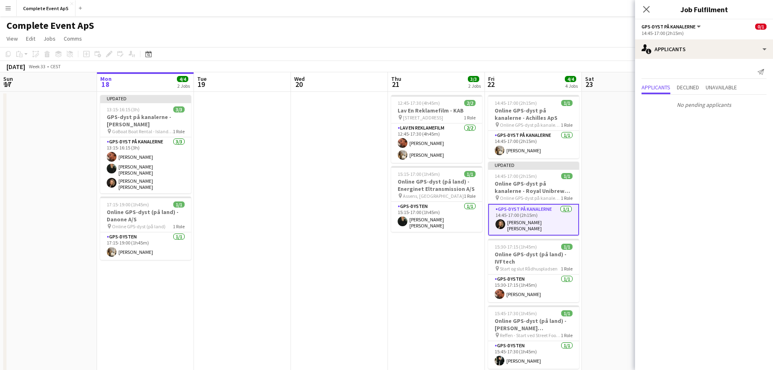
click at [616, 241] on app-date-cell at bounding box center [630, 234] width 97 height 285
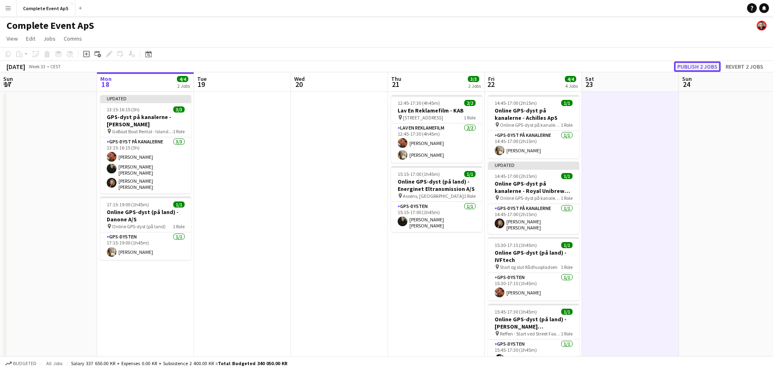
click at [697, 67] on button "Publish 2 jobs" at bounding box center [697, 66] width 47 height 11
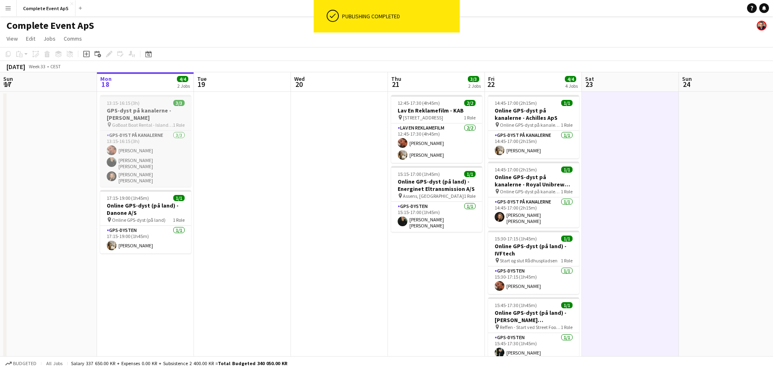
click at [153, 104] on div "13:15-16:15 (3h) 3/3" at bounding box center [145, 103] width 91 height 6
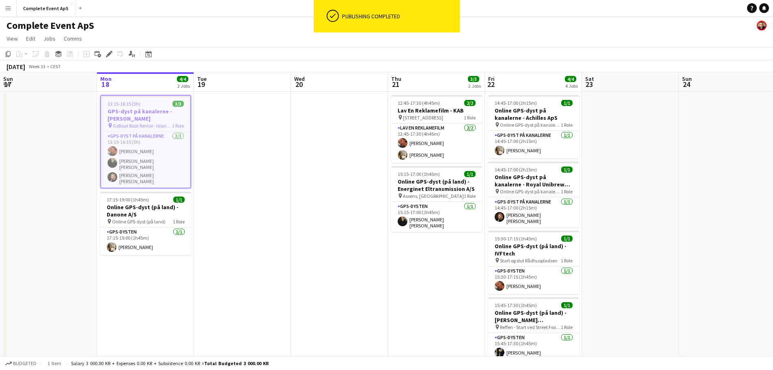
click at [153, 104] on div "13:15-16:15 (3h) 3/3" at bounding box center [145, 104] width 89 height 6
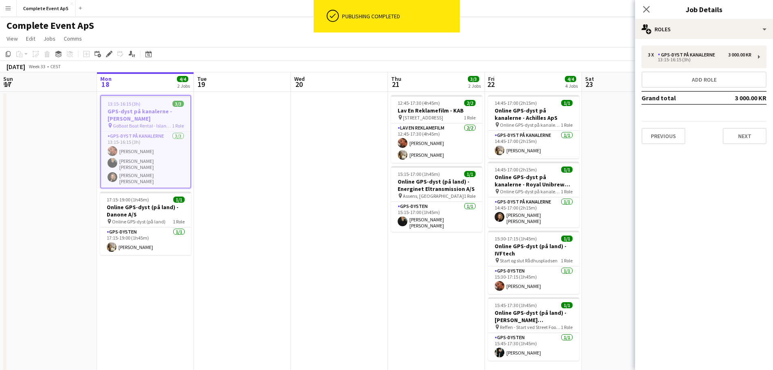
click at [695, 19] on div "Close pop-in Job Details" at bounding box center [704, 9] width 138 height 19
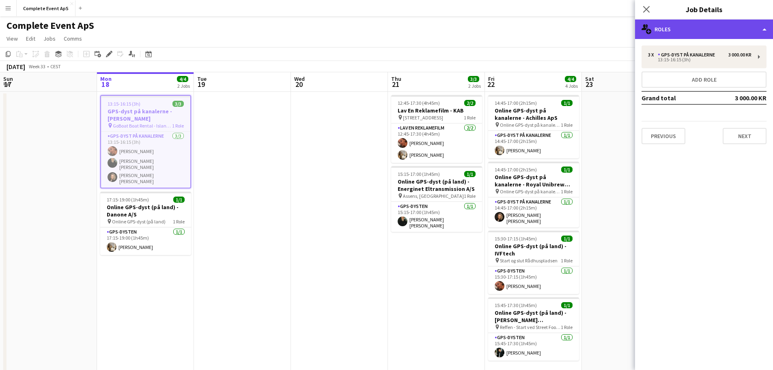
click at [693, 33] on div "multiple-users-add Roles" at bounding box center [704, 28] width 138 height 19
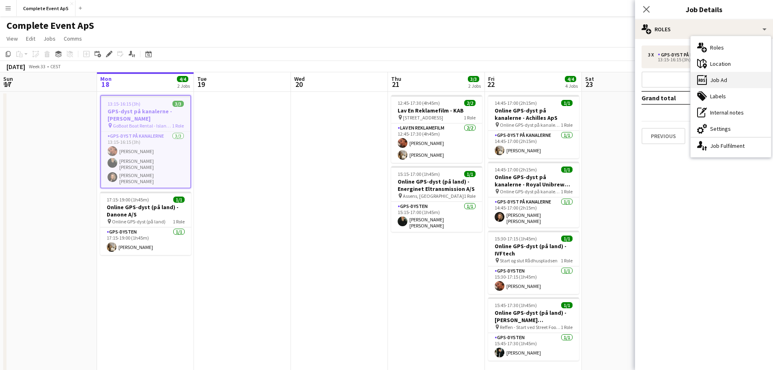
click at [717, 77] on div "ads-window Job Ad" at bounding box center [731, 80] width 80 height 16
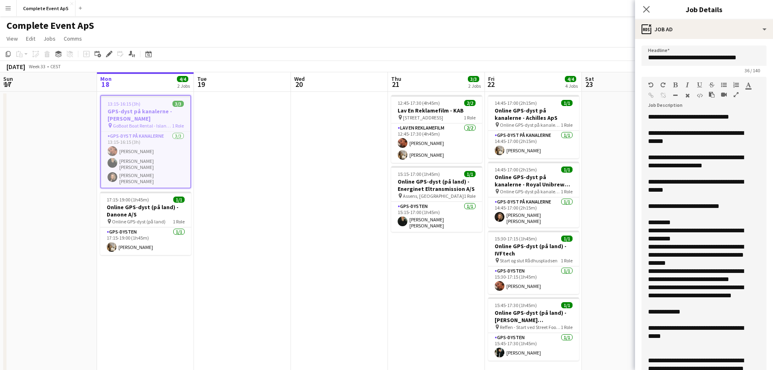
drag, startPoint x: 758, startPoint y: 167, endPoint x: 759, endPoint y: 389, distance: 221.5
click at [759, 369] on html "Menu Boards Boards Boards All jobs Status Workforce Workforce My Workforce Recr…" at bounding box center [386, 195] width 773 height 390
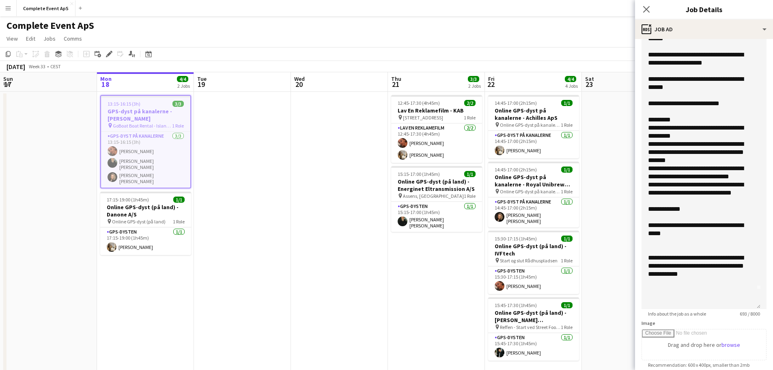
scroll to position [162, 0]
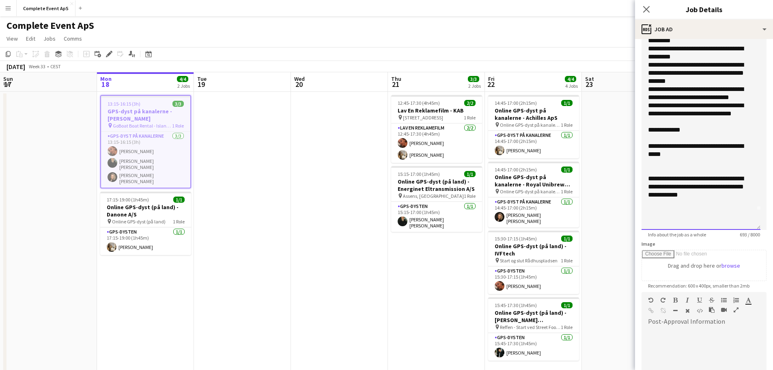
click at [699, 159] on div at bounding box center [701, 162] width 106 height 8
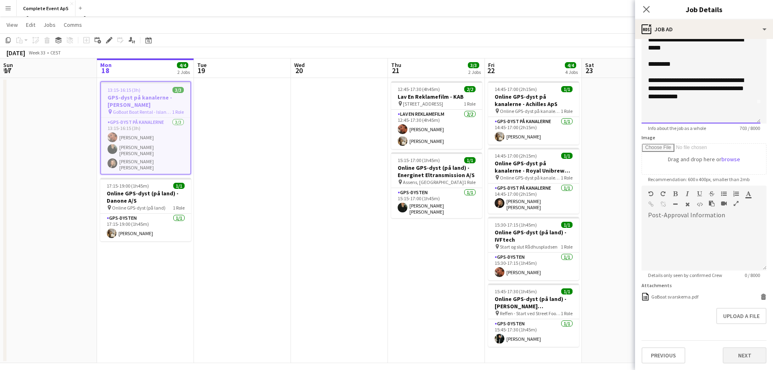
scroll to position [20, 0]
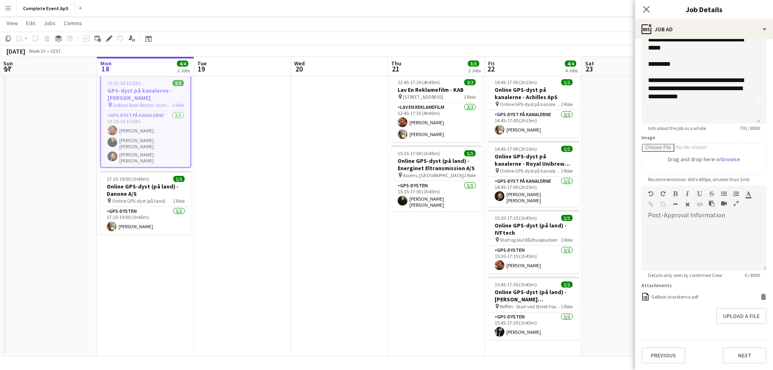
click at [627, 285] on app-date-cell at bounding box center [630, 213] width 97 height 285
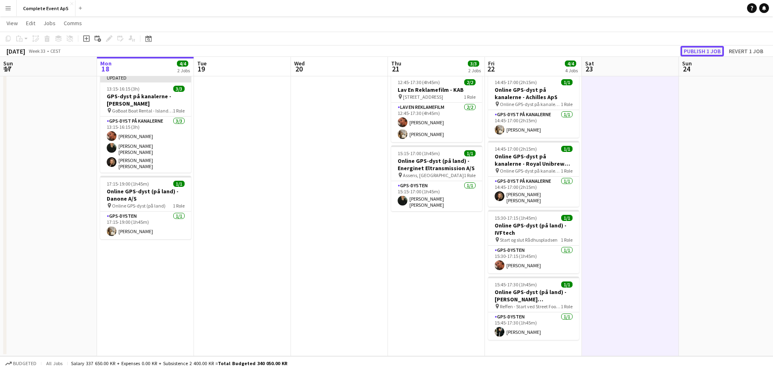
click at [697, 50] on button "Publish 1 job" at bounding box center [701, 51] width 43 height 11
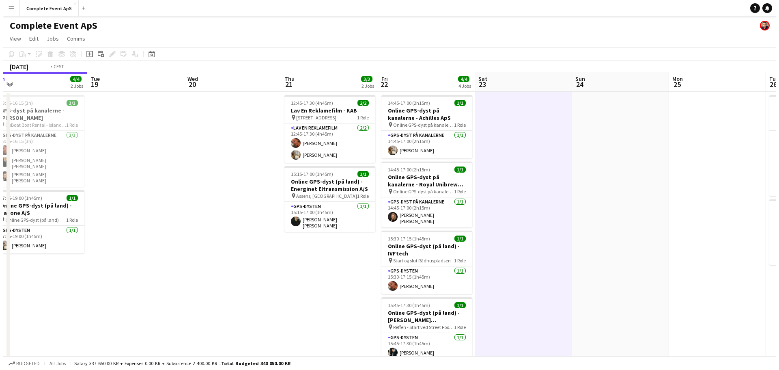
scroll to position [0, 316]
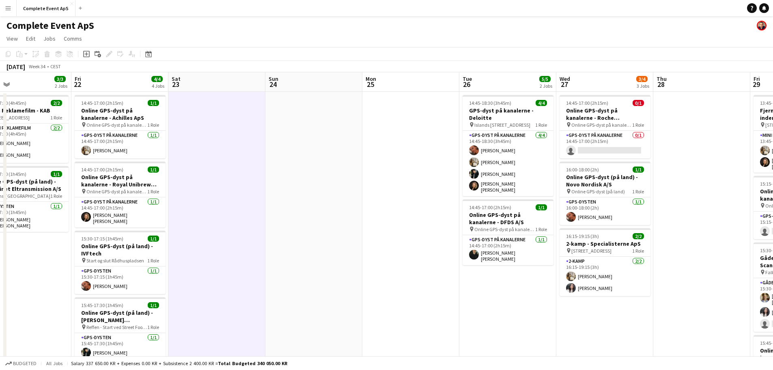
drag, startPoint x: 701, startPoint y: 202, endPoint x: 289, endPoint y: 197, distance: 411.8
click at [289, 197] on app-calendar-viewport "Mon 18 4/4 2 Jobs Tue 19 Wed 20 Thu 21 3/3 2 Jobs Fri 22 4/4 4 Jobs Sat 23 Sun …" at bounding box center [386, 309] width 773 height 474
click at [43, 4] on button "Complete Event ApS Close" at bounding box center [46, 8] width 59 height 16
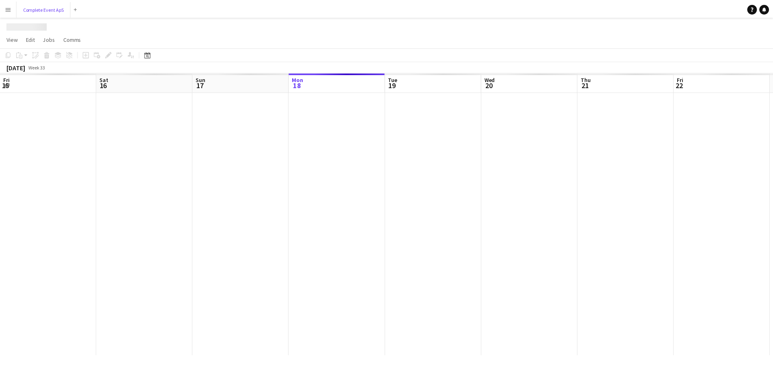
scroll to position [0, 194]
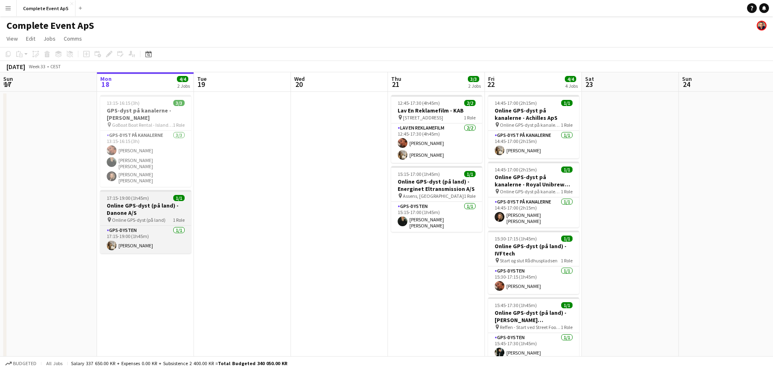
click at [160, 195] on div "17:15-19:00 (1h45m) 1/1" at bounding box center [145, 198] width 91 height 6
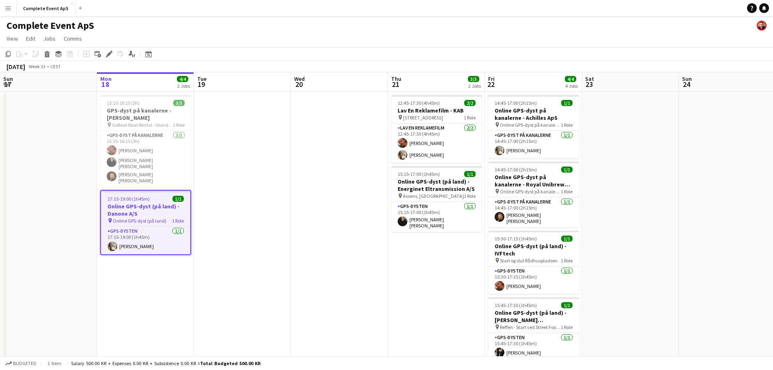
click at [160, 196] on div "17:15-19:00 (1h45m) 1/1" at bounding box center [145, 199] width 89 height 6
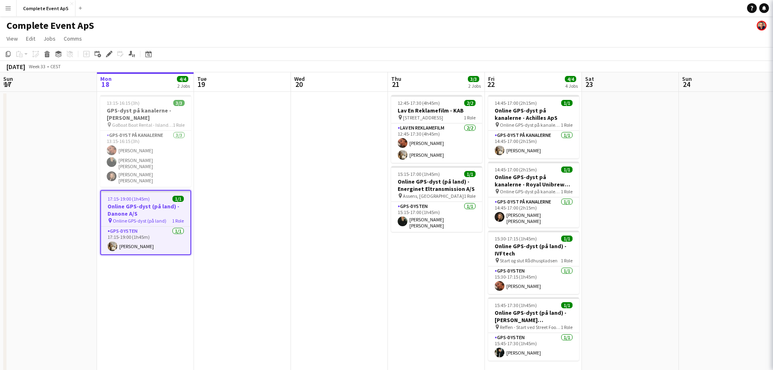
type input "**********"
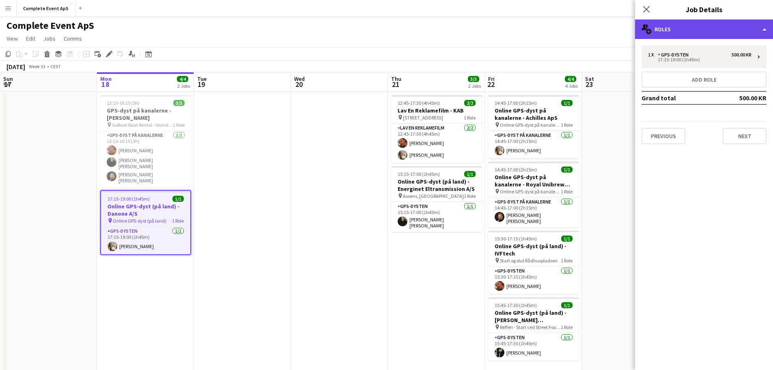
click at [671, 25] on div "multiple-users-add Roles" at bounding box center [704, 28] width 138 height 19
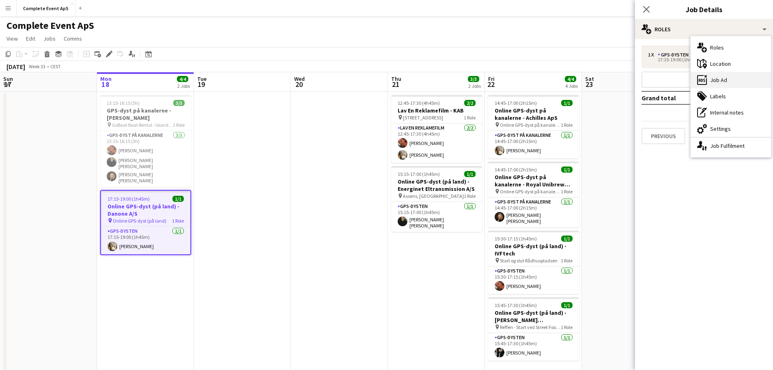
click at [719, 78] on div "ads-window Job Ad" at bounding box center [731, 80] width 80 height 16
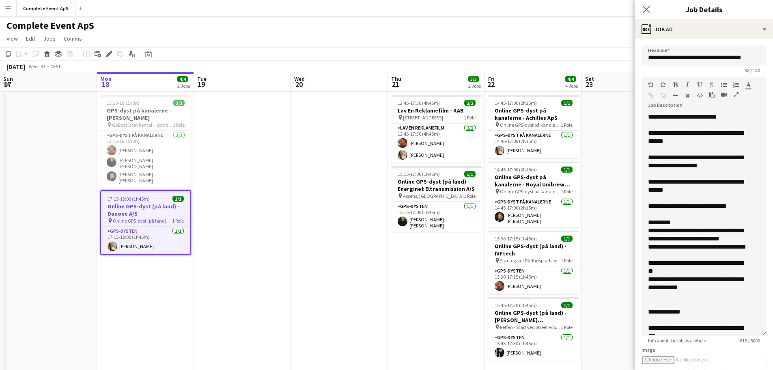
drag, startPoint x: 759, startPoint y: 158, endPoint x: 775, endPoint y: 346, distance: 188.6
click at [773, 346] on html "Menu Boards Boards Boards All jobs Status Workforce Workforce My Workforce Recr…" at bounding box center [386, 195] width 773 height 390
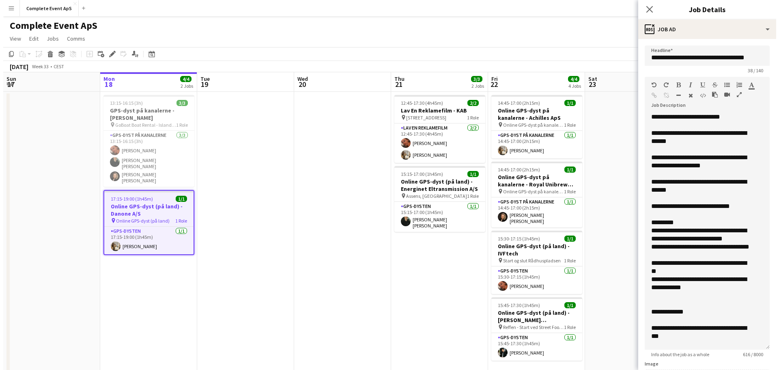
scroll to position [46, 0]
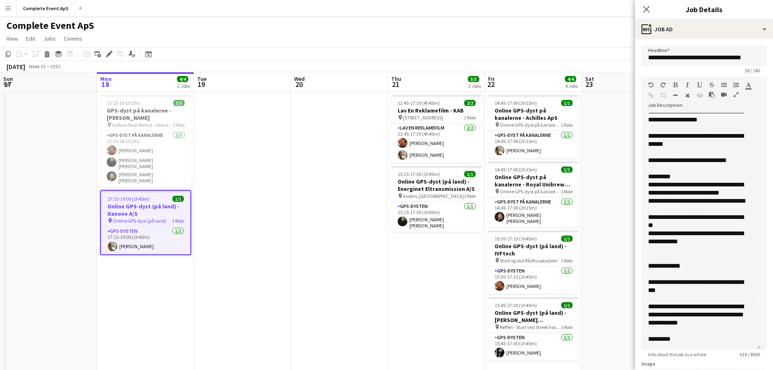
click at [293, 206] on app-date-cell at bounding box center [339, 234] width 97 height 285
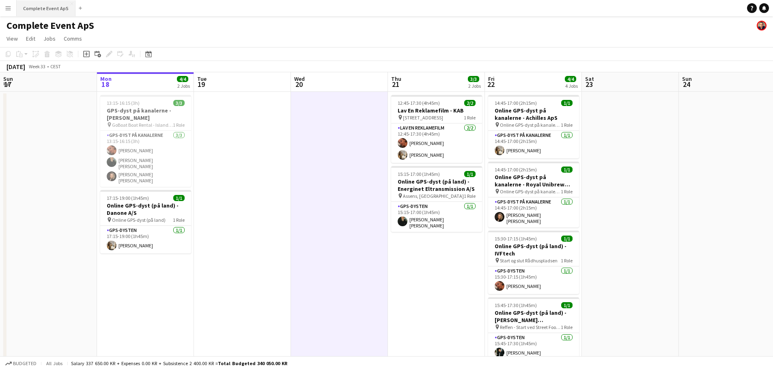
click at [43, 3] on button "Complete Event ApS Close" at bounding box center [46, 8] width 59 height 16
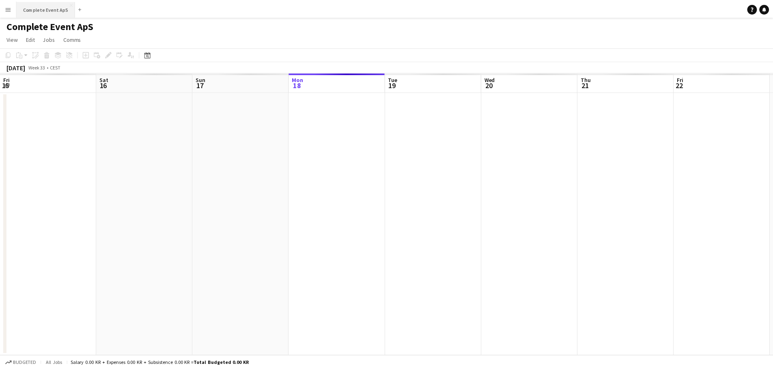
scroll to position [0, 194]
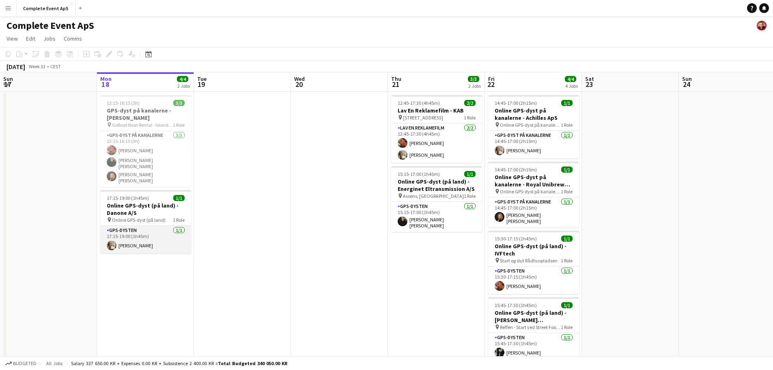
click at [147, 234] on app-card-role "GPS-dysten [DATE] 17:15-19:00 (1h45m) [PERSON_NAME]" at bounding box center [145, 240] width 91 height 28
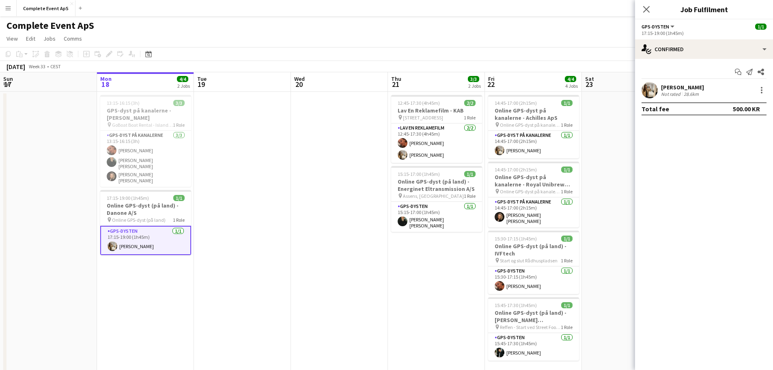
click at [674, 94] on div "Not rated" at bounding box center [671, 94] width 21 height 6
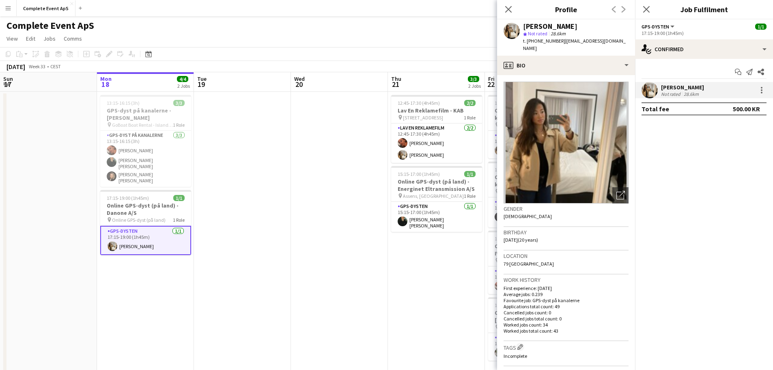
click at [536, 42] on span "t. [PHONE_NUMBER]" at bounding box center [544, 41] width 42 height 6
copy span "4525795949"
click at [237, 179] on app-date-cell at bounding box center [242, 234] width 97 height 285
